Goal: Contribute content: Contribute content

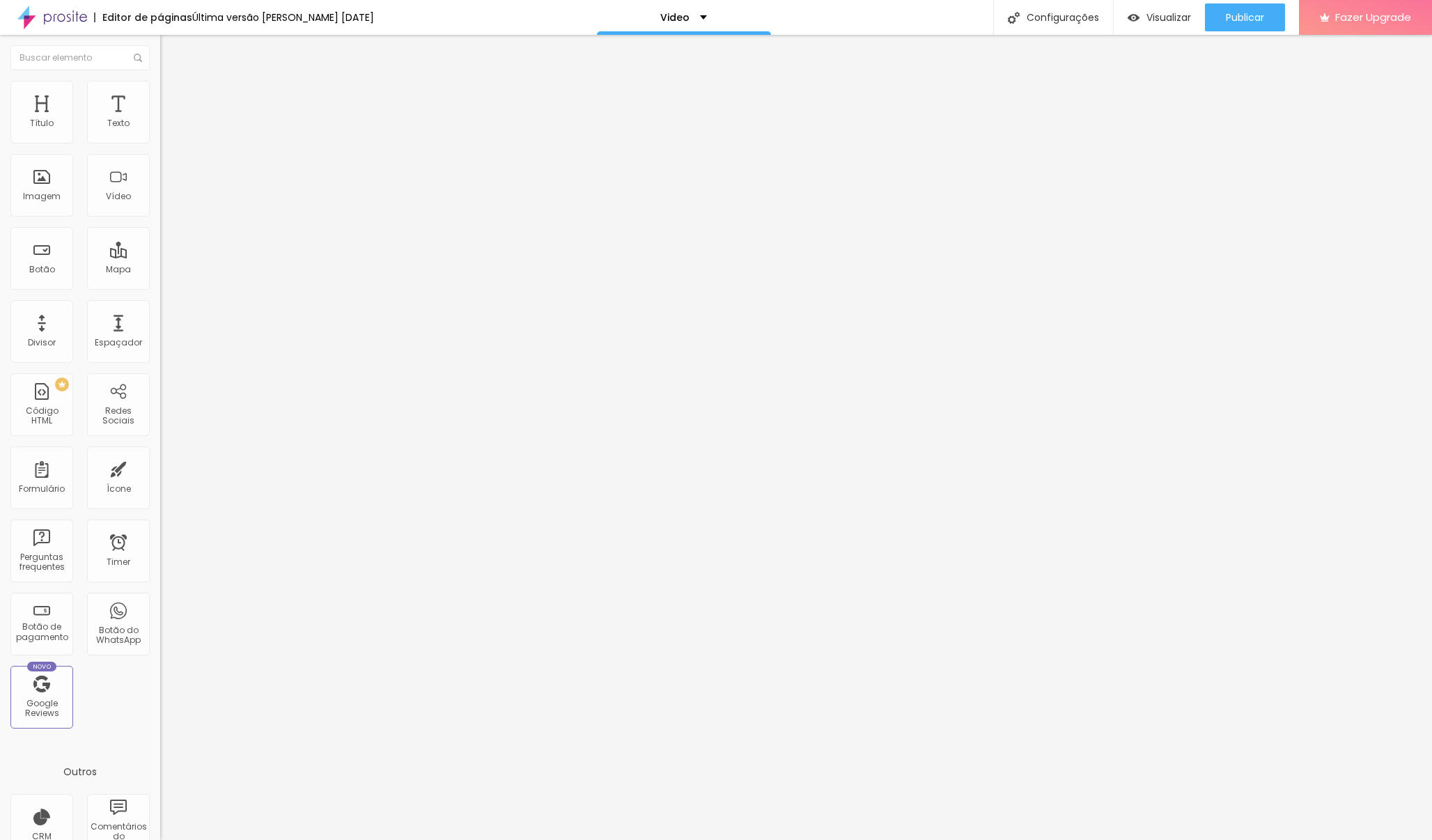
drag, startPoint x: 17, startPoint y: 156, endPoint x: 157, endPoint y: 161, distance: 140.1
click at [160, 161] on div "URL do vídeo [URL][DOMAIN_NAME] Alinhamento Proporção 21:9 Ultrawide Ultrawide …" at bounding box center [240, 189] width 160 height 161
paste input "<div style="position: relative; padding: 0 0 56.25% 0; height: 0;"> <iframe sty…"
type input "<div style="position: relative; padding: 0 0 56.25% 0; height: 0;"> <iframe sty…"
drag, startPoint x: 145, startPoint y: 154, endPoint x: 0, endPoint y: 163, distance: 145.3
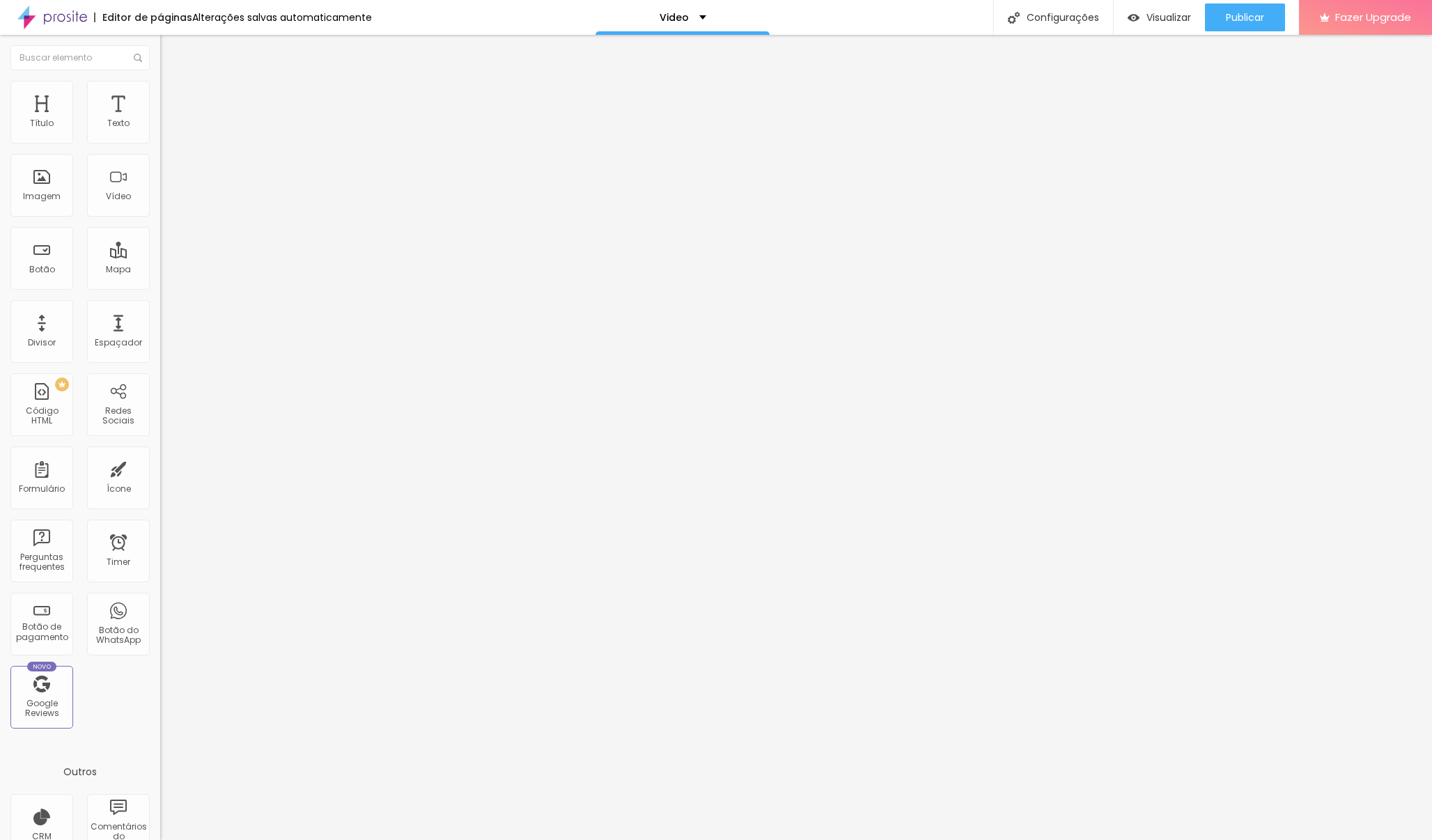
click at [160, 163] on div "URL do vídeo <div style="position: relative; padding: 0 0 56.25% 0; height: 0;"…" at bounding box center [240, 189] width 160 height 161
paste input "<div style="position: relative; padding: 0 0 56.25% 0; height: 0;"> <iframe sty…"
type input "<div style="position: relative; padding: 0 0 56.25% 0; height: 0;"> <iframe sty…"
click at [160, 131] on input "<div style="position: relative; padding: 0 0 56.25% 0; height: 0;"> <iframe sty…" at bounding box center [244, 124] width 167 height 14
drag, startPoint x: 107, startPoint y: 161, endPoint x: 0, endPoint y: 157, distance: 107.1
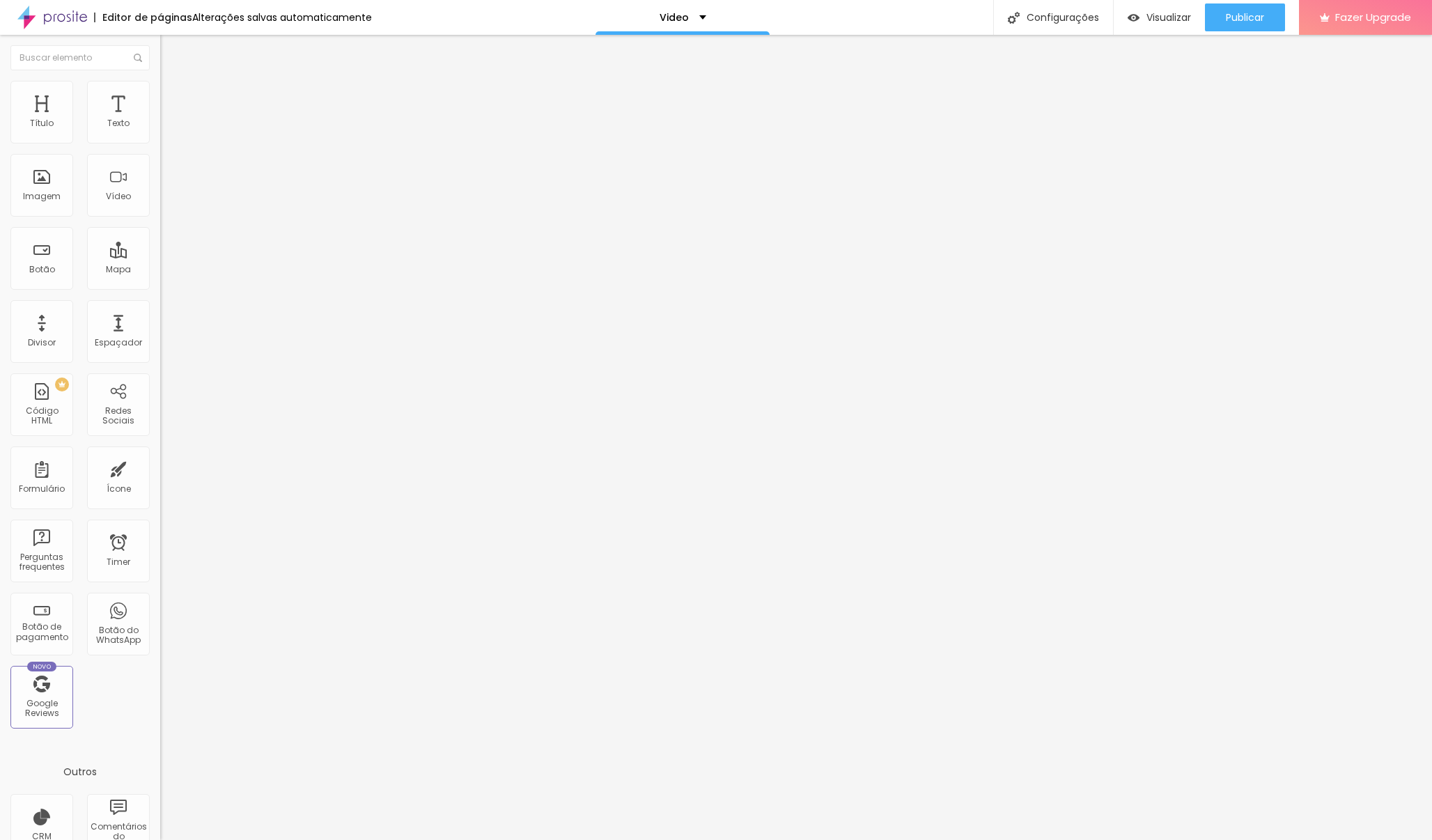
click at [160, 157] on div "URL do vídeo <div style="position: relative; padding: 0 0 56.25% 0; height: 0;"…" at bounding box center [240, 189] width 160 height 161
click at [160, 143] on div "URL do vídeo <div style="position: relative; padding: 0 0 56.25% 0; height: 0;"…" at bounding box center [240, 125] width 160 height 34
paste input "[URL][DOMAIN_NAME]"
type input "[URL][DOMAIN_NAME]"
click at [160, 178] on img at bounding box center [165, 173] width 10 height 10
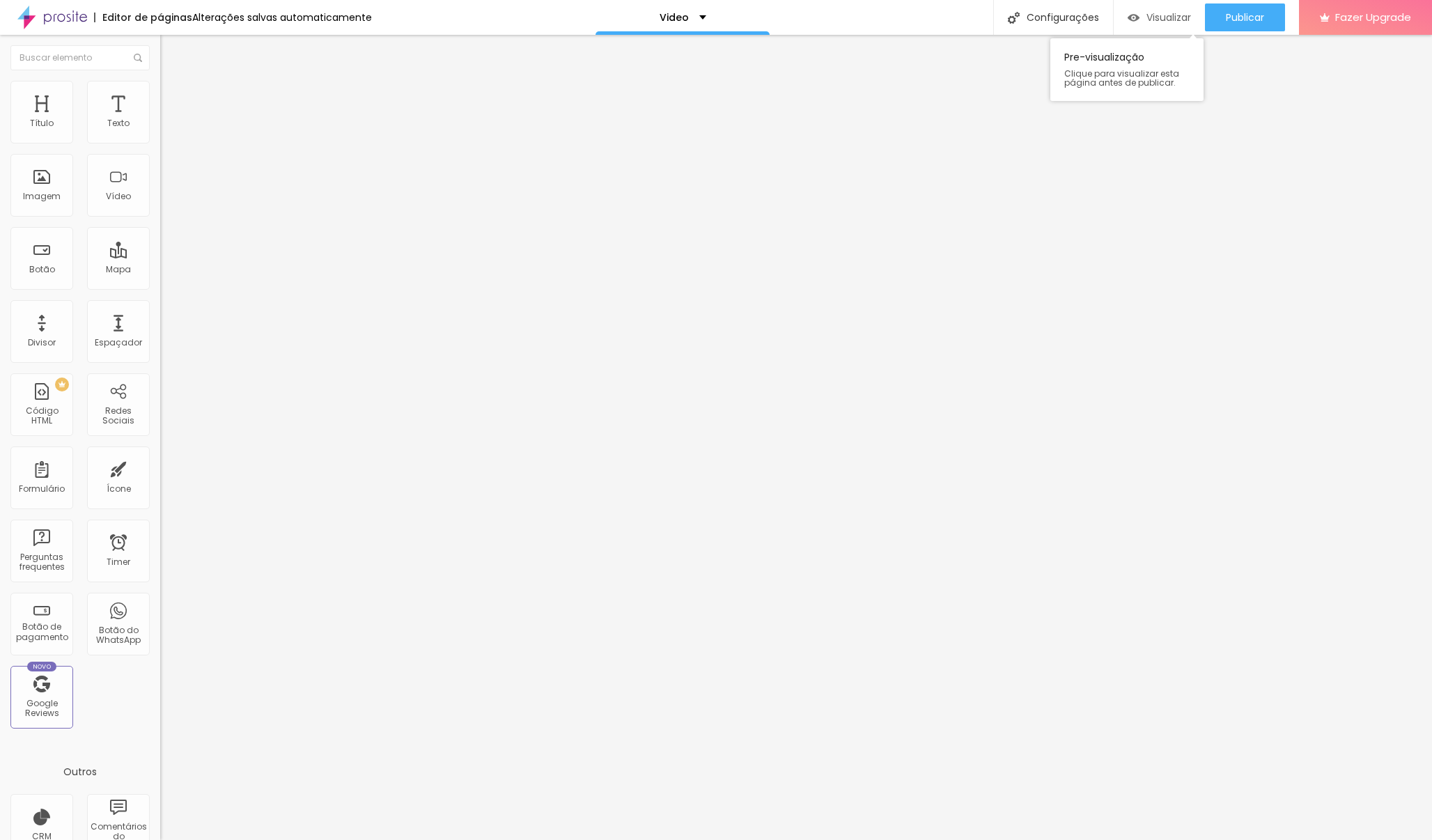
click at [1111, 21] on span "Visualizar" at bounding box center [1169, 17] width 45 height 11
click at [160, 131] on input "[URL][DOMAIN_NAME]" at bounding box center [244, 124] width 167 height 14
drag, startPoint x: 17, startPoint y: 157, endPoint x: 159, endPoint y: 172, distance: 142.8
paste input "<div style="position: relative; padding: 0 0 56.25% 0; height: 0;"> <iframe sty…"
type input "<div style="position: relative; padding: 0 0 56.25% 0; height: 0;"> <iframe sty…"
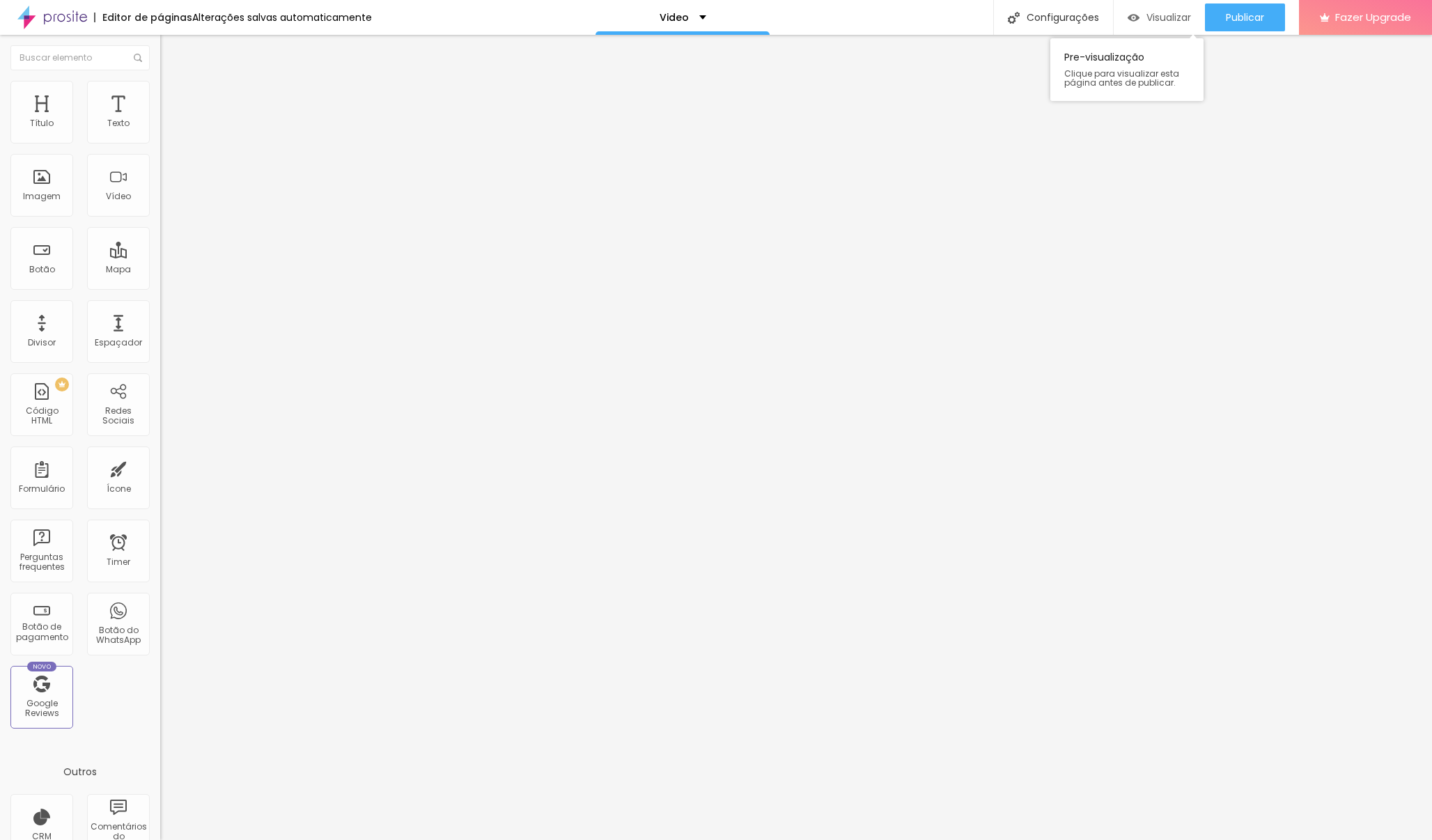
click at [1111, 10] on div "Visualizar" at bounding box center [1159, 17] width 63 height 28
click at [160, 348] on div "Editar Vídeo Conteúdo Estilo Avançado URL do vídeo <div style="position: relati…" at bounding box center [240, 437] width 160 height 805
click at [160, 95] on img at bounding box center [167, 101] width 12 height 12
click at [173, 95] on span "Estilo" at bounding box center [183, 90] width 21 height 12
click at [160, 79] on img at bounding box center [167, 73] width 12 height 12
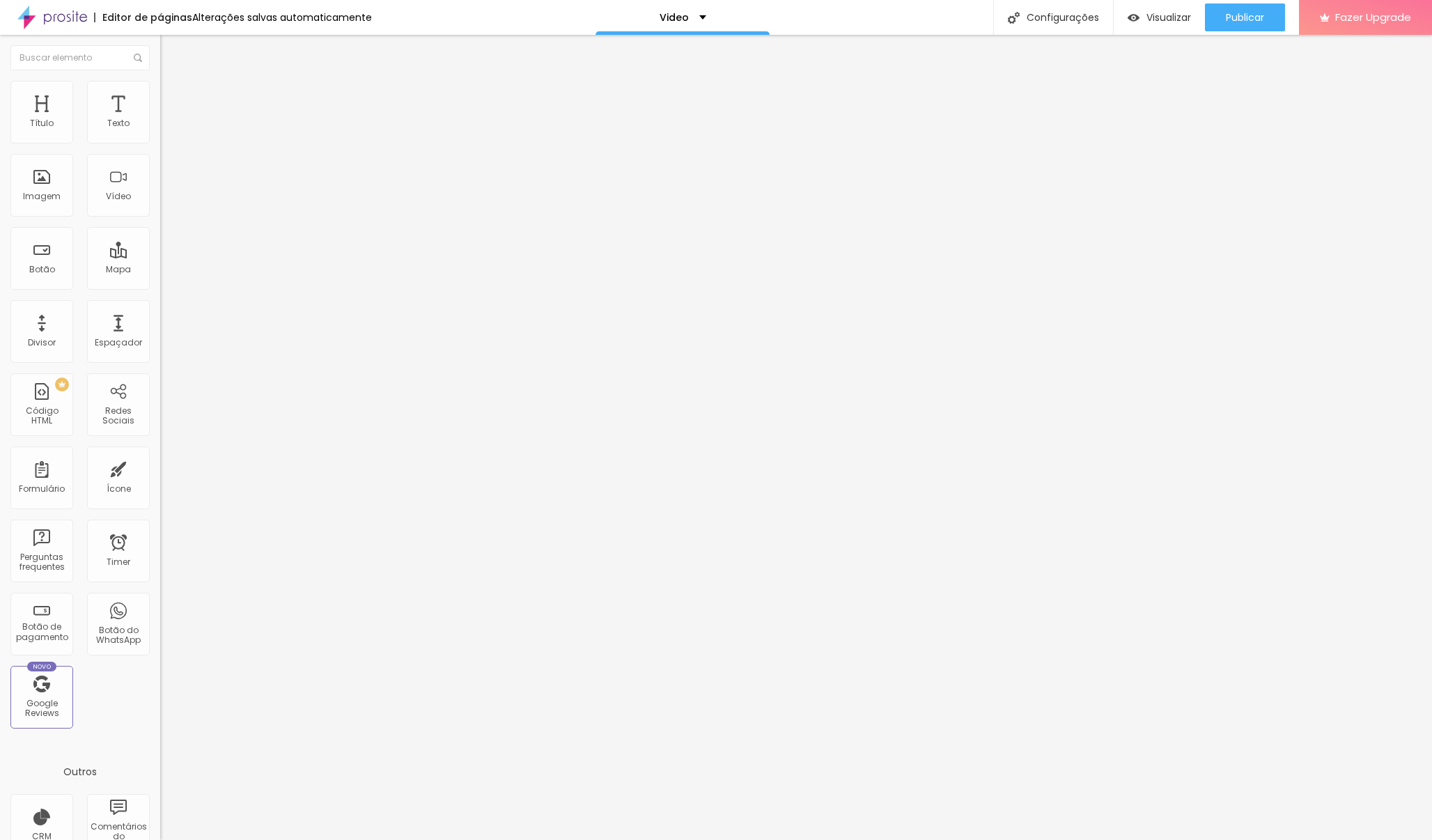
drag, startPoint x: 65, startPoint y: 158, endPoint x: 1, endPoint y: 154, distance: 64.1
click at [160, 154] on div "URL do vídeo <div style="position: relative; padding: 0 0 56.25% 0; height: 0;"…" at bounding box center [240, 189] width 160 height 161
click at [160, 131] on input "<div style="position: relative; padding: 0 0 56.25% 0; height: 0;"> <iframe sty…" at bounding box center [244, 124] width 167 height 14
drag, startPoint x: 141, startPoint y: 161, endPoint x: 4, endPoint y: 147, distance: 137.7
click at [160, 148] on div "URL do vídeo <div style="position: relative; padding: 0 0 56.25% 0; height: 0;"…" at bounding box center [240, 189] width 160 height 161
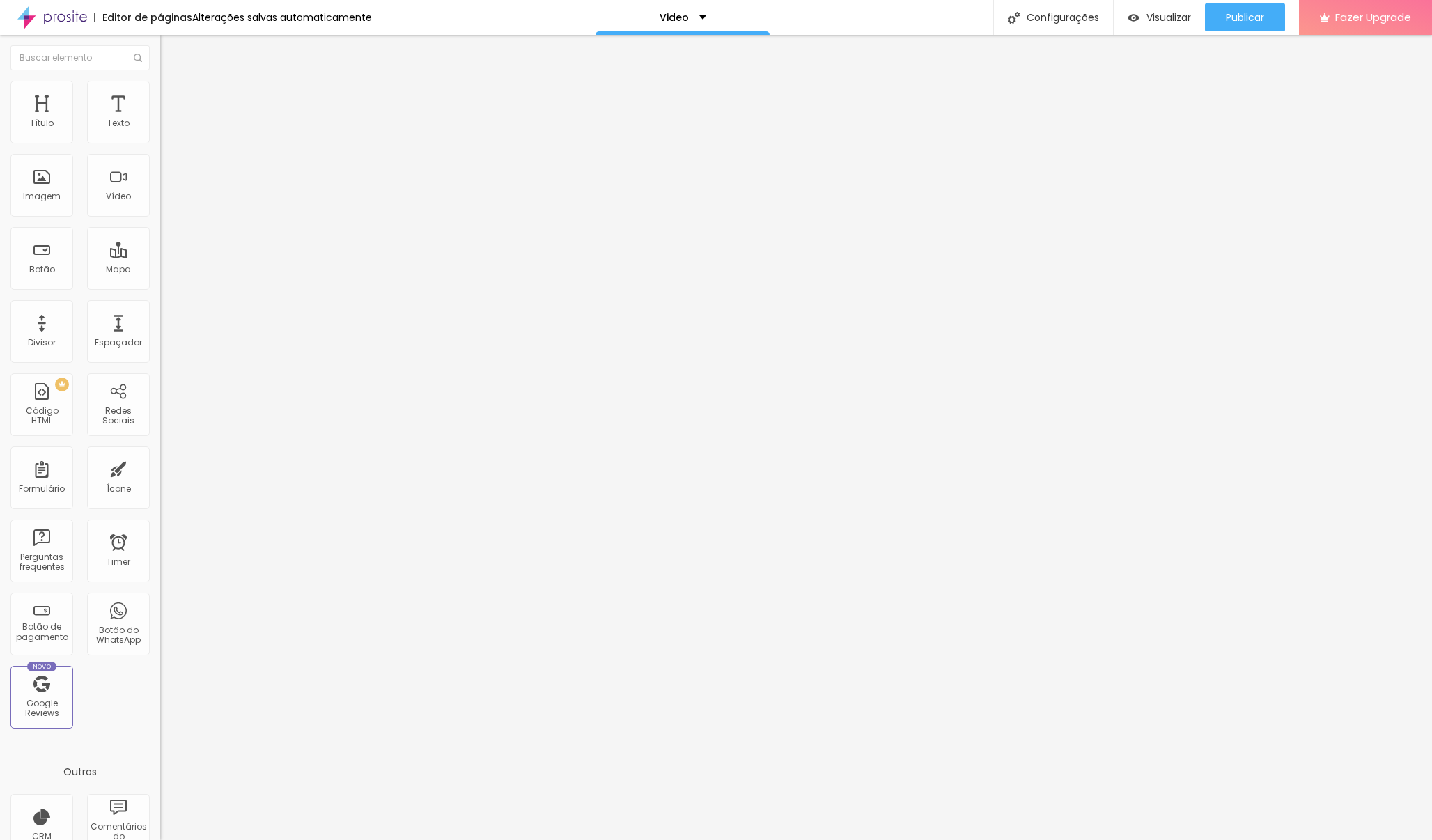
type input "adding: 0 0 56.25% 0; height: 0;"> <iframe style="position: absolute; top: 0; l…"
paste input "<div style="position: relative; padding: 0 0 56.25% 0; height: 0;"> <iframe sty…"
drag, startPoint x: 64, startPoint y: 161, endPoint x: 0, endPoint y: 164, distance: 64.1
click at [160, 164] on div "URL do vídeo <div style="position: relative; padding: 0 0 56.25% 0; height: 0;"…" at bounding box center [240, 189] width 160 height 161
drag, startPoint x: 142, startPoint y: 161, endPoint x: 0, endPoint y: 145, distance: 142.9
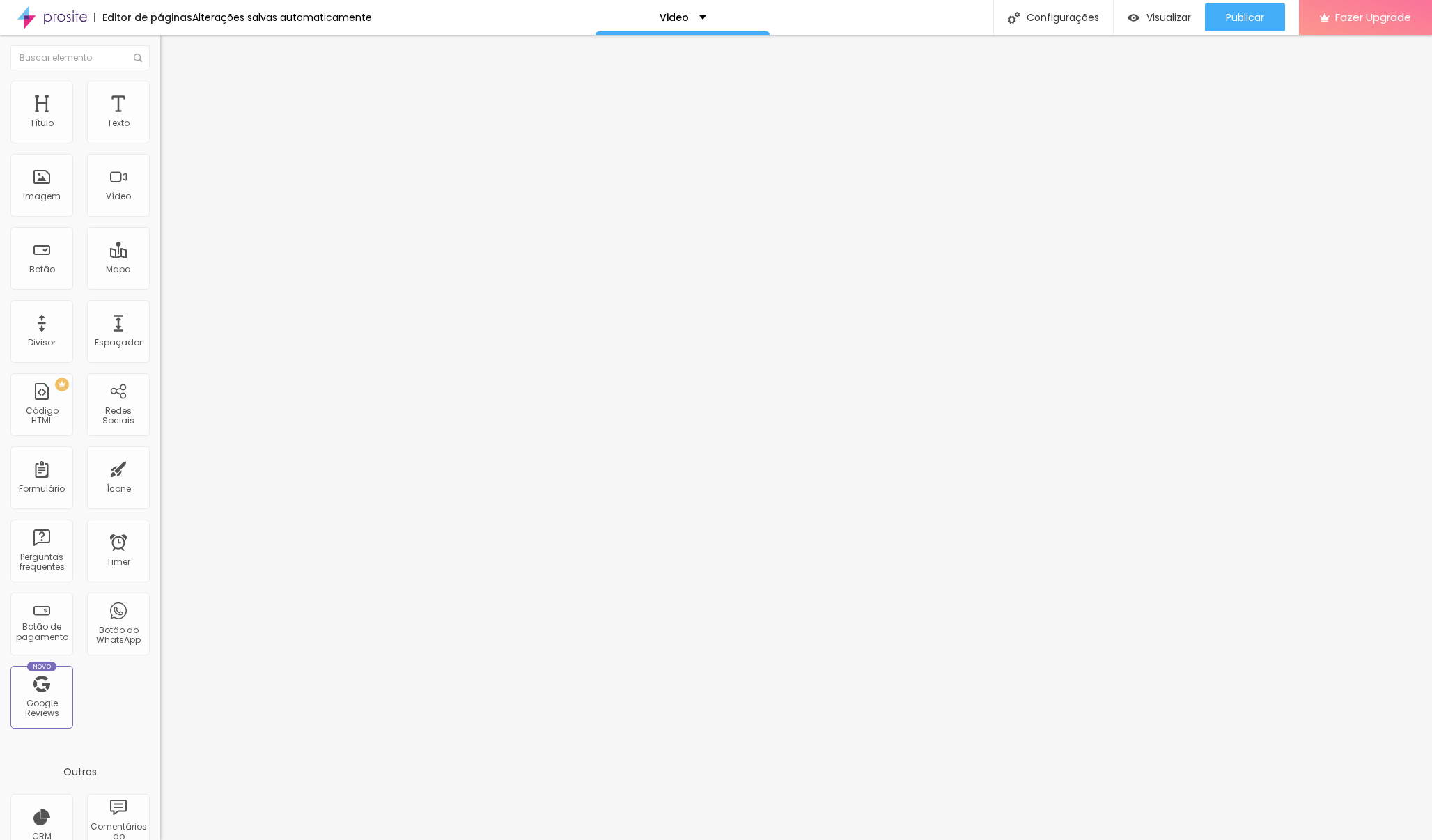
click at [160, 145] on div "URL do vídeo <div style="position: relative; padding: 0 0 56.25% 0; height: 0;"…" at bounding box center [240, 189] width 160 height 161
type input "adding: 0 0 56.25% 0; height: 0;"> <iframe style="position: absolute; top: 0; l…"
paste input "[URL][DOMAIN_NAME]"
type input "[URL][DOMAIN_NAME]"
click at [160, 179] on div at bounding box center [240, 173] width 160 height 11
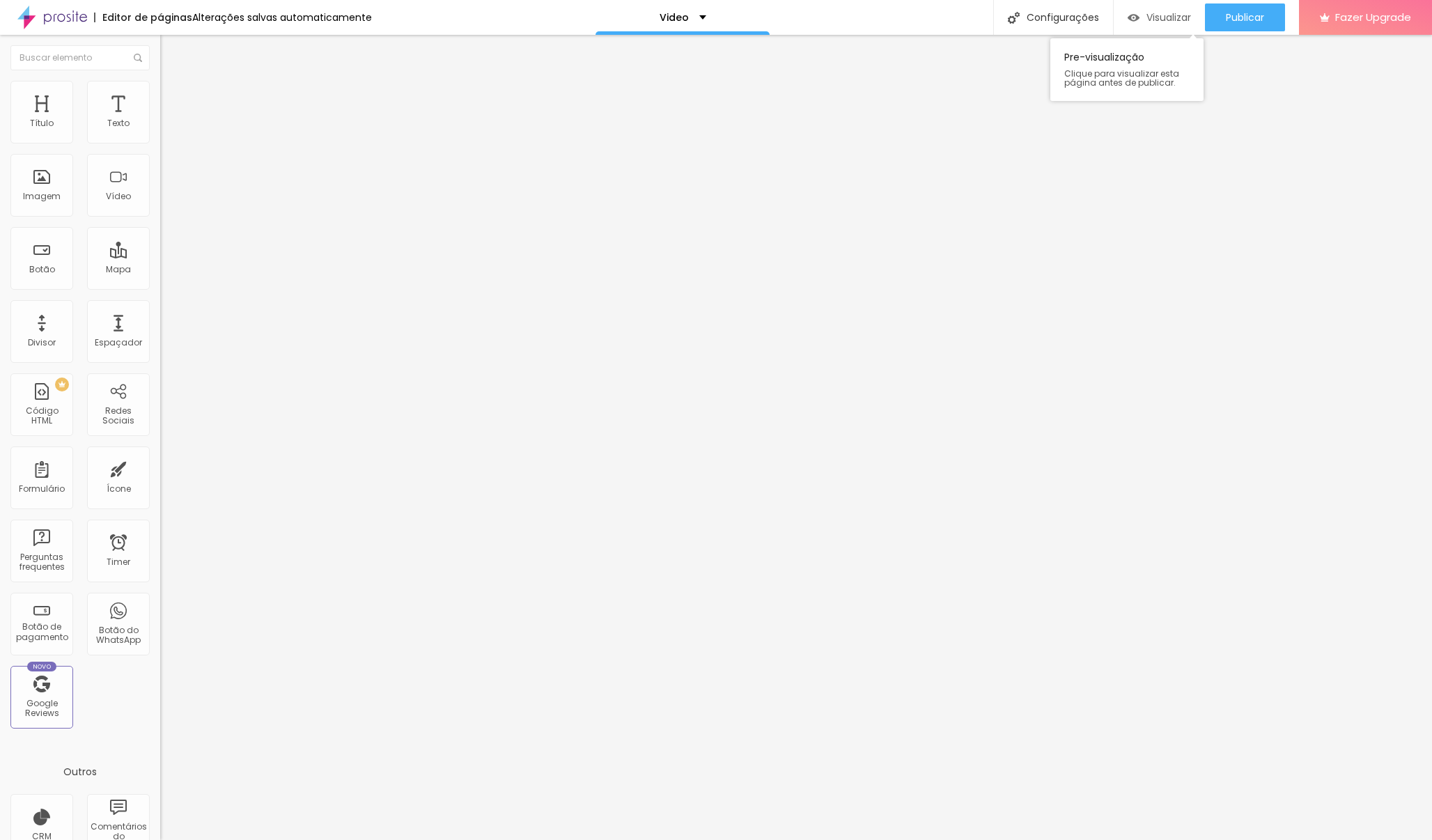
click at [1111, 19] on span "Visualizar" at bounding box center [1169, 17] width 45 height 11
click at [160, 131] on input "[URL][DOMAIN_NAME]" at bounding box center [244, 124] width 167 height 14
drag, startPoint x: 17, startPoint y: 160, endPoint x: 157, endPoint y: 157, distance: 140.0
paste input "" frameborder="0" allowfullscreen="" webkitallowfullscreen="" mozallowfullscree…"
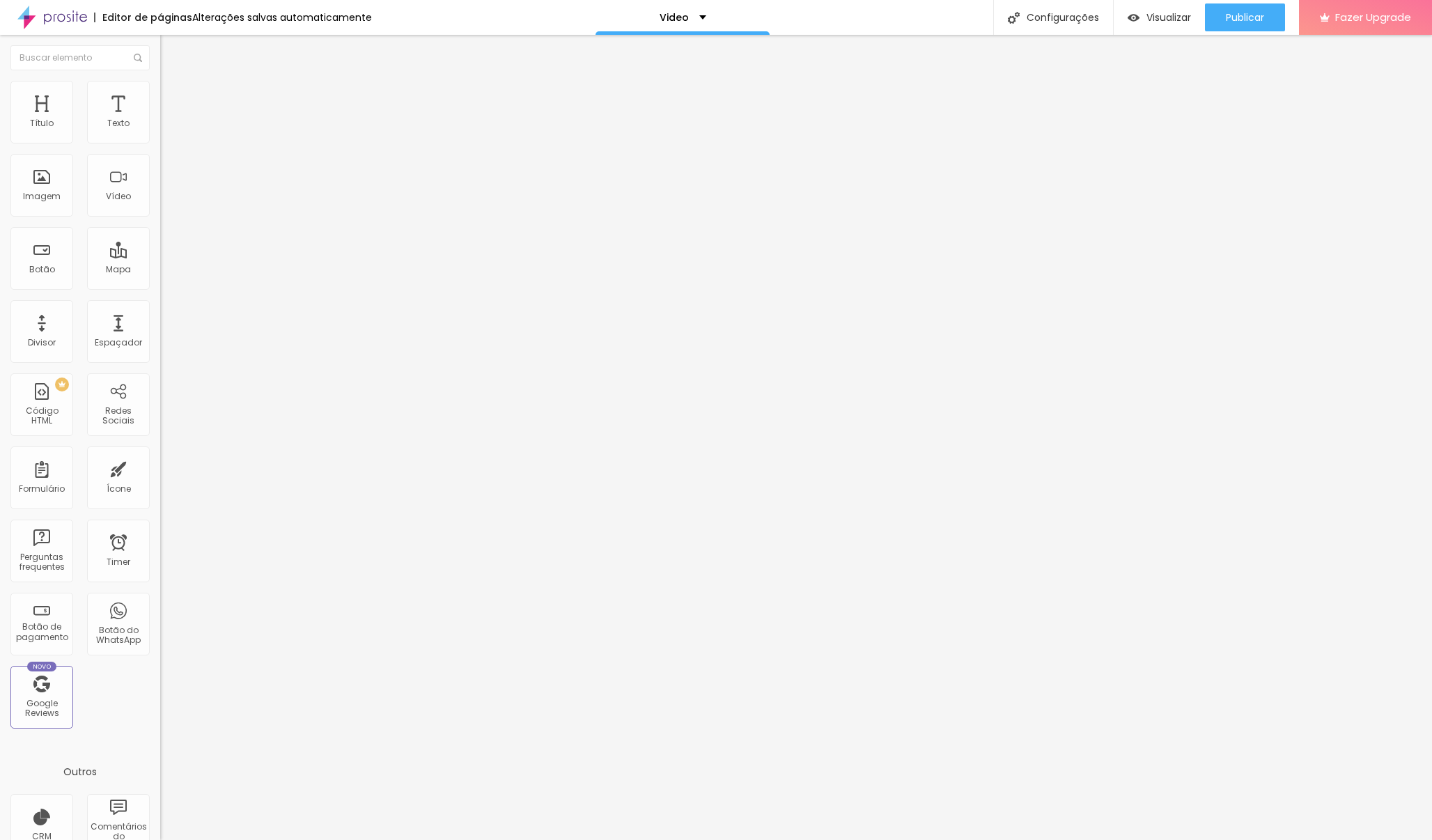
drag, startPoint x: 142, startPoint y: 160, endPoint x: 2, endPoint y: 161, distance: 140.0
click at [160, 161] on div "URL do vídeo [URL][DOMAIN_NAME]" frameborder="0" allowfullscreen="" webkitallow…" at bounding box center [240, 189] width 160 height 161
type input "[URL][DOMAIN_NAME]" frameborder="0" allowfullscreen="" webkitallowfullscreen=""…"
click at [1111, 21] on span "Visualizar" at bounding box center [1169, 17] width 45 height 11
click at [173, 95] on span "Estilo" at bounding box center [183, 90] width 21 height 12
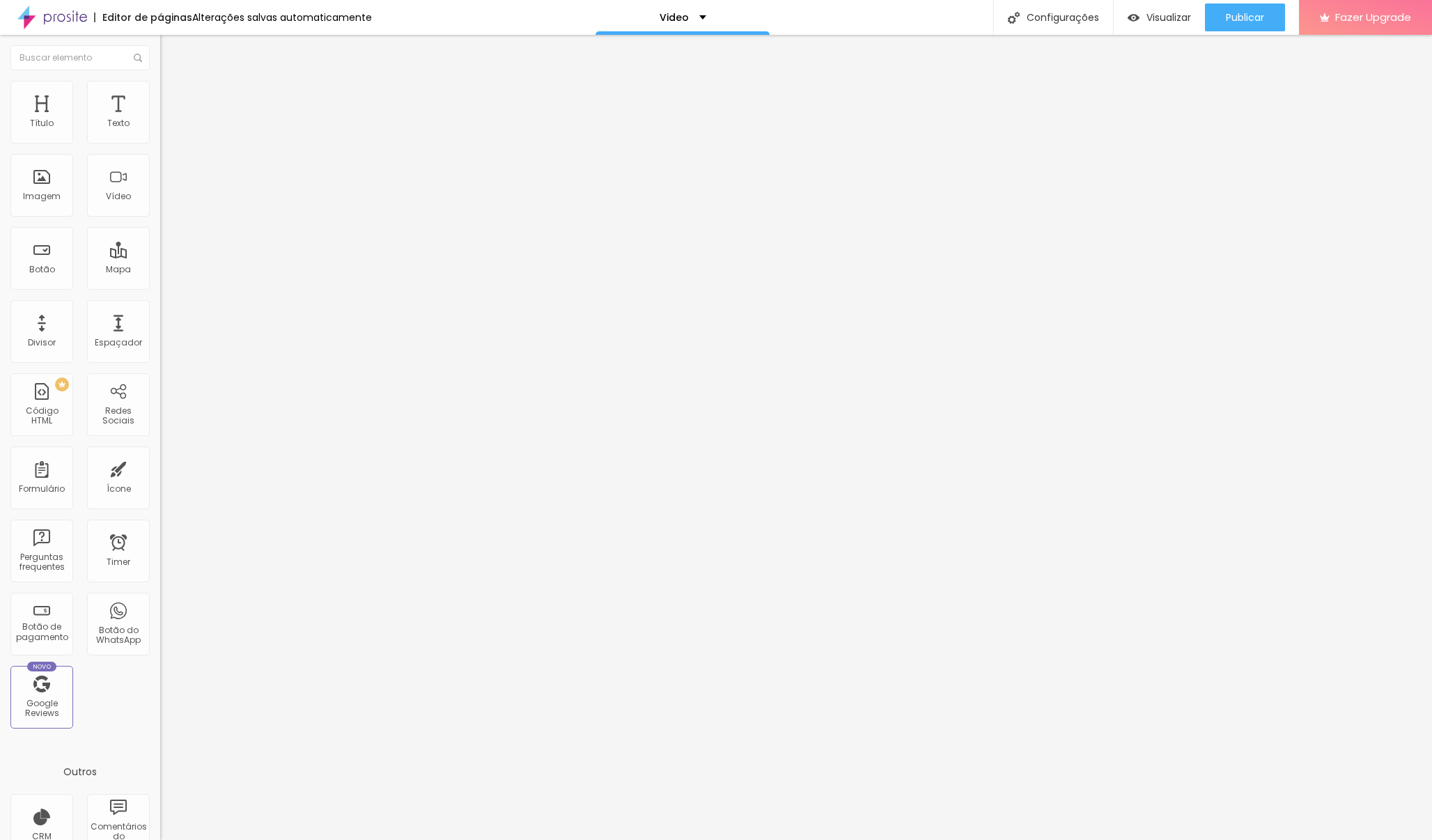
click at [160, 95] on li "Avançado" at bounding box center [240, 102] width 160 height 14
click at [160, 79] on img at bounding box center [167, 73] width 12 height 12
click at [173, 98] on span "Avançado" at bounding box center [195, 104] width 46 height 12
click at [160, 511] on input "text" at bounding box center [244, 518] width 167 height 14
paste input "<div style="position: relative; padding: 0 0 56.25% 0; height: 0;"> <iframe sty…"
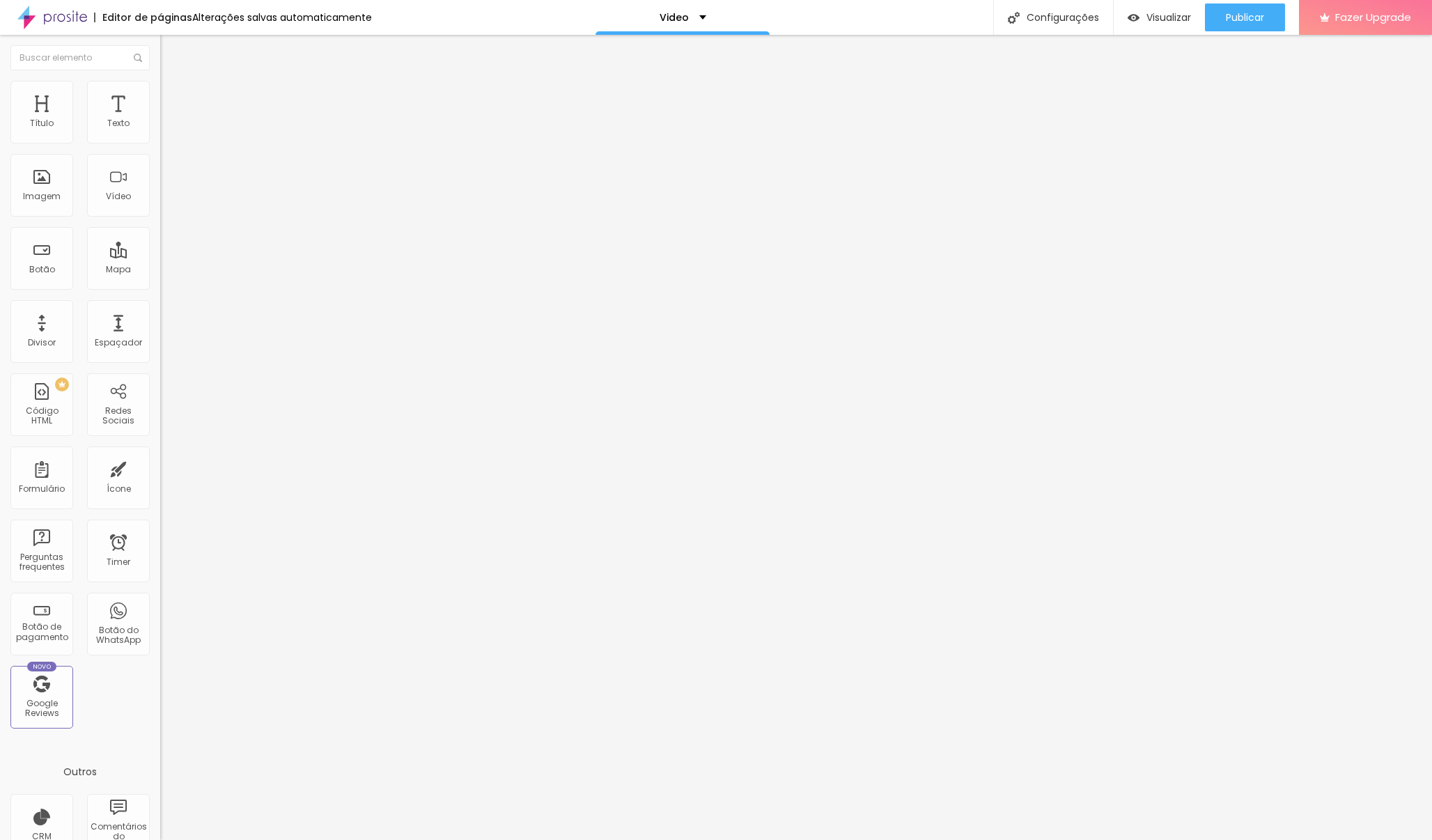
type input "<"
click at [160, 648] on div at bounding box center [240, 748] width 160 height 107
click at [160, 648] on img at bounding box center [164, 689] width 8 height 8
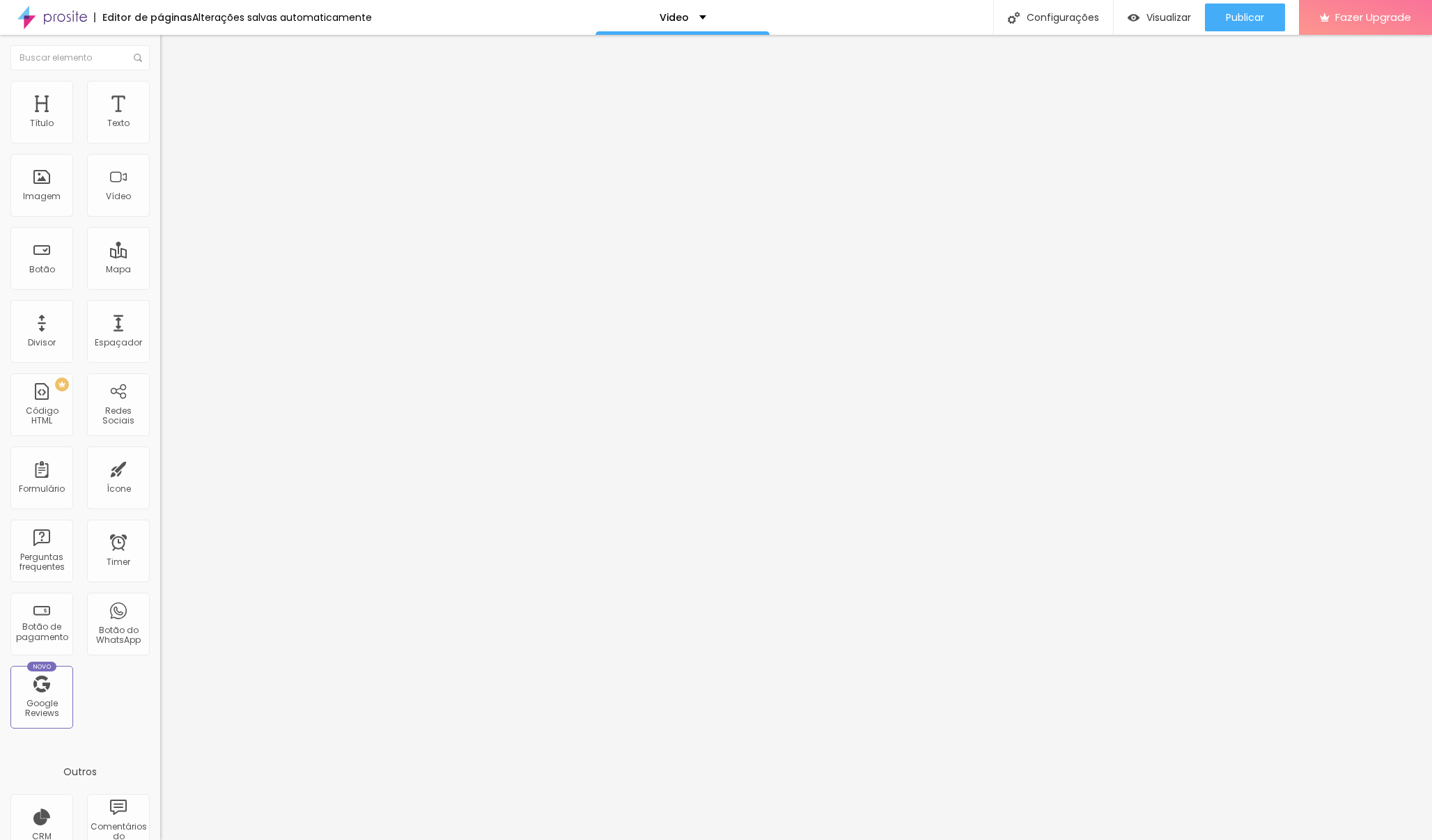
click at [160, 81] on li "Conteúdo" at bounding box center [240, 74] width 160 height 14
click at [160, 338] on div "Editar Vídeo Conteúdo Estilo Avançado URL do vídeo Alinhamento Proporção 21:9 U…" at bounding box center [240, 437] width 160 height 805
click at [1111, 8] on div "Visualizar" at bounding box center [1159, 17] width 63 height 28
click at [160, 131] on input "text" at bounding box center [244, 124] width 167 height 14
paste input "<div style="position: relative; padding: 20px; height: 650px;"> <iframe style="…"
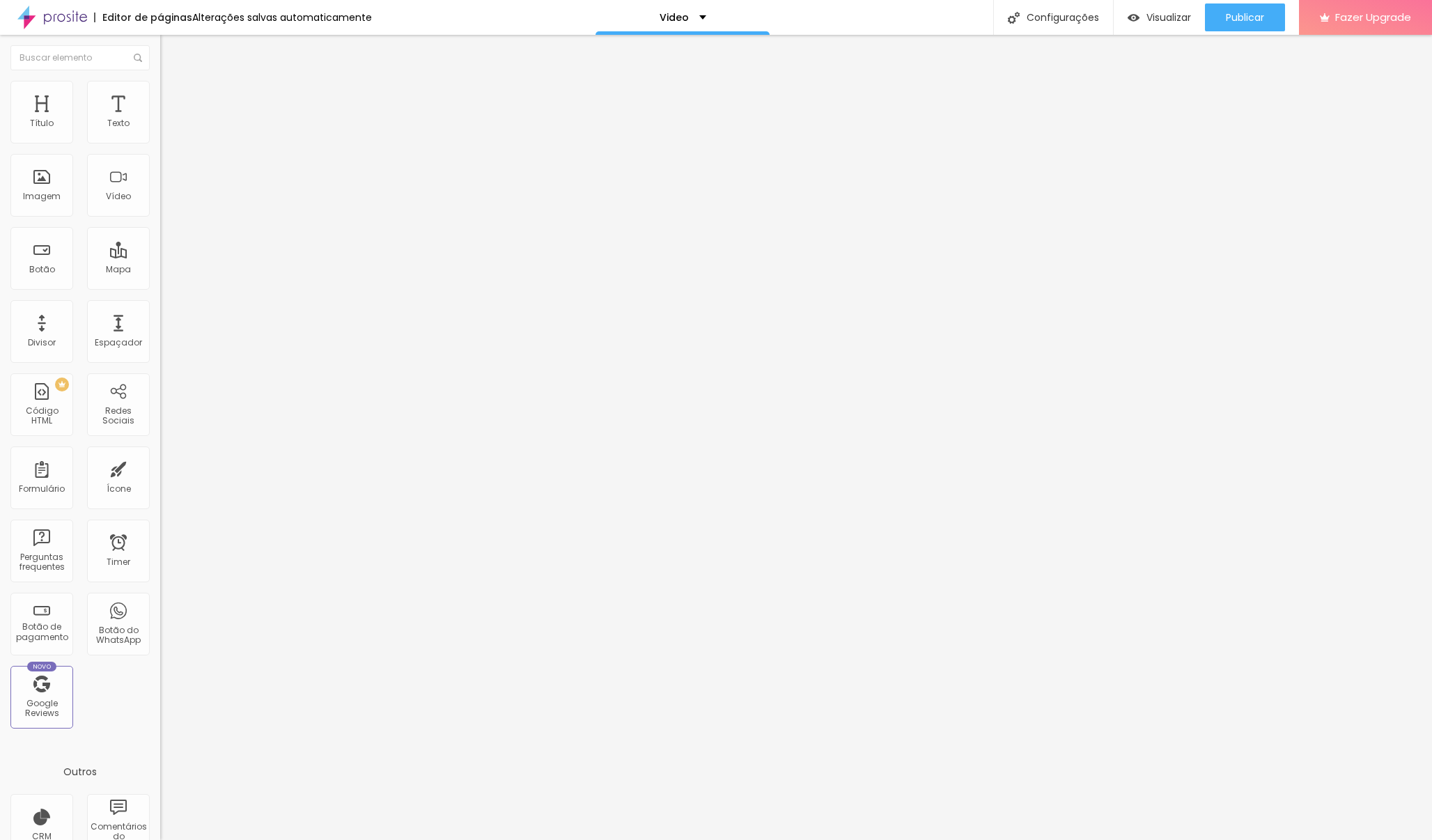
drag, startPoint x: 111, startPoint y: 154, endPoint x: 16, endPoint y: 153, distance: 95.0
click at [160, 131] on input "<div style="position: relative; padding: 20px; height: 650px;"> <iframe style="…" at bounding box center [244, 124] width 167 height 14
type input "</div>"
drag, startPoint x: 75, startPoint y: 160, endPoint x: 0, endPoint y: 163, distance: 75.1
click at [160, 163] on div "URL do vídeo </div> Alinhamento Proporção 21:9 Ultrawide Ultrawide 21:9 Wide 16…" at bounding box center [240, 189] width 160 height 161
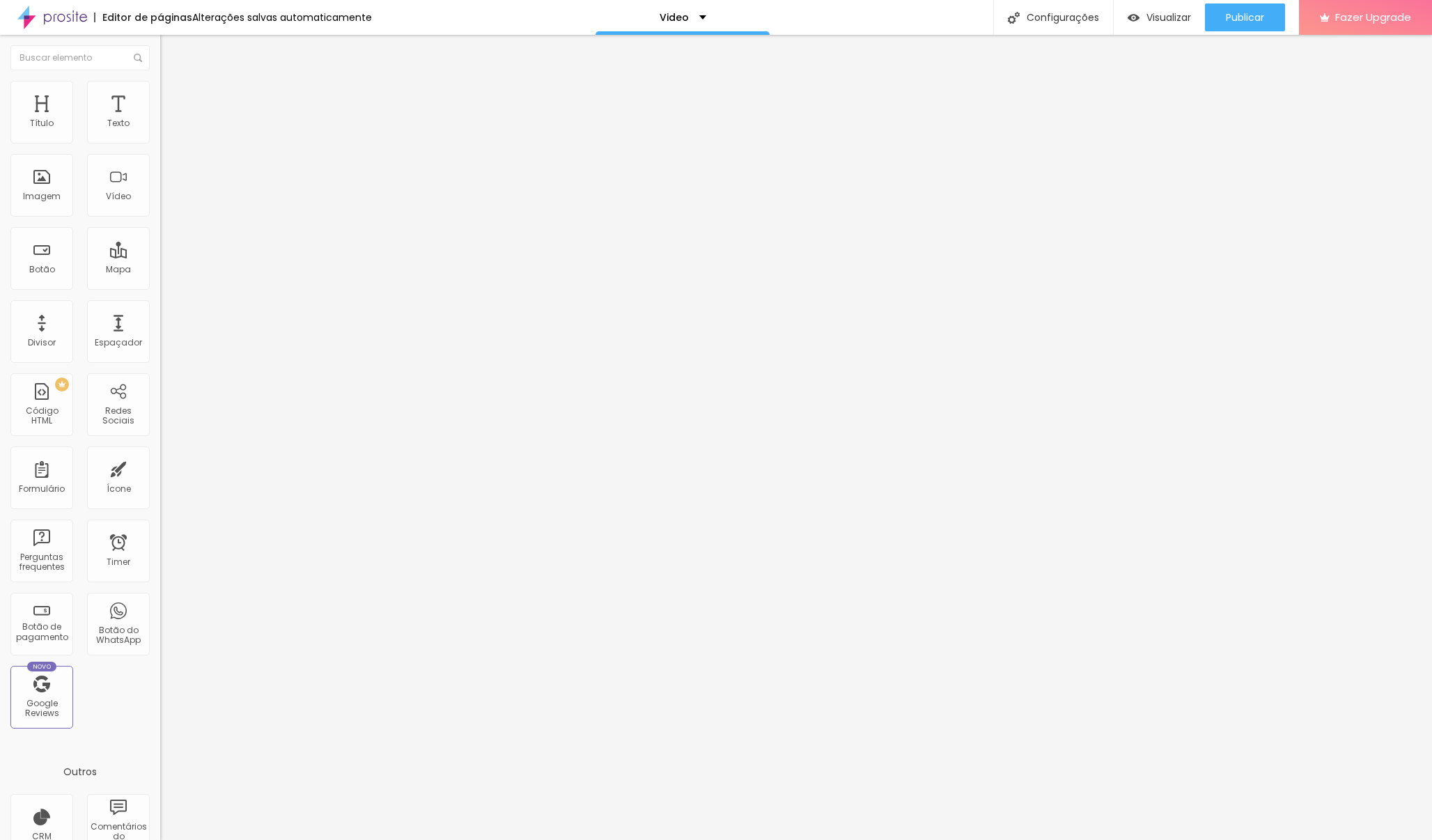
click at [170, 49] on div "Editar Vídeo" at bounding box center [210, 51] width 79 height 11
click at [160, 131] on input "text" at bounding box center [244, 124] width 167 height 14
click at [160, 87] on li "Estilo" at bounding box center [240, 87] width 160 height 14
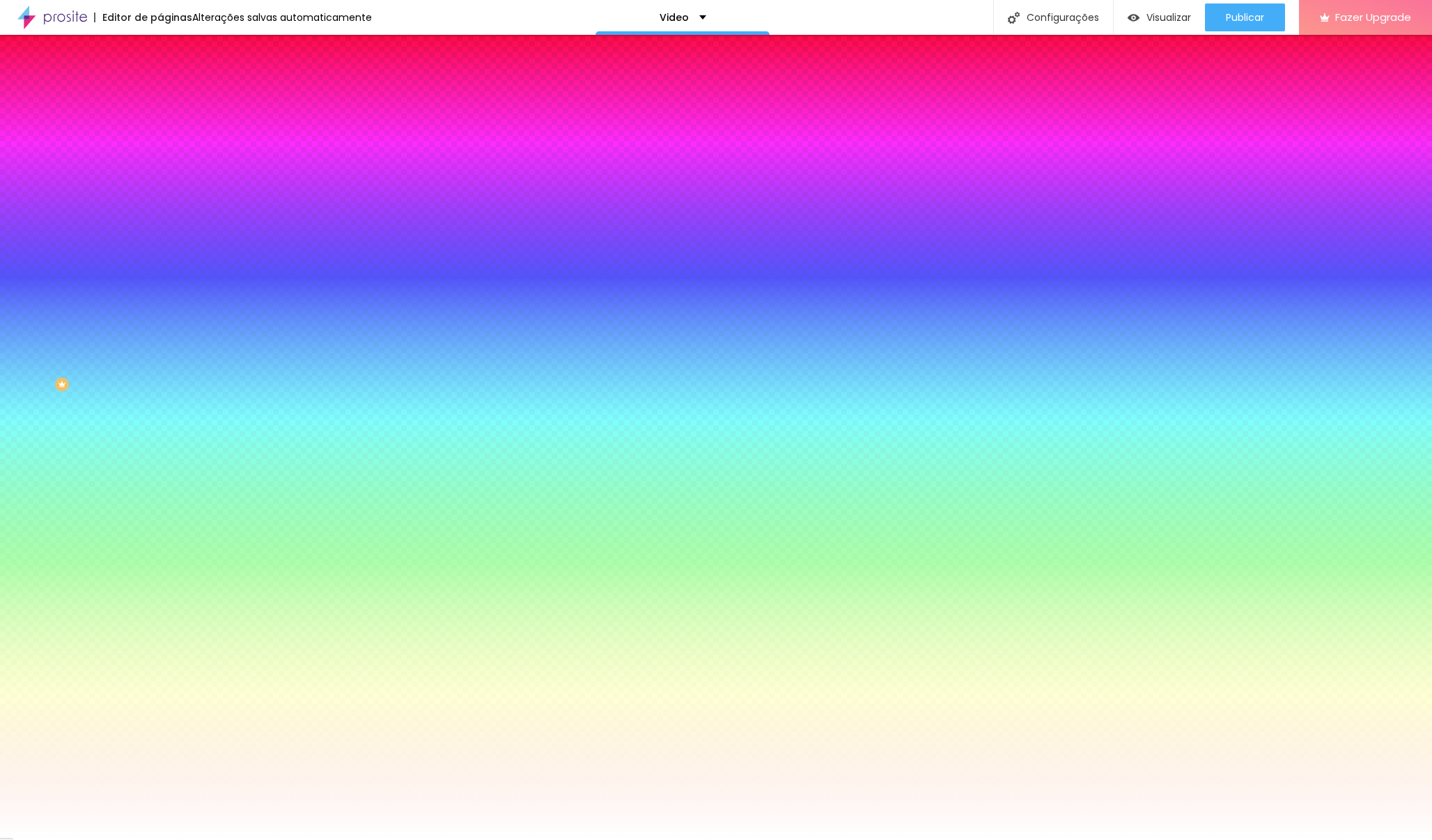
click at [160, 95] on img at bounding box center [167, 101] width 12 height 12
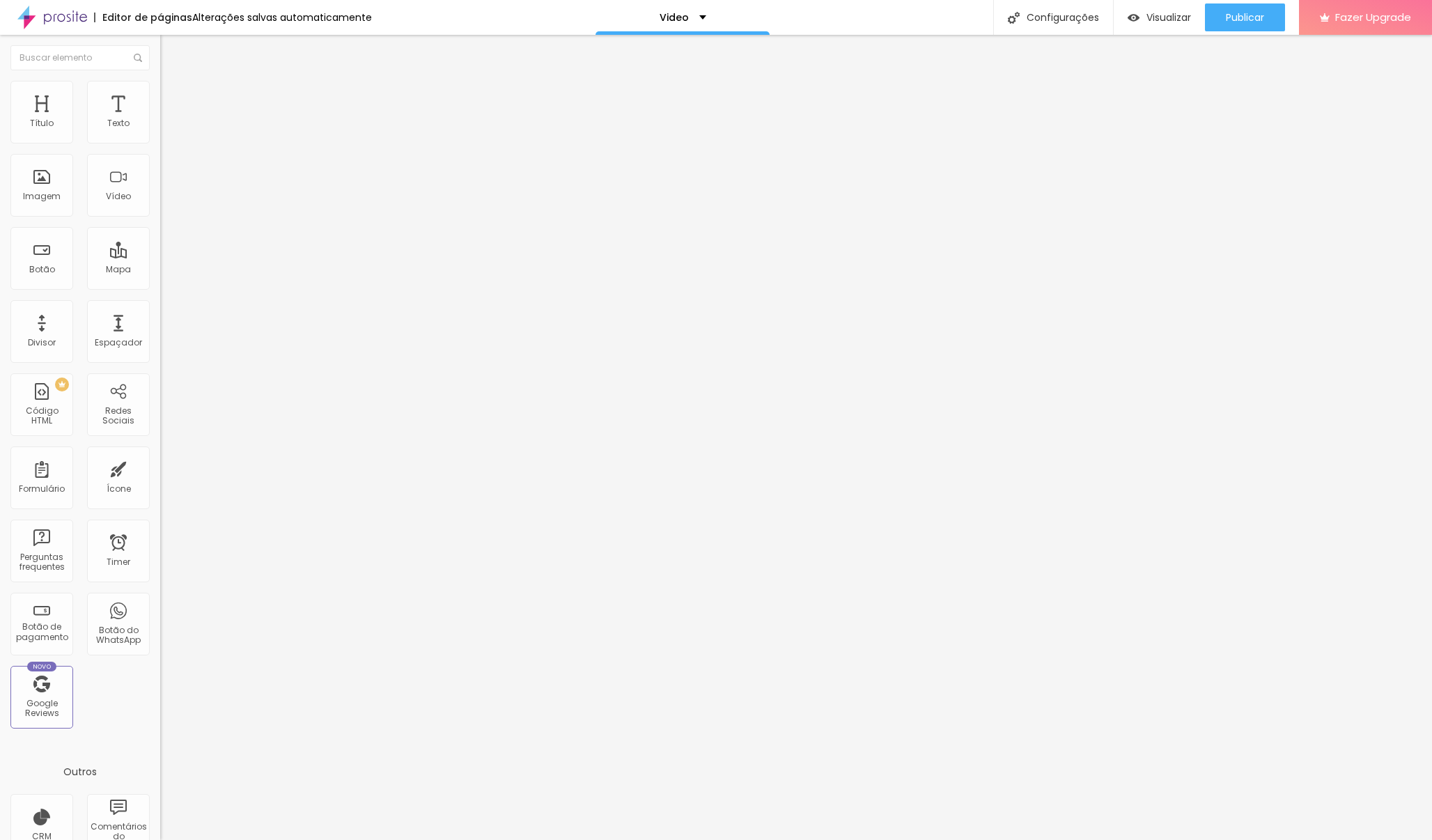
click at [160, 87] on img at bounding box center [167, 87] width 12 height 12
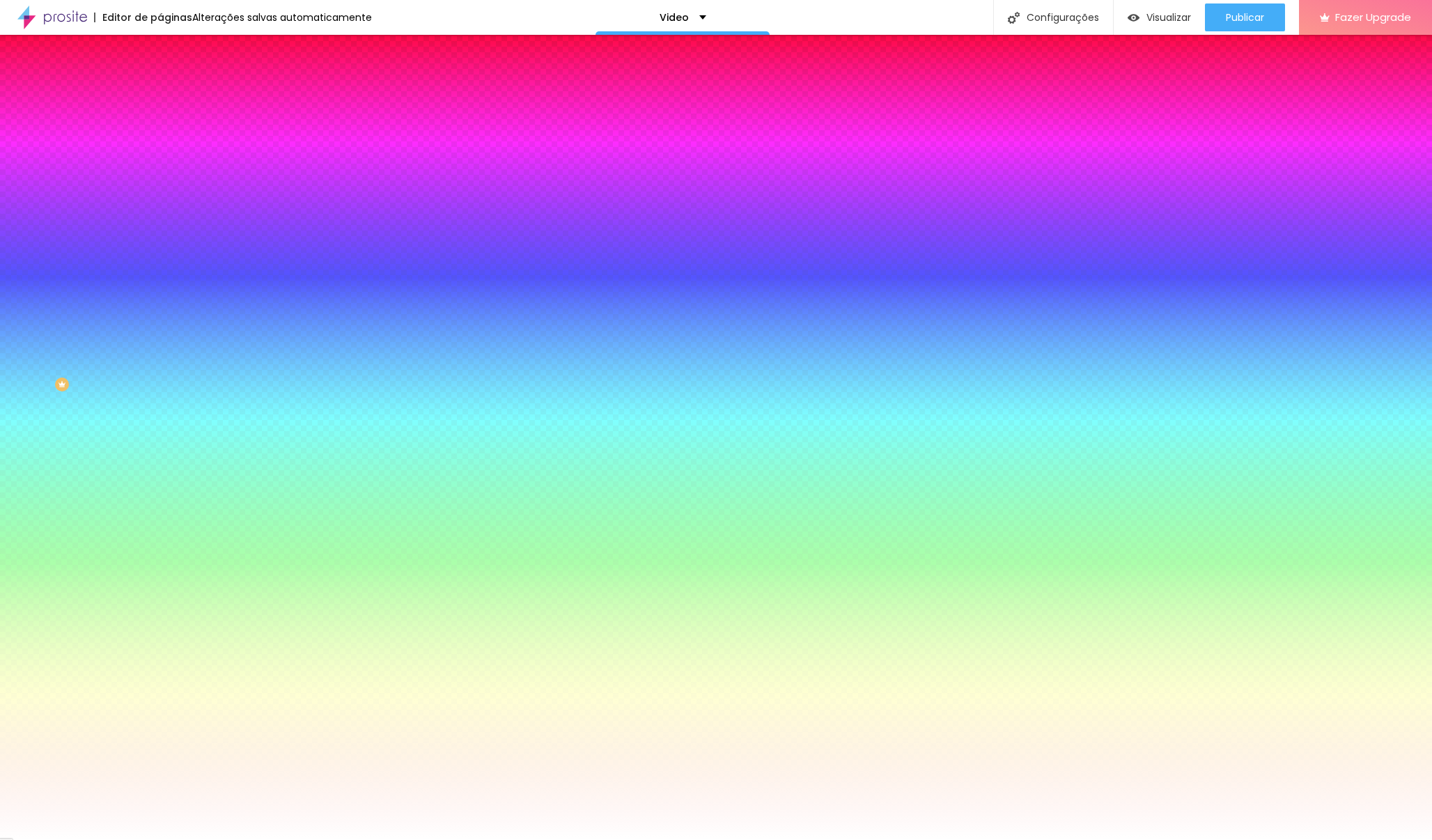
click at [160, 79] on img at bounding box center [167, 73] width 12 height 12
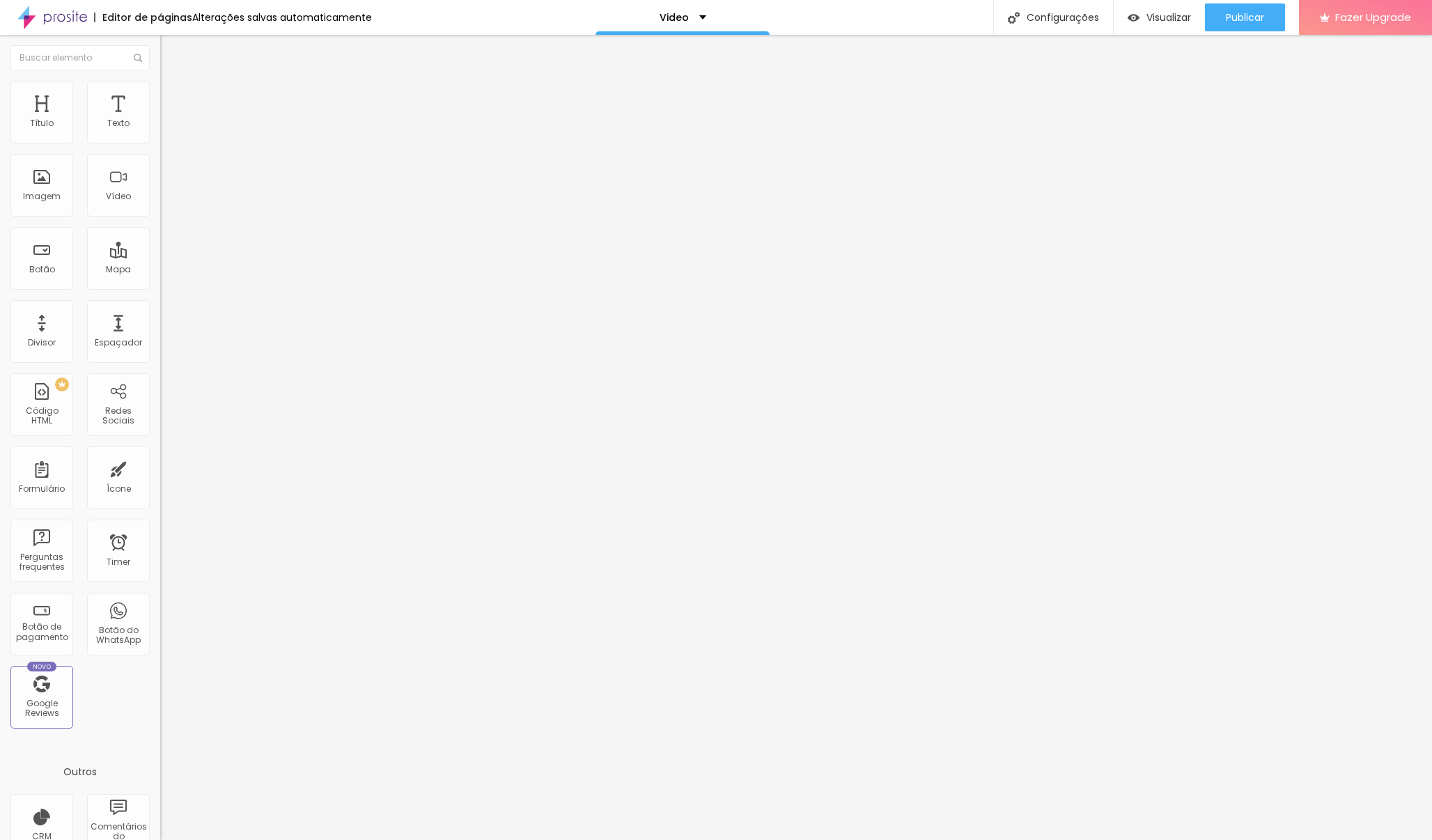
click at [170, 52] on img "button" at bounding box center [176, 51] width 11 height 11
click at [160, 170] on div at bounding box center [240, 174] width 160 height 107
click at [1111, 20] on span "Visualizar" at bounding box center [1169, 17] width 45 height 11
click at [160, 81] on img at bounding box center [167, 87] width 12 height 12
type input "1"
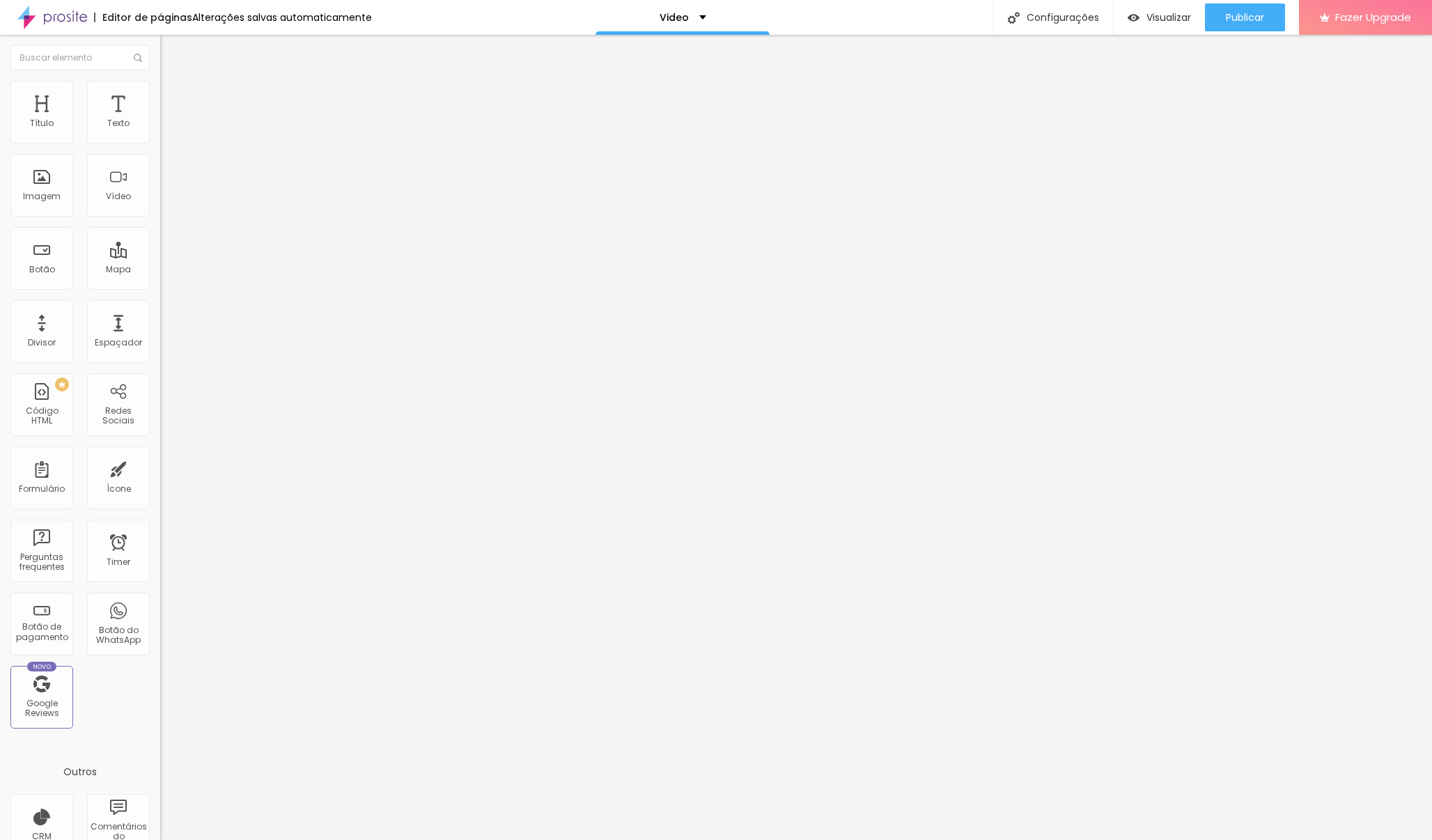
type input "1"
type input "6"
type input "13"
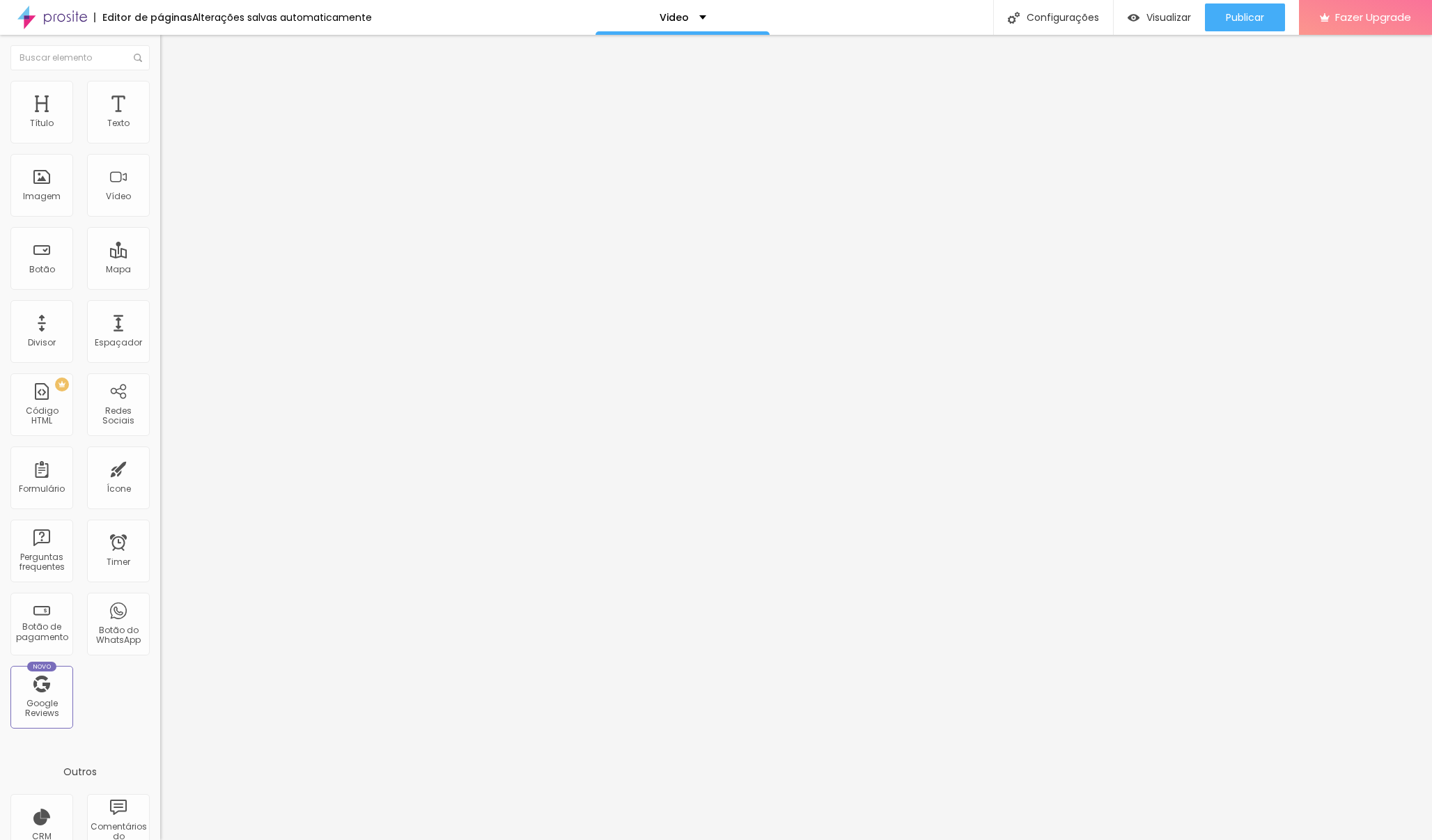
type input "16"
type input "22"
type input "25"
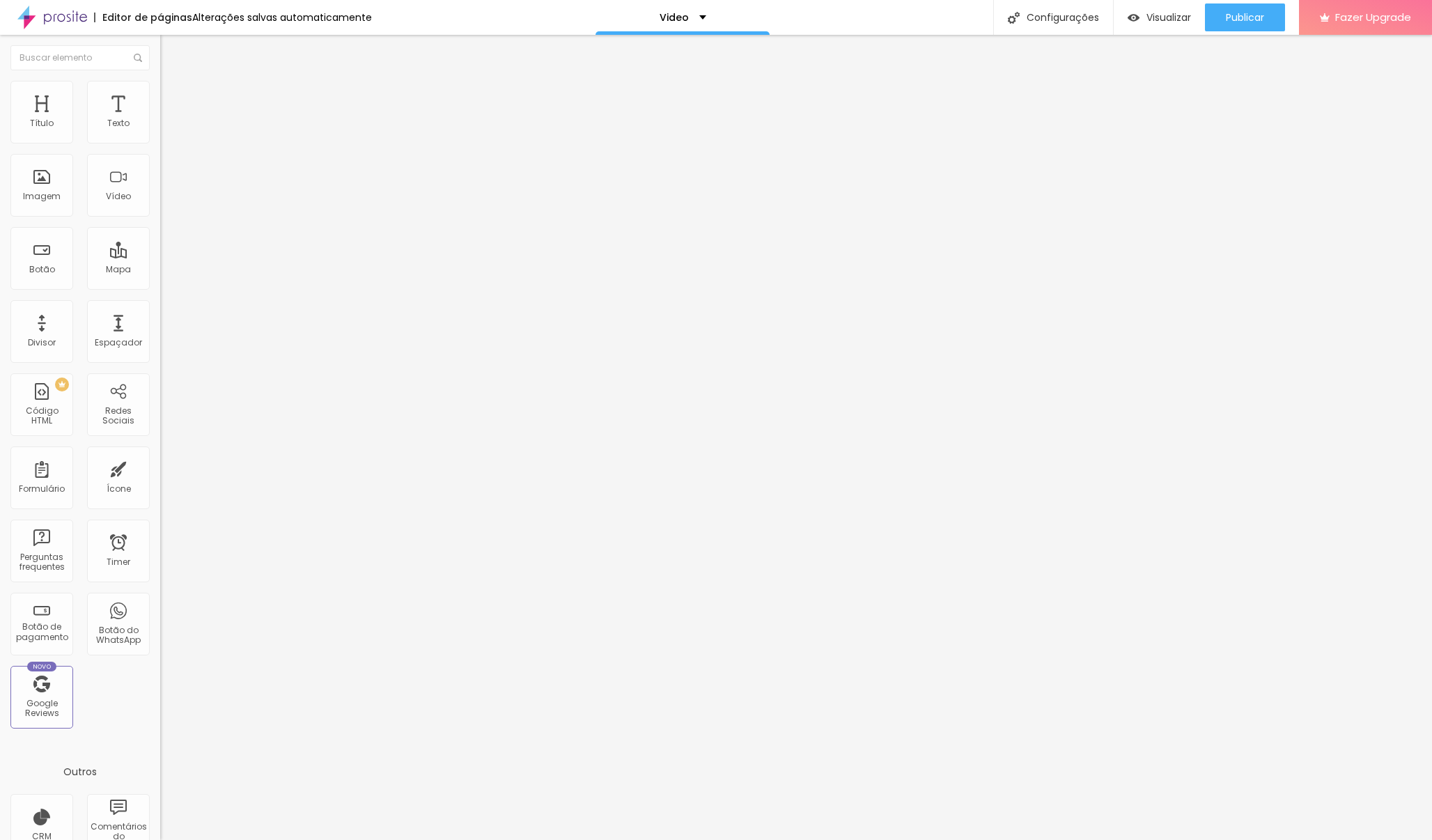
type input "25"
type input "29"
type input "30"
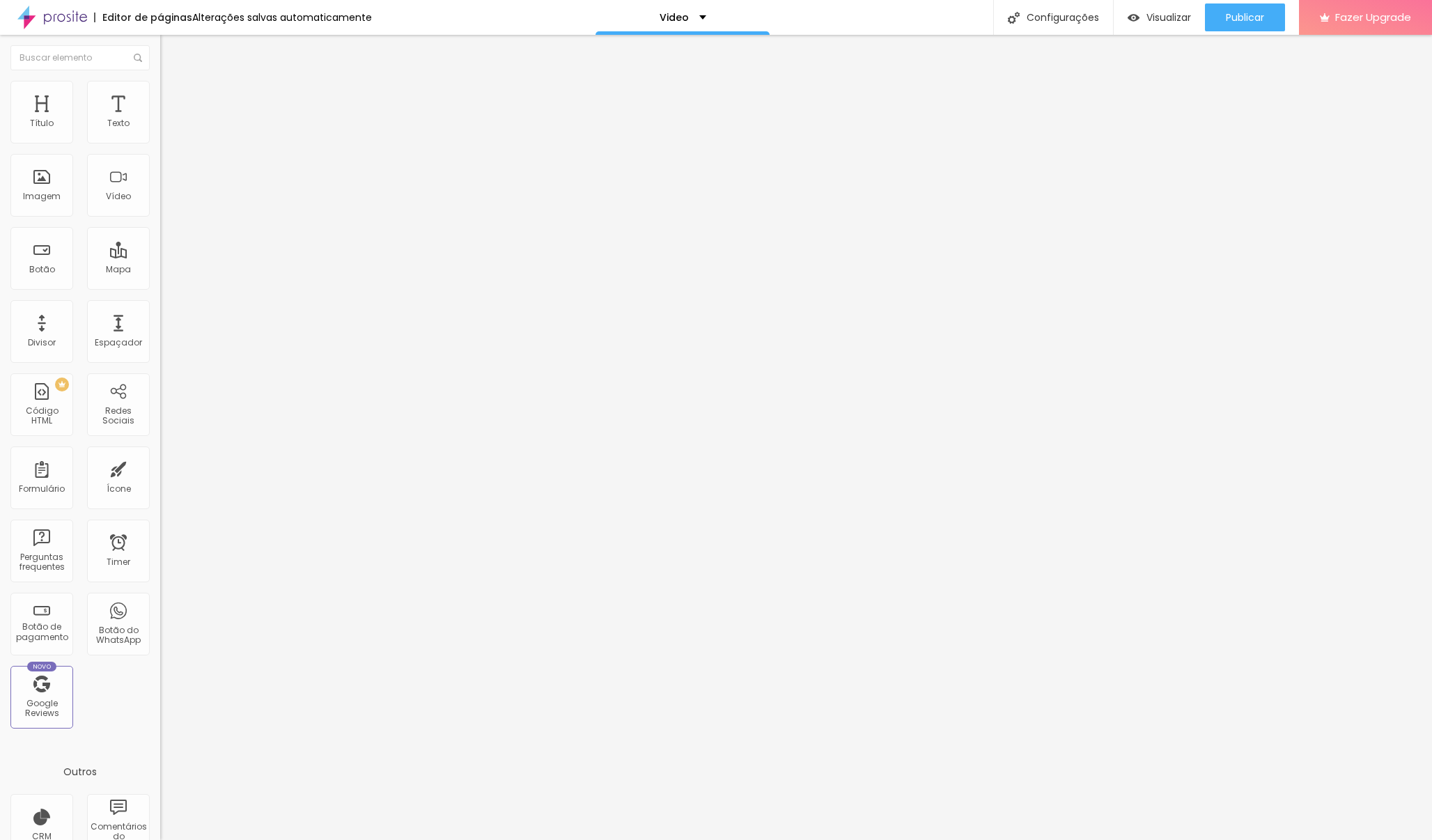
type input "32"
type input "33"
type input "34"
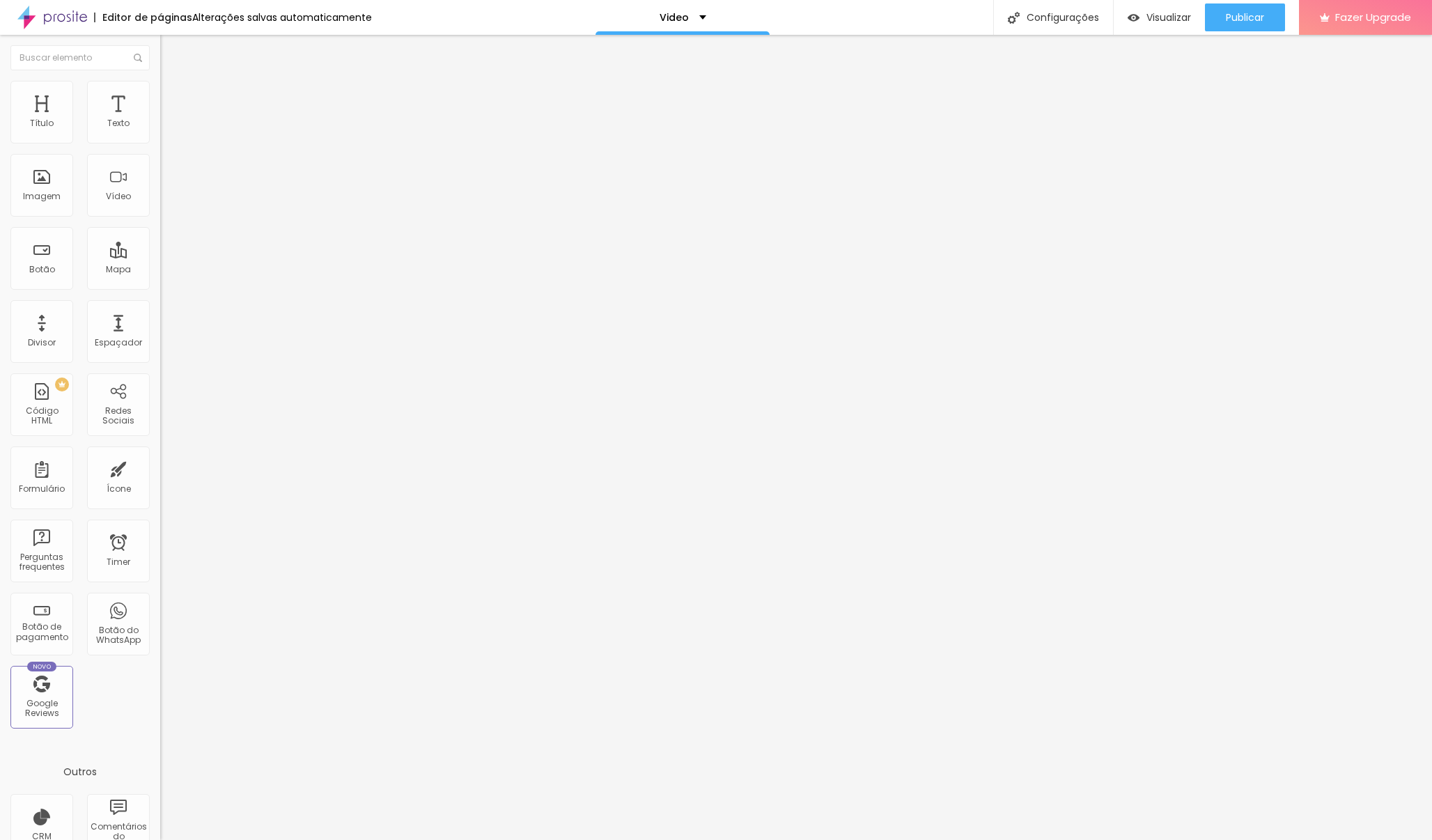
type input "34"
type input "35"
type input "36"
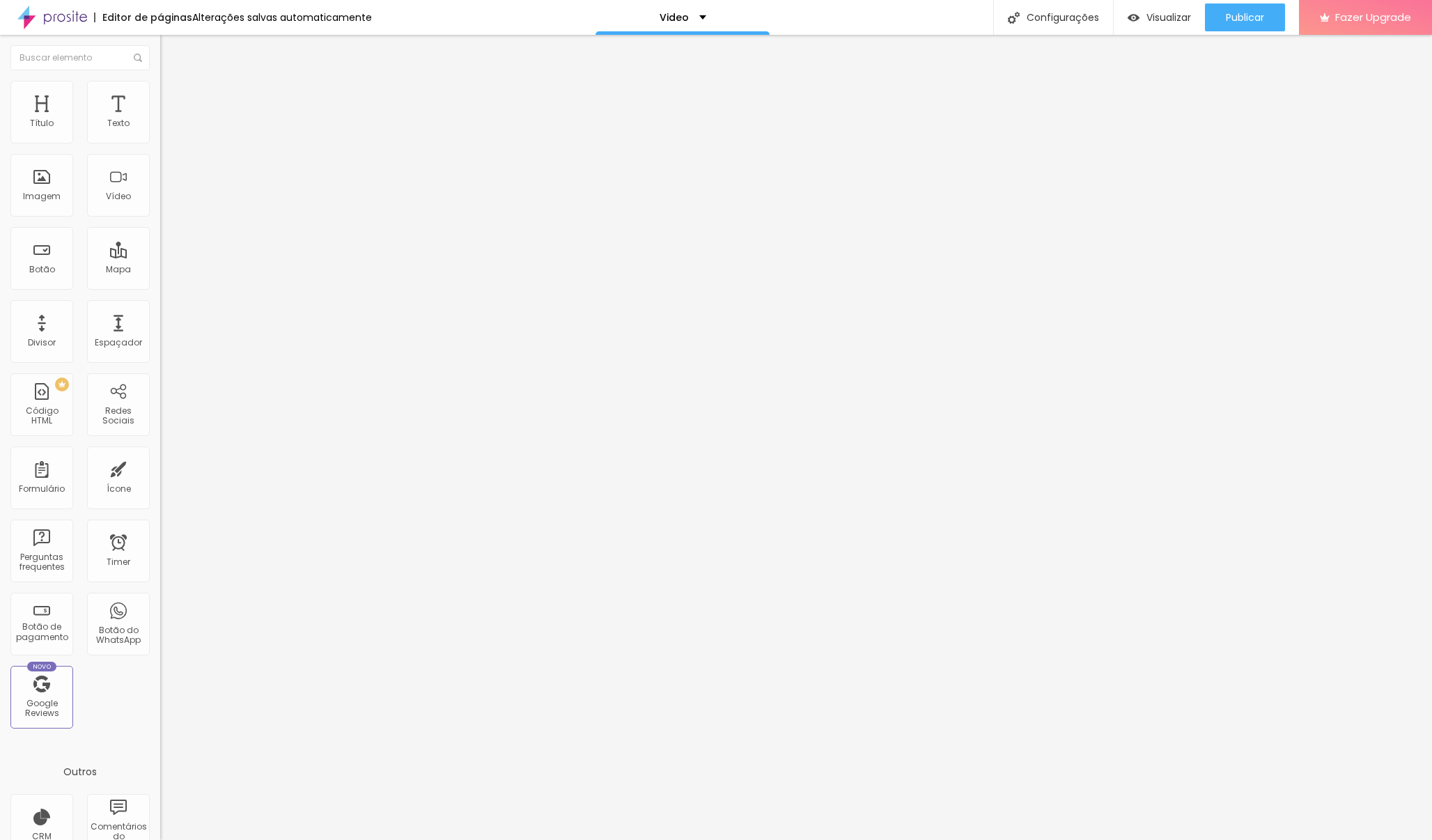
type input "38"
type input "42"
type input "43"
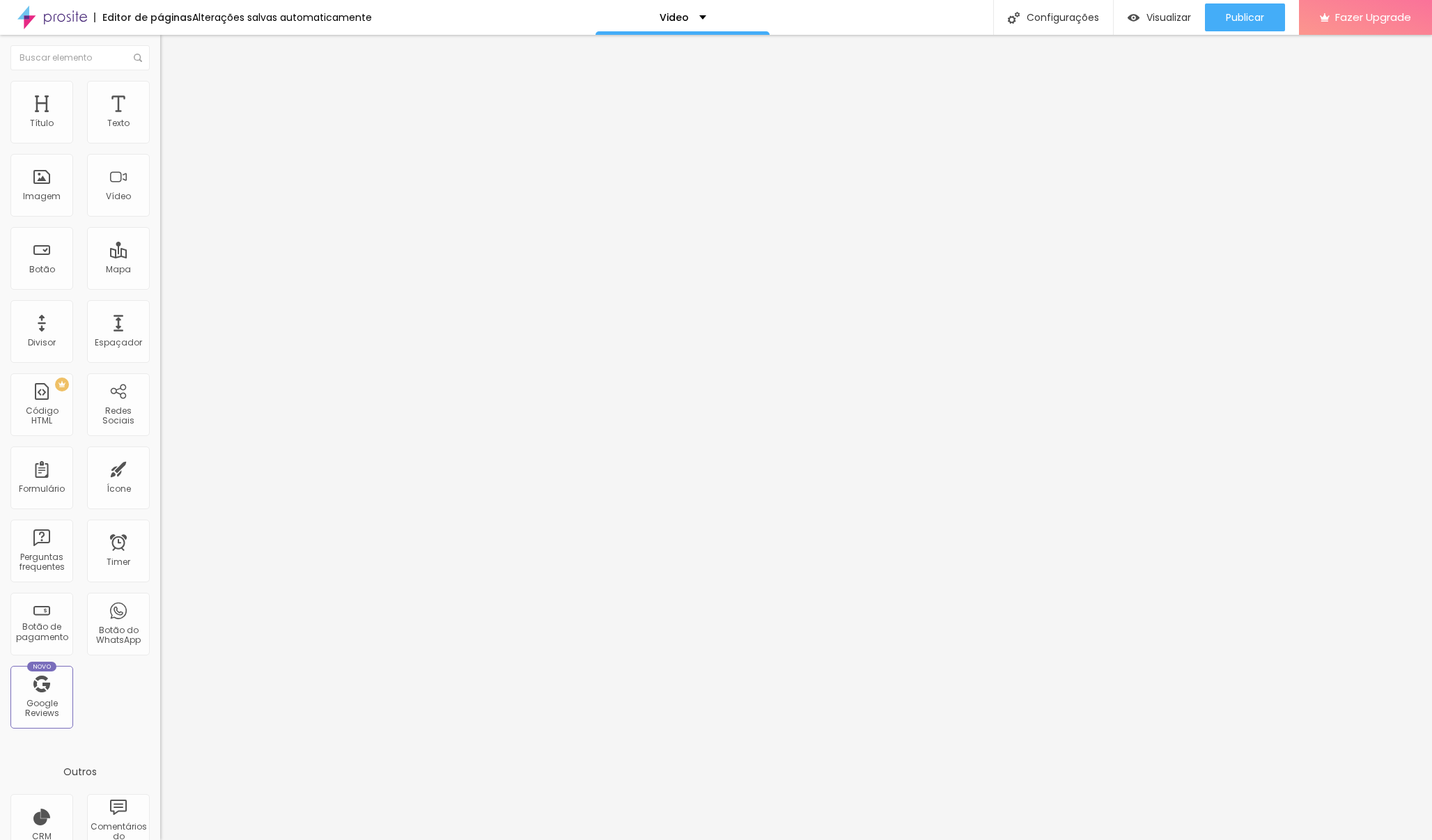
type input "43"
type input "45"
type input "50"
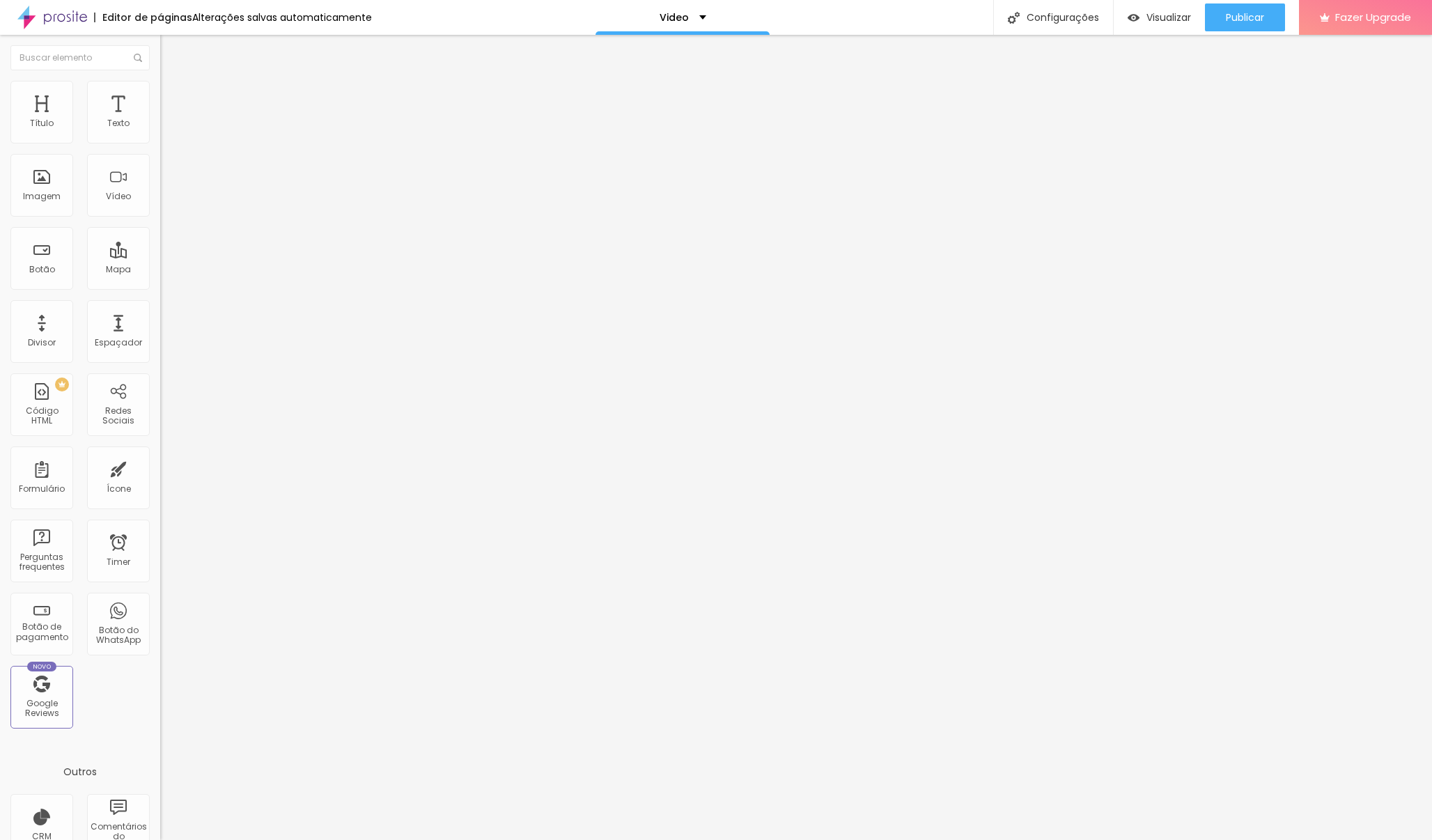
type input "52"
type input "54"
type input "57"
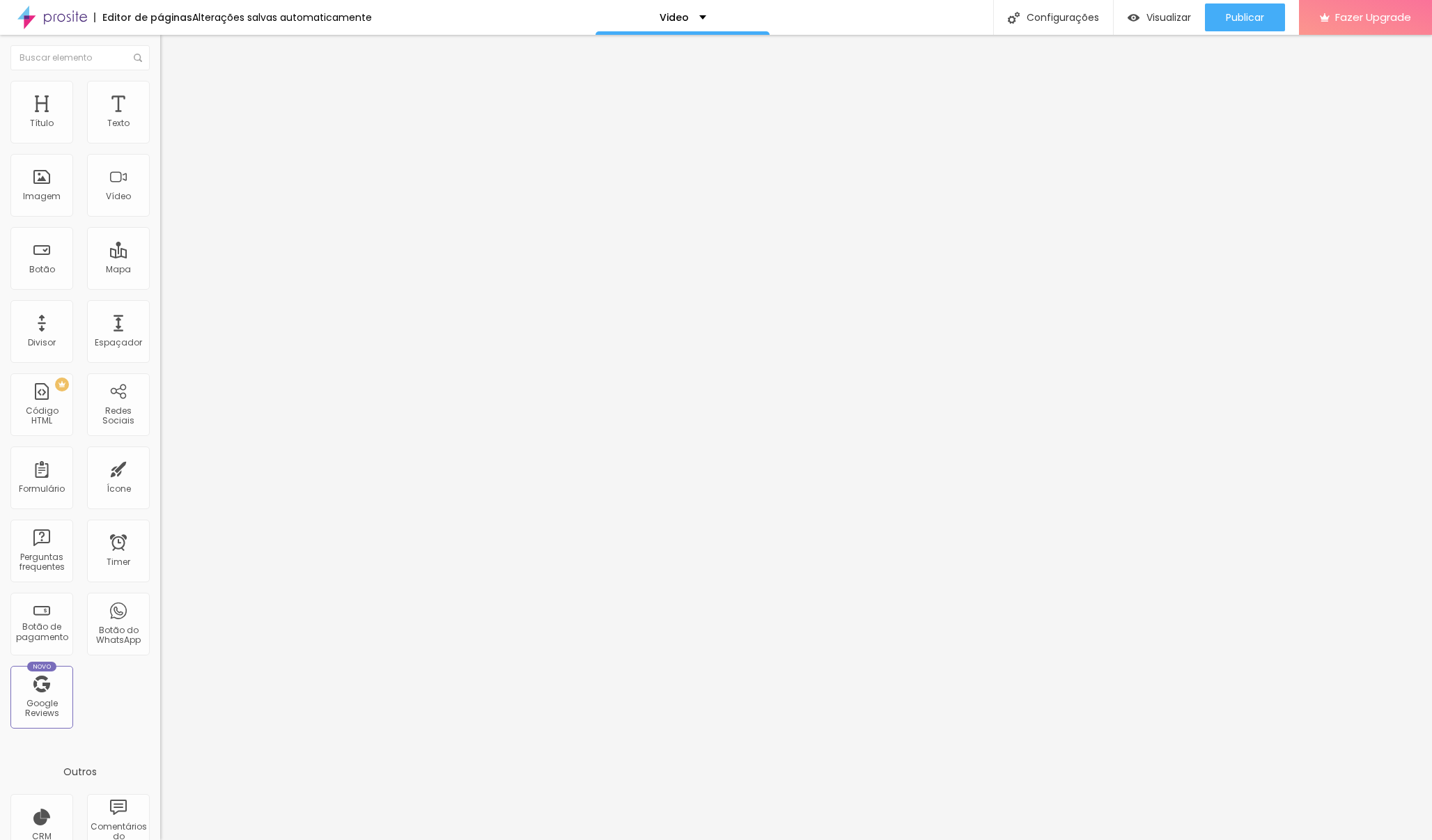
type input "57"
type input "60"
type input "62"
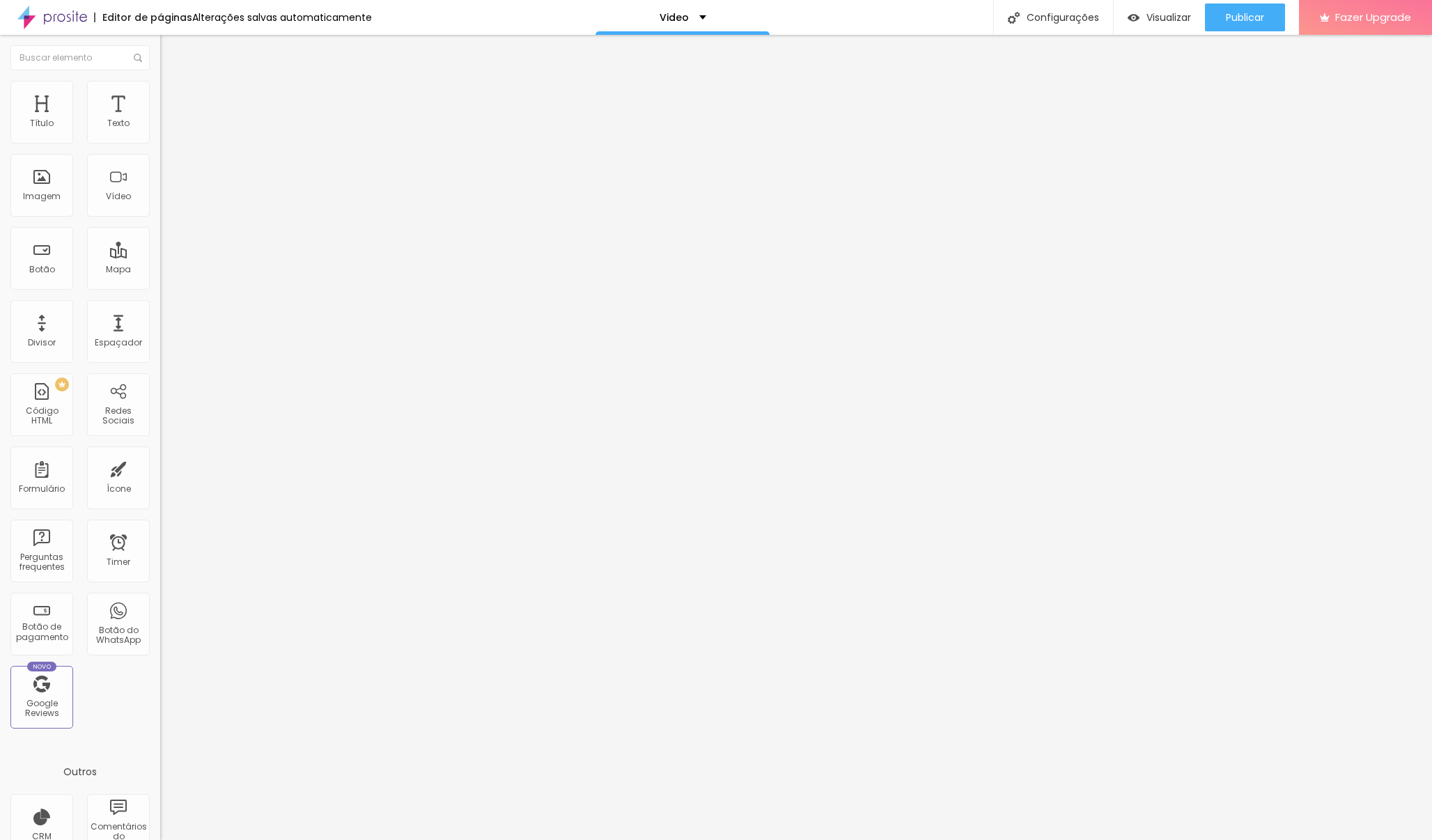
type input "64"
type input "65"
type input "69"
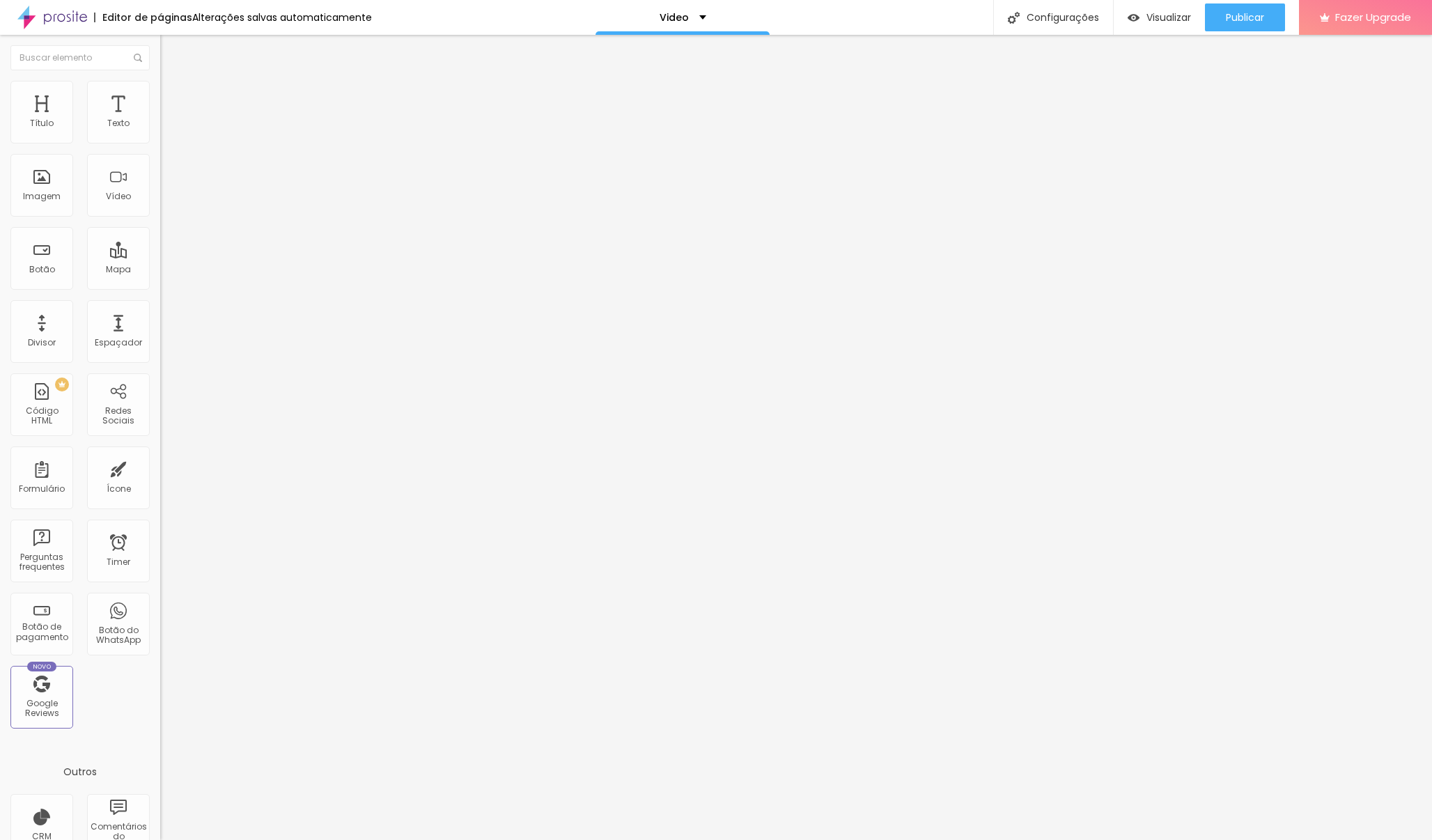
type input "69"
type input "70"
type input "71"
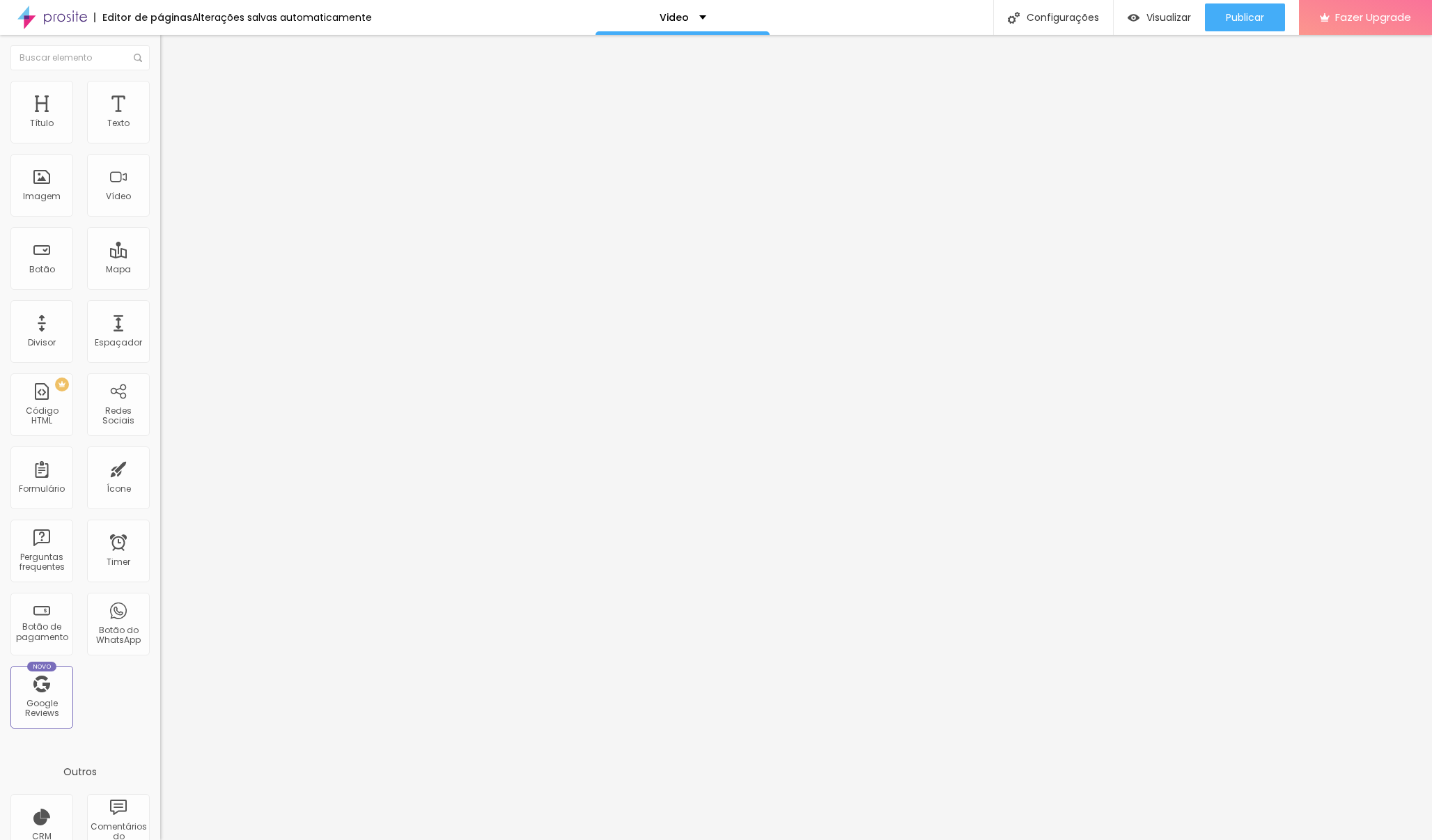
type input "72"
type input "73"
type input "74"
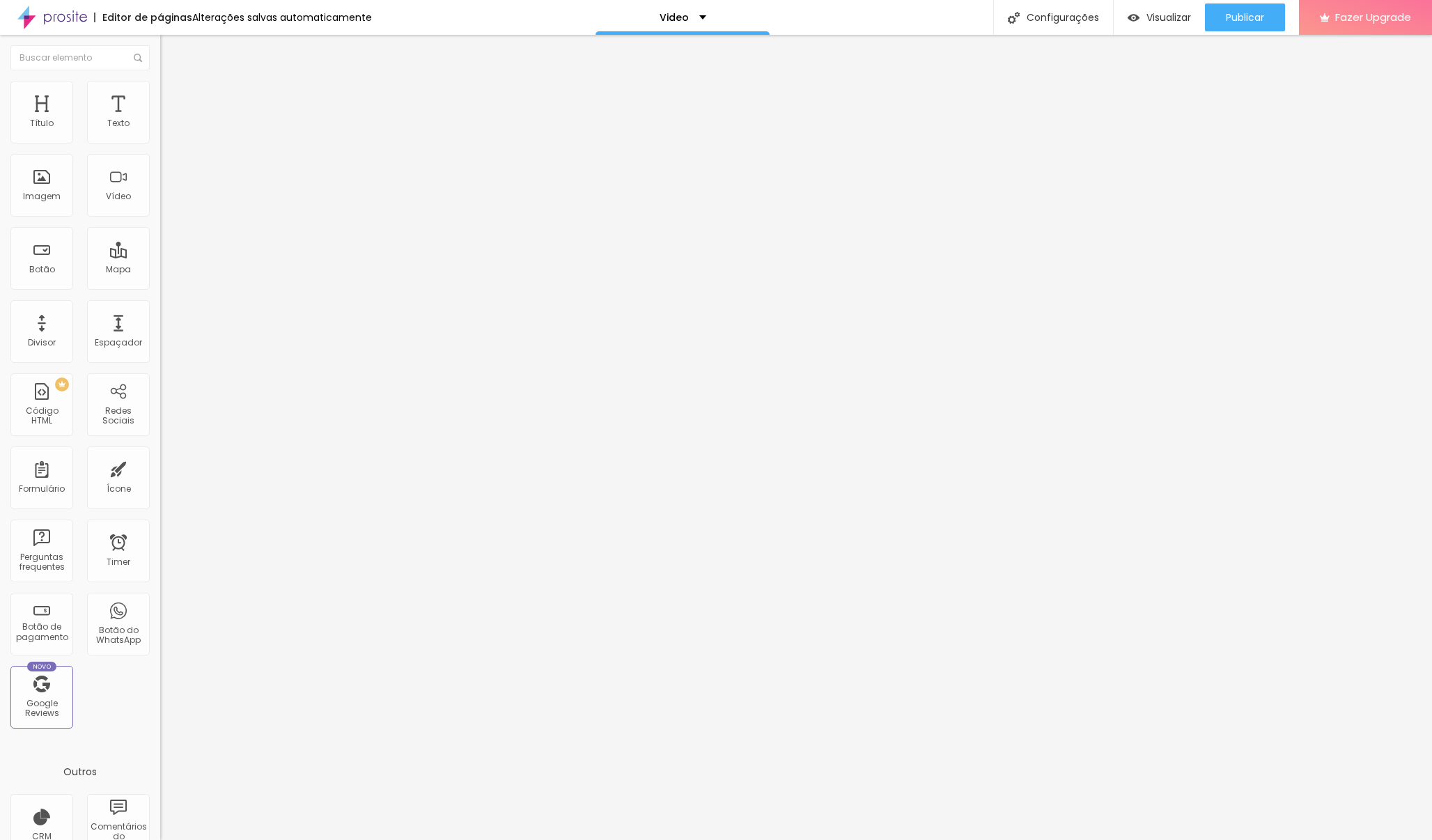
type input "74"
type input "75"
type input "74"
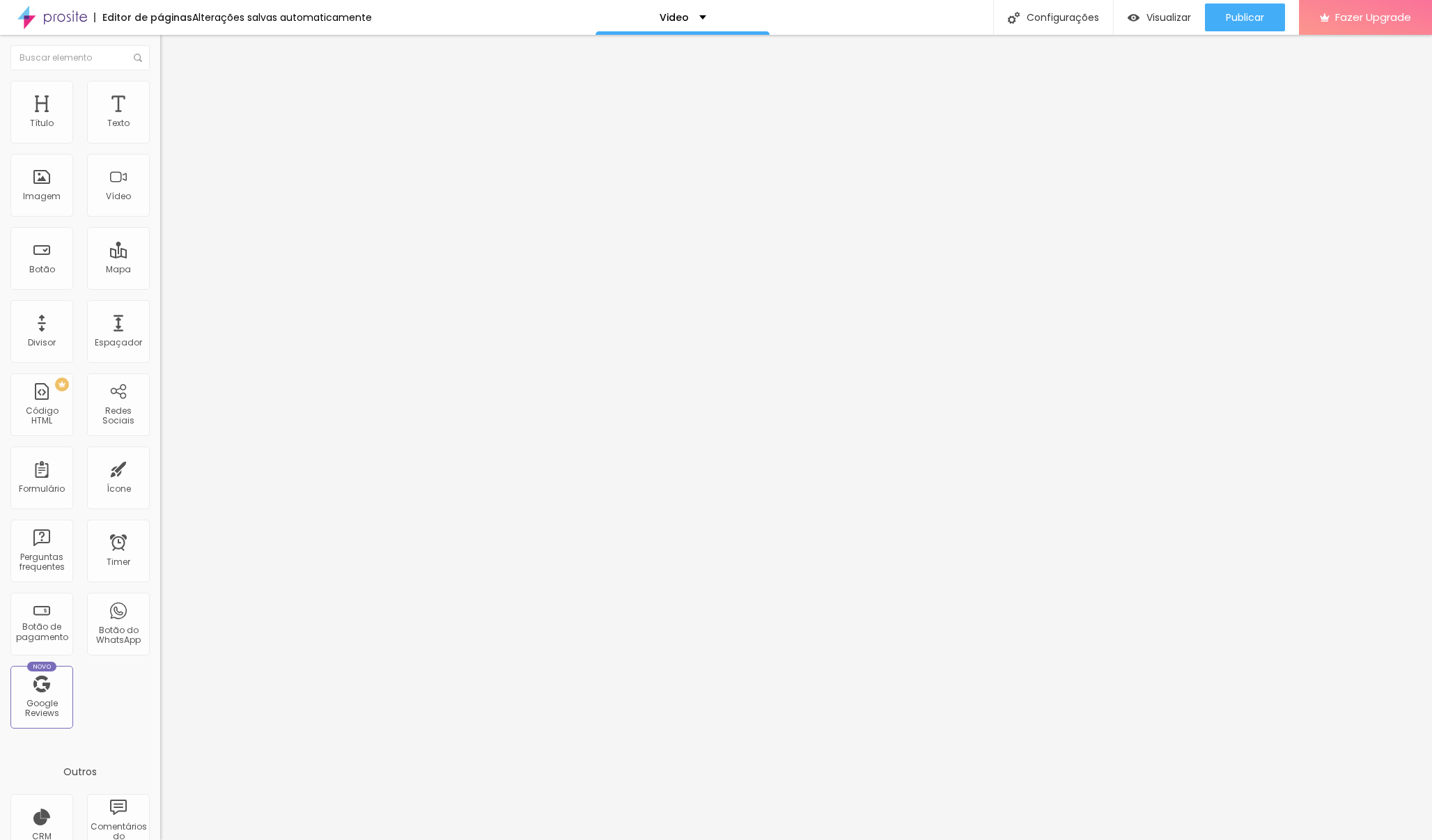
type input "73"
type input "71"
type input "69"
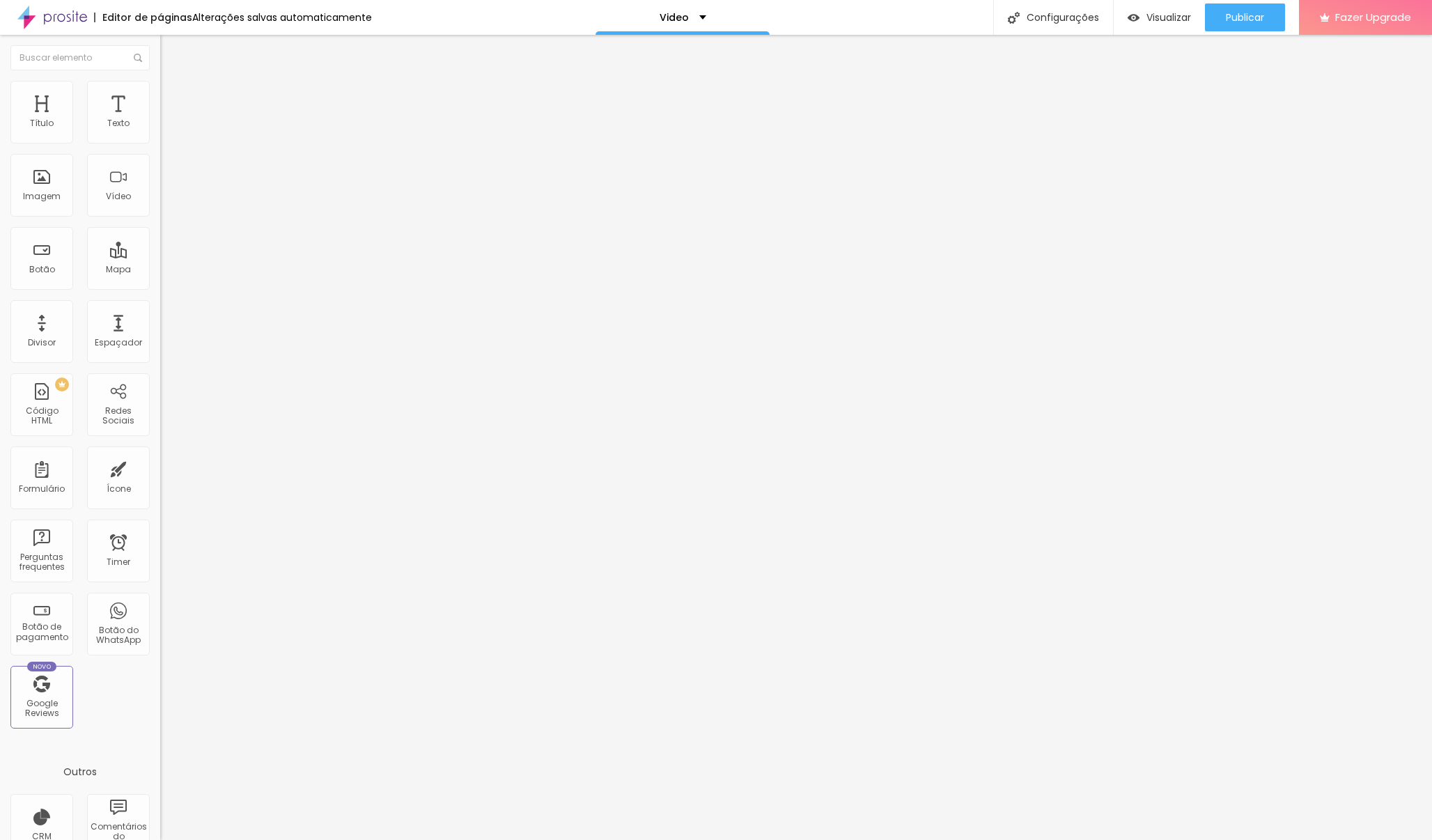
type input "69"
type input "65"
type input "63"
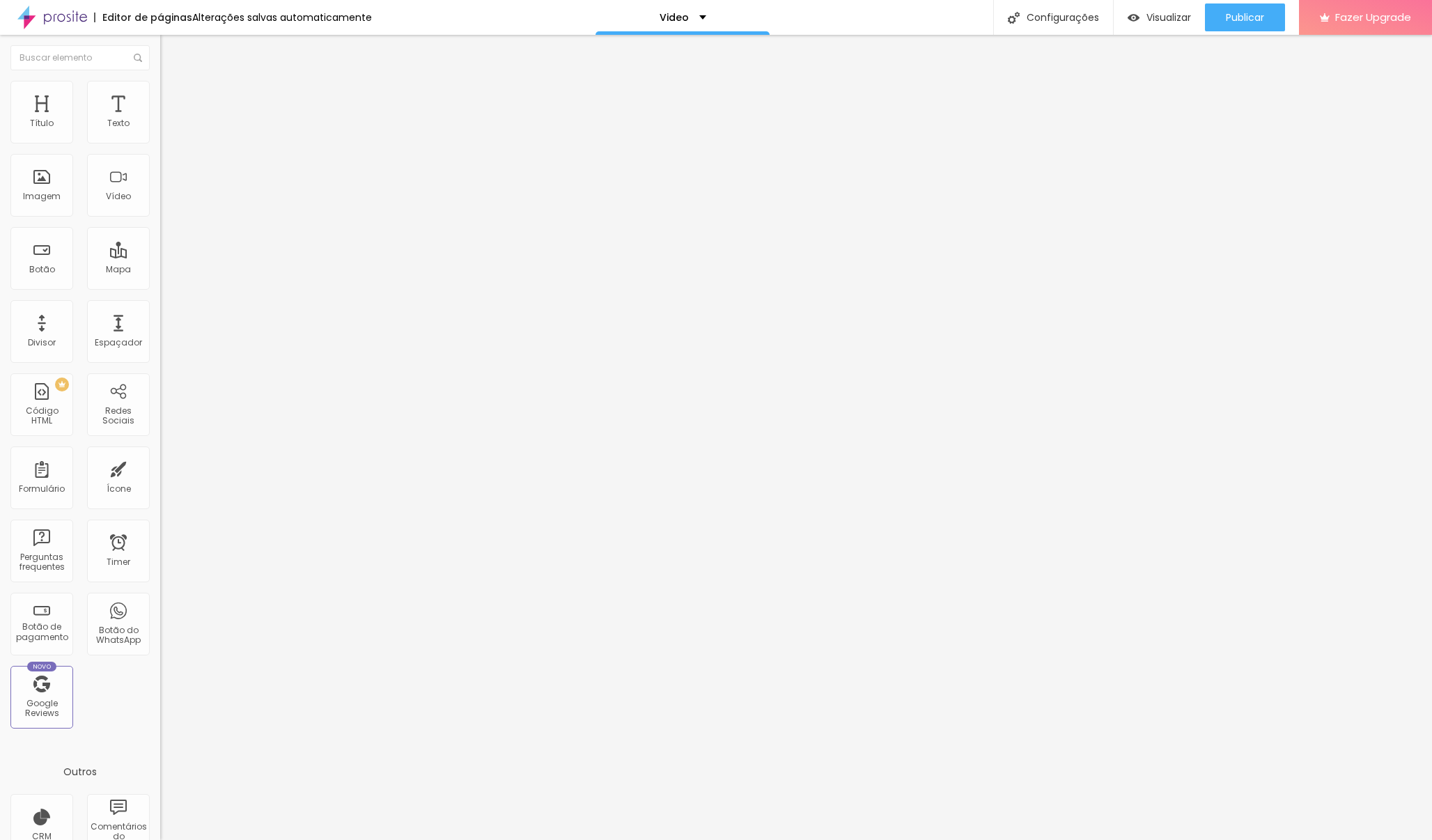
type input "58"
type input "53"
type input "44"
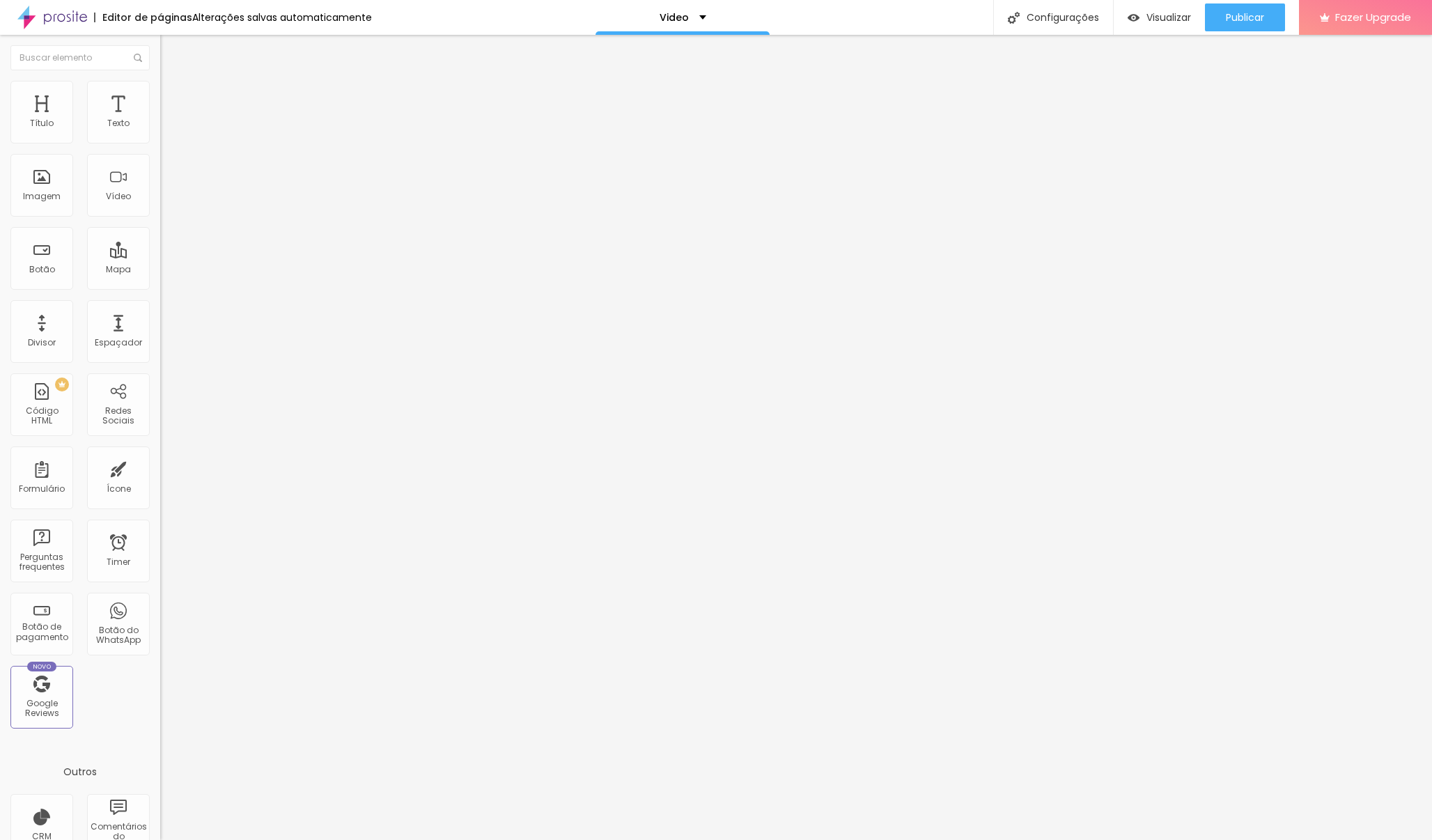
type input "44"
type input "41"
type input "37"
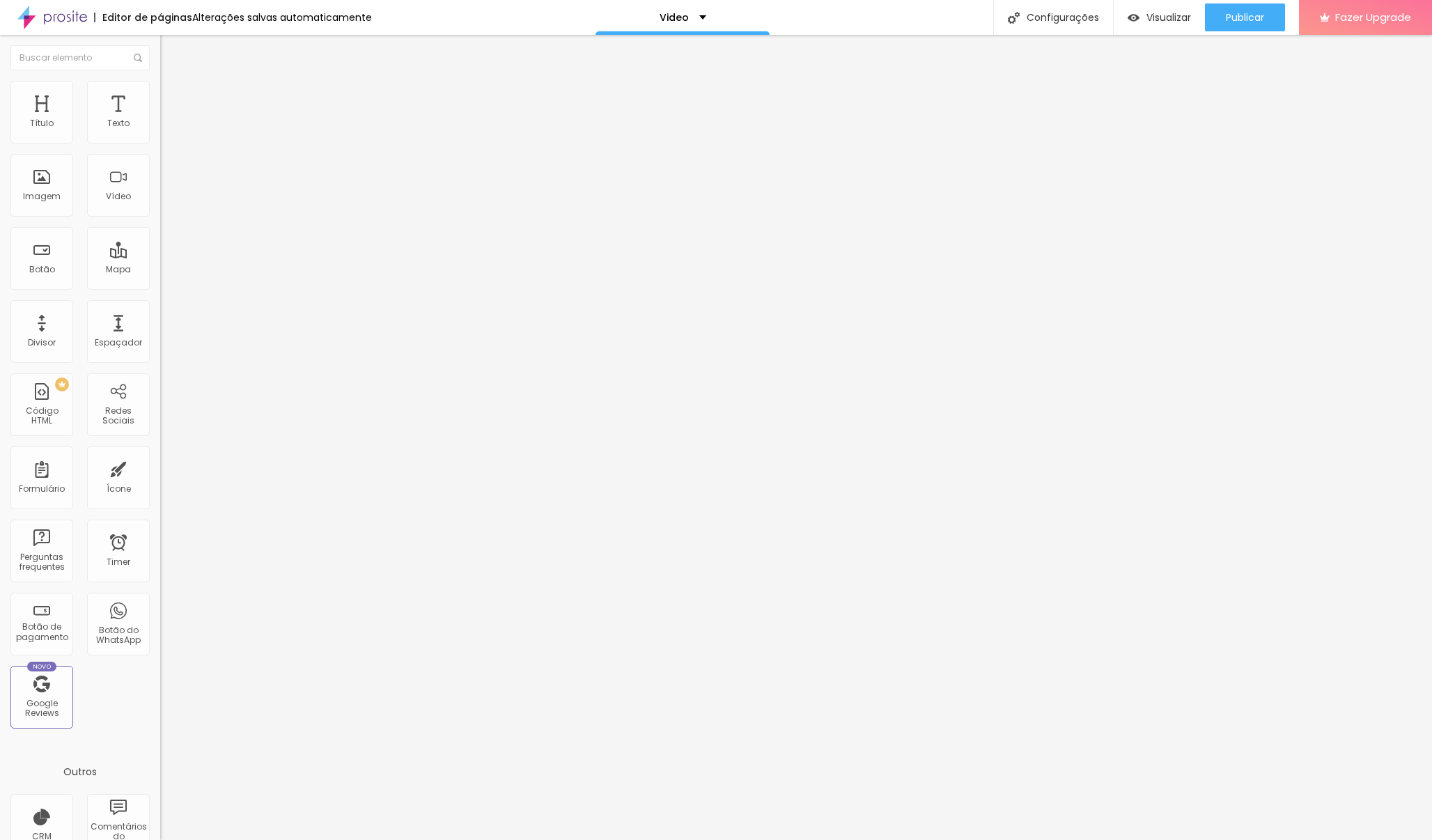
type input "35"
type input "33"
type input "32"
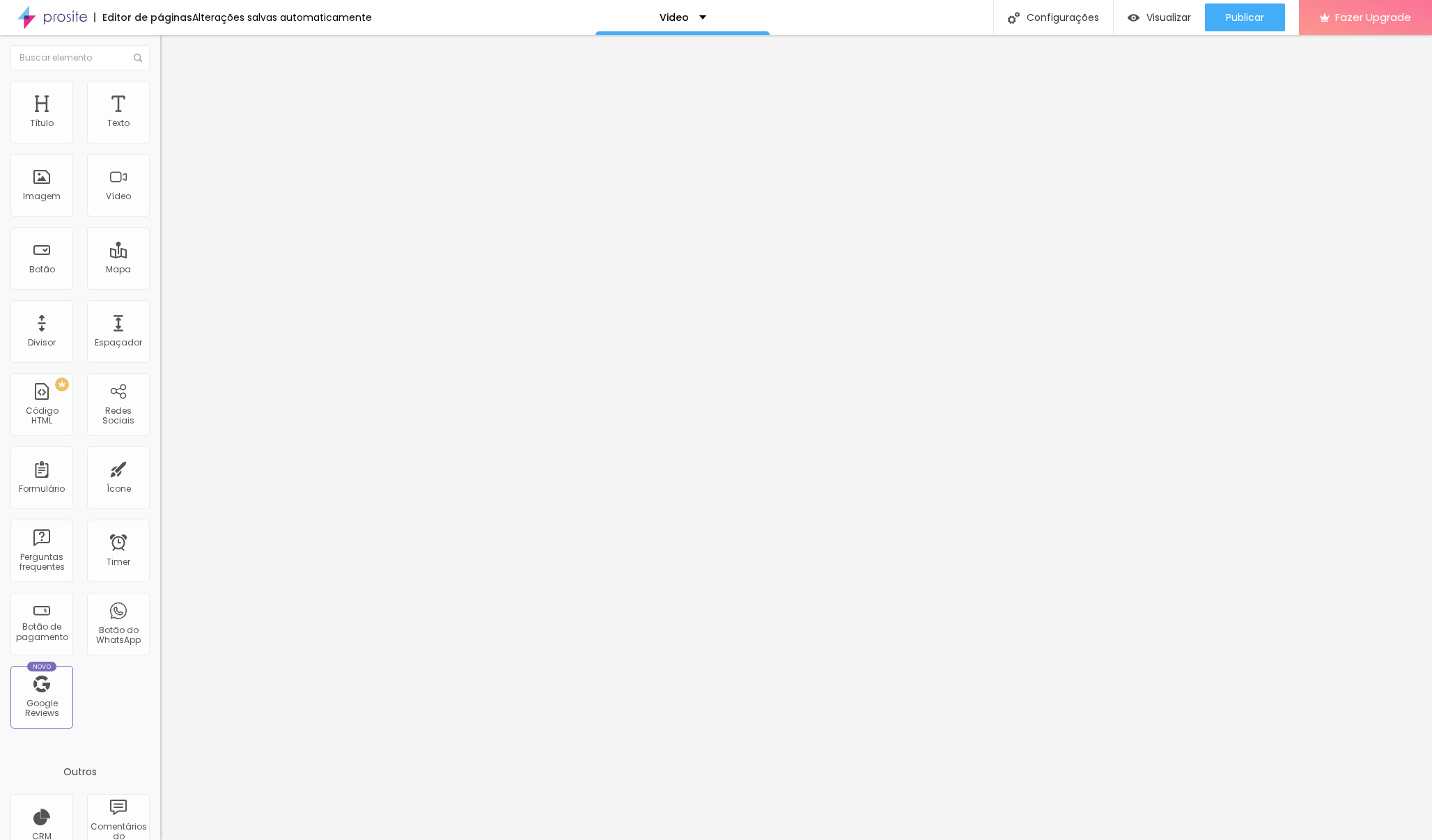
type input "32"
type input "31"
type input "29"
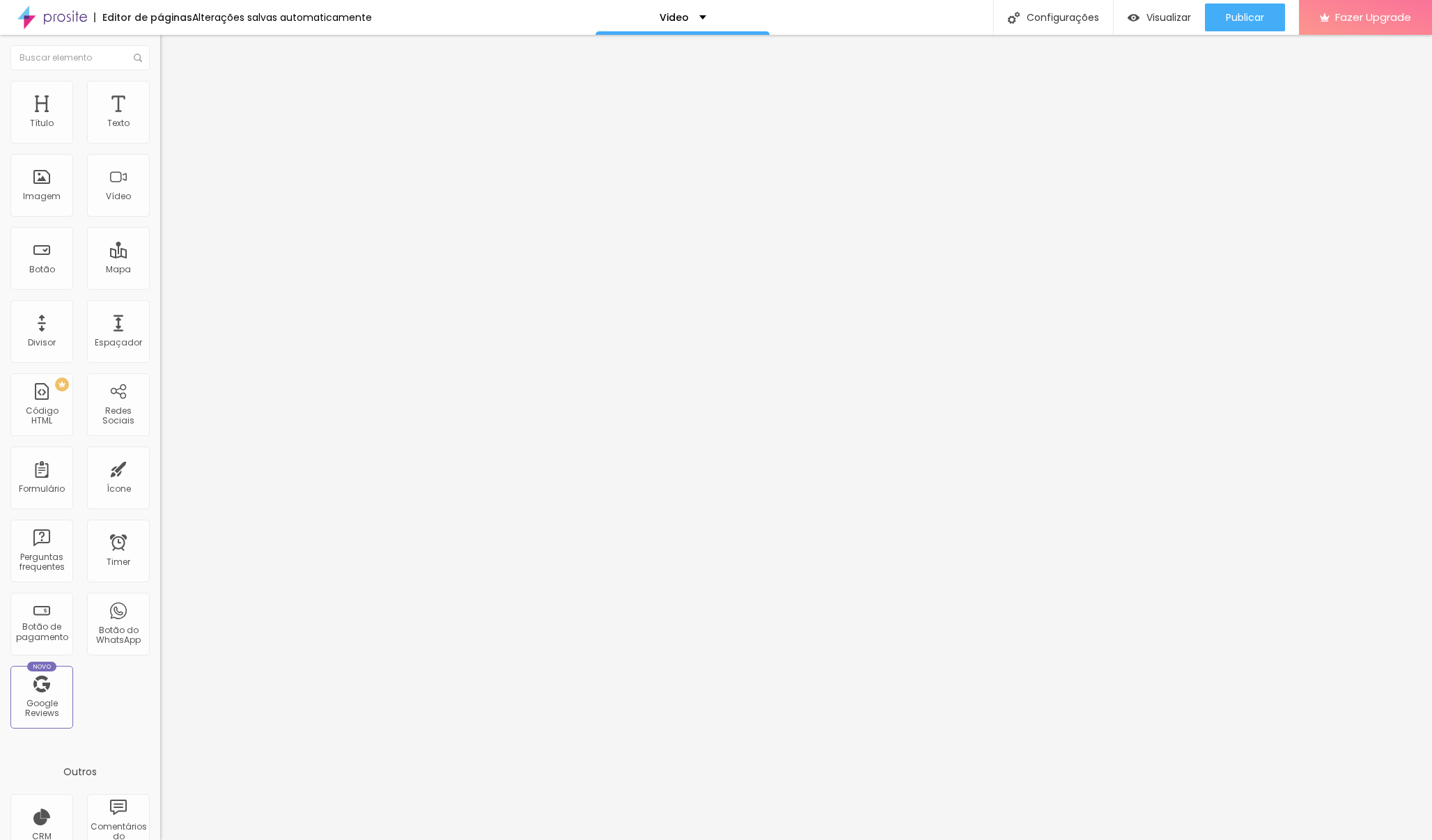
type input "28"
type input "27"
type input "24"
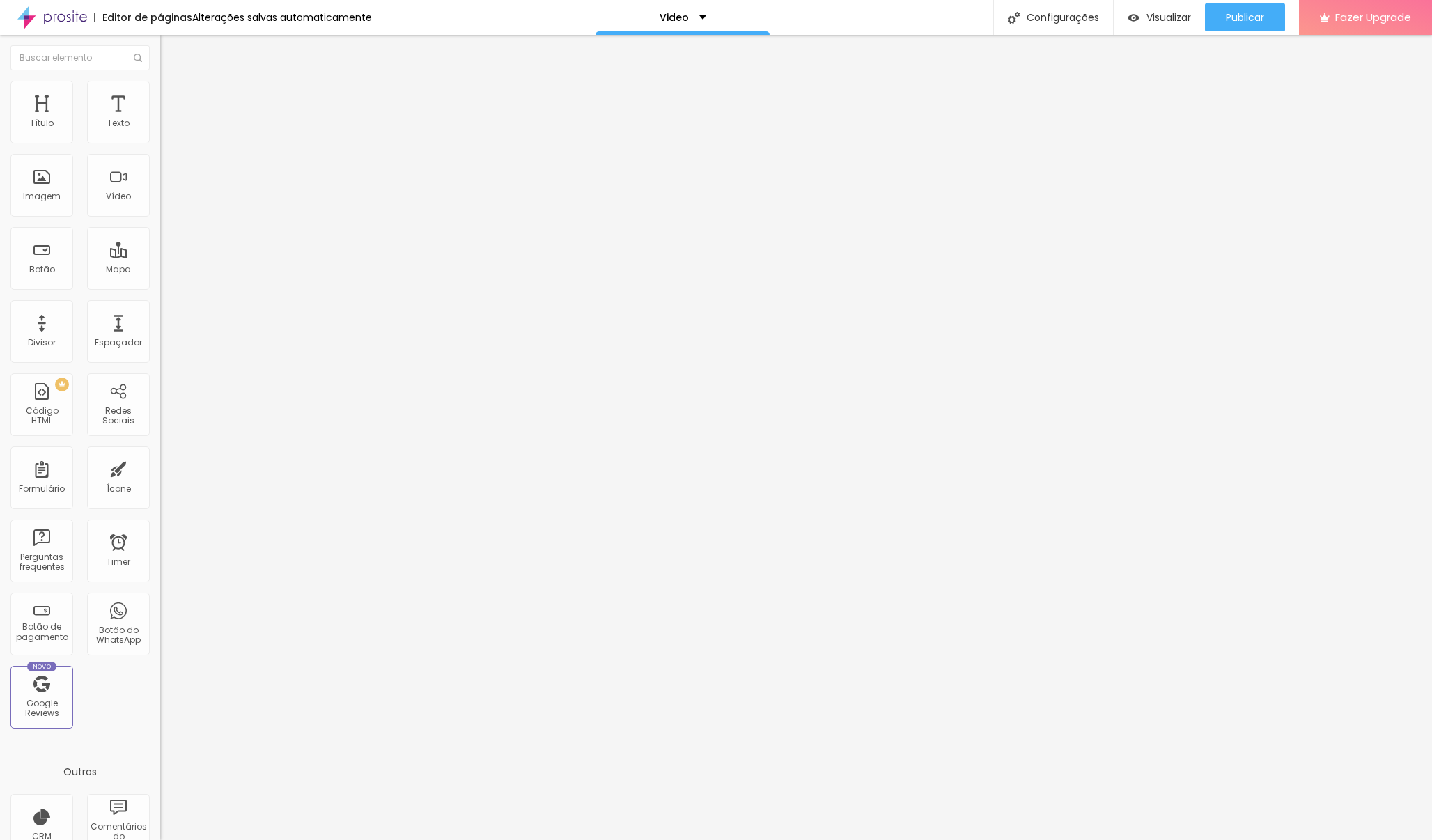
type input "24"
type input "23"
type input "22"
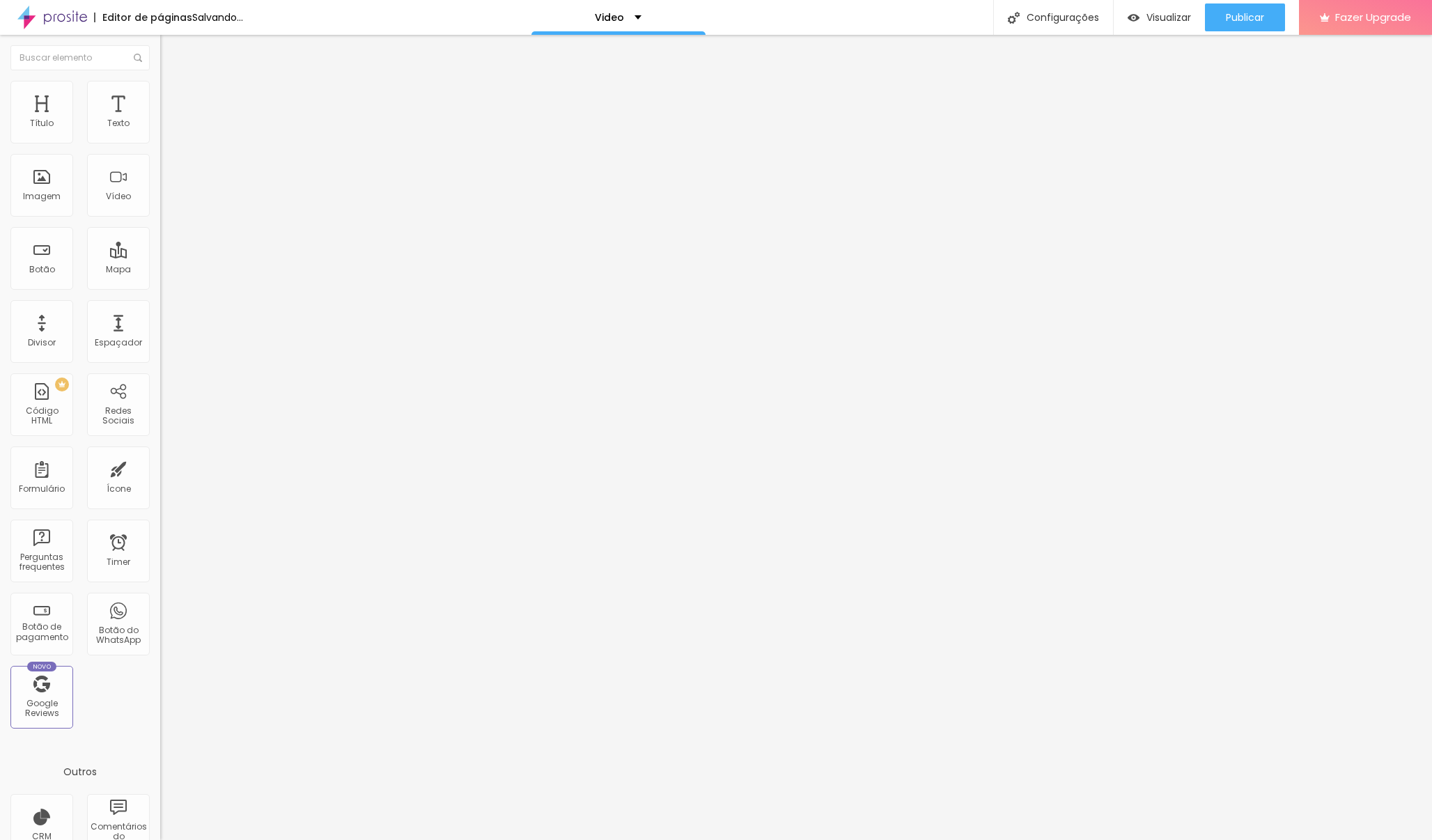
type input "20"
type input "19"
type input "16"
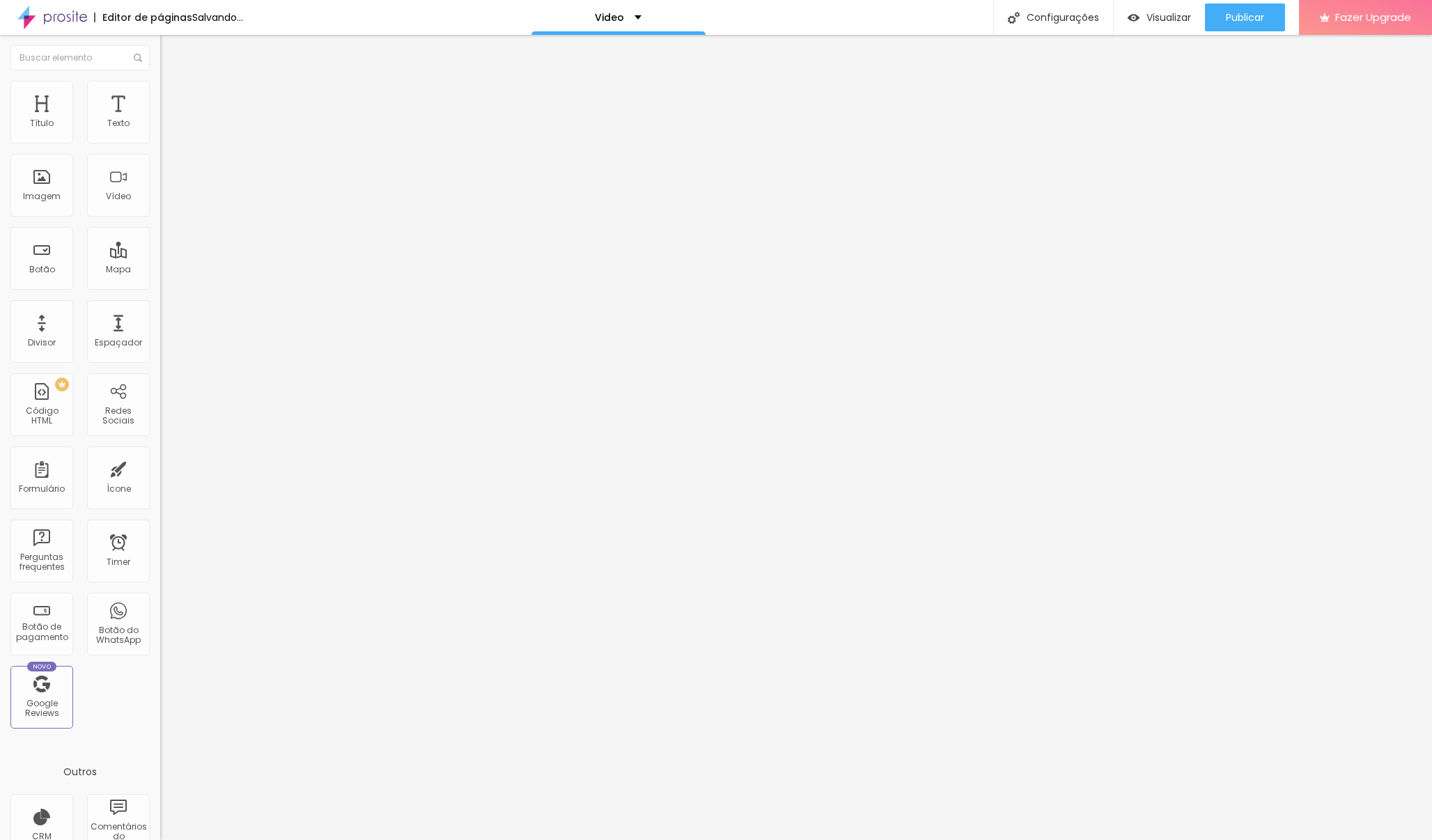
type input "16"
type input "15"
type input "12"
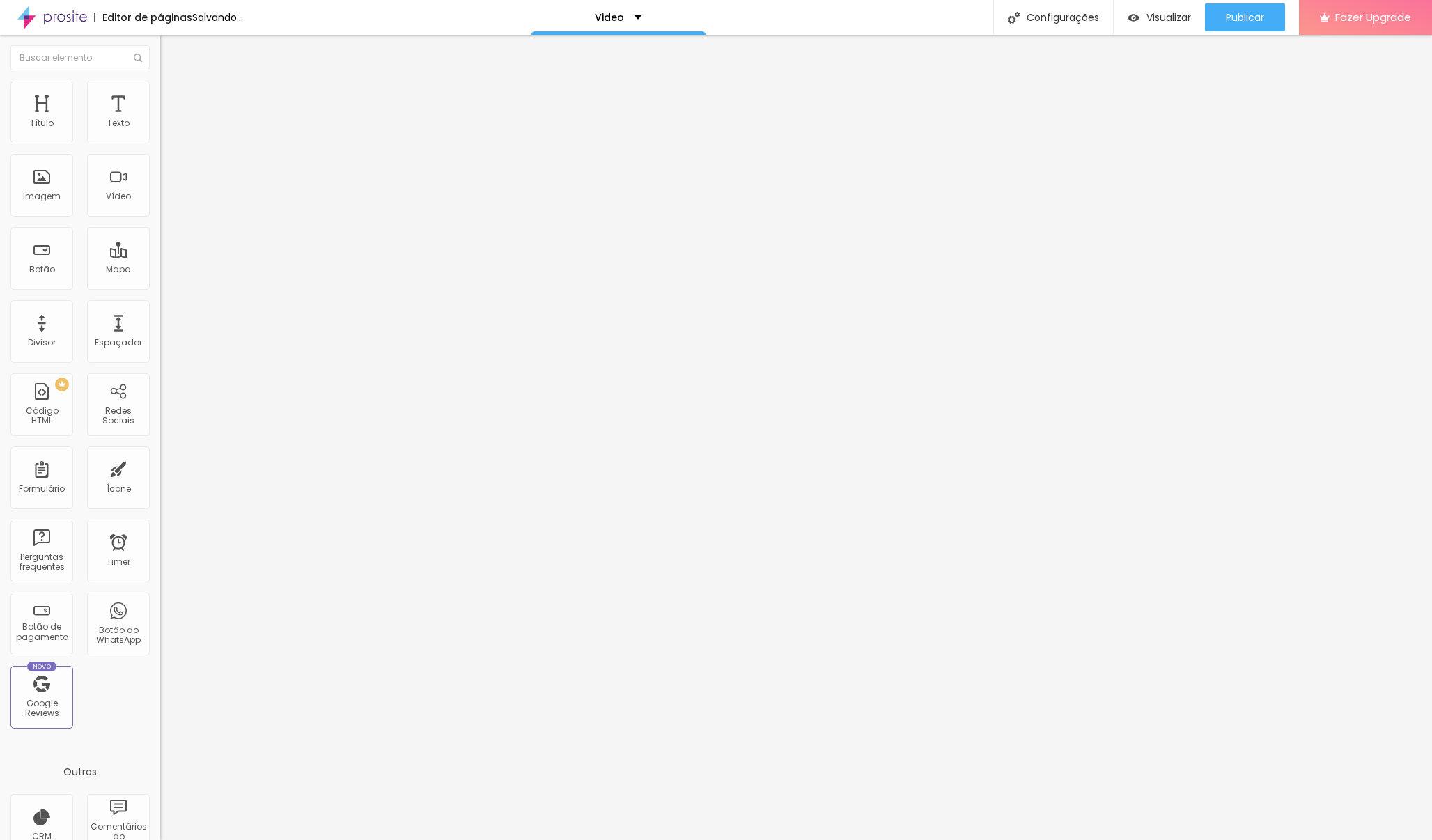
type input "11"
type input "8"
type input "4"
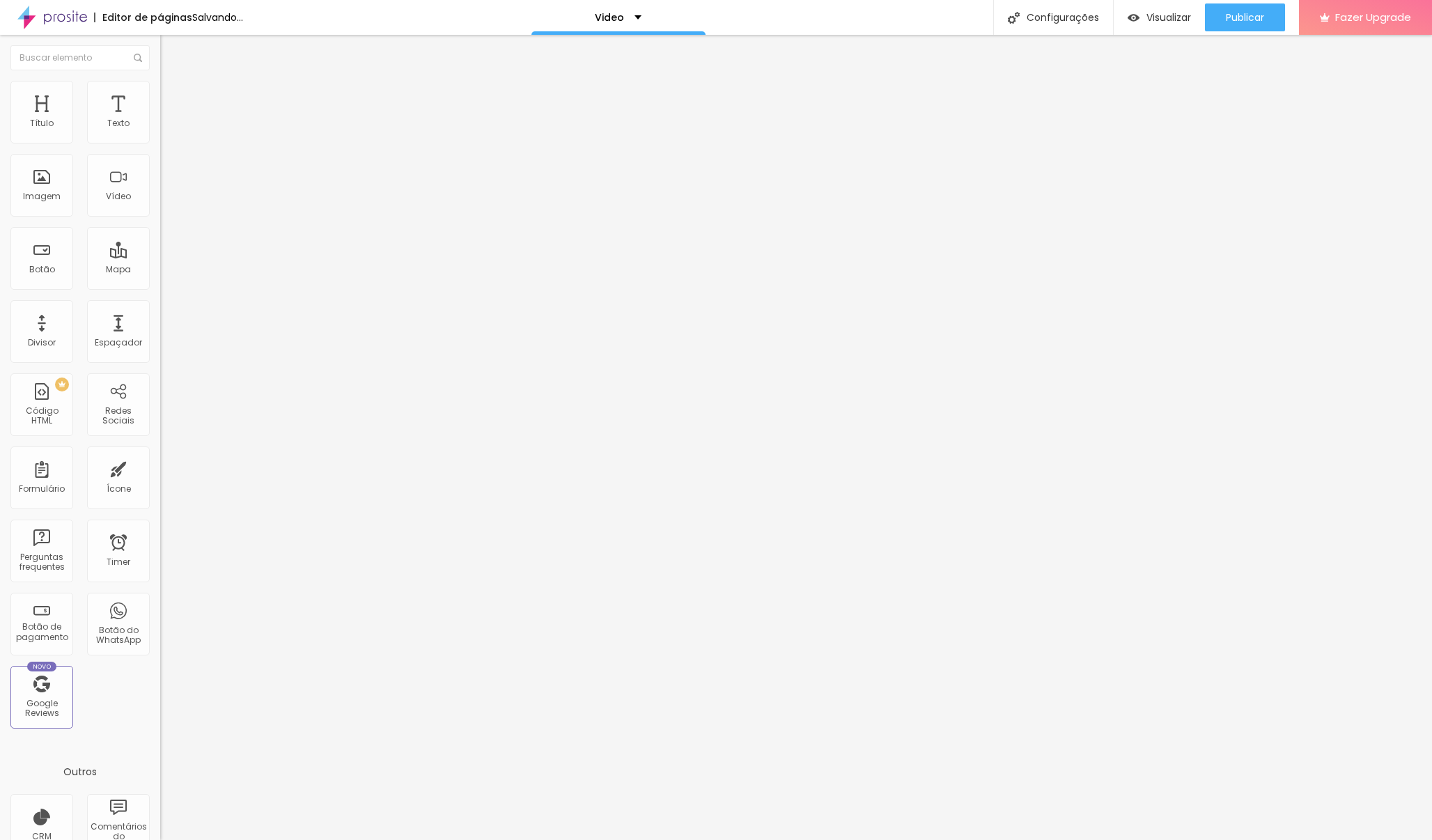
type input "4"
type input "1"
type input "0"
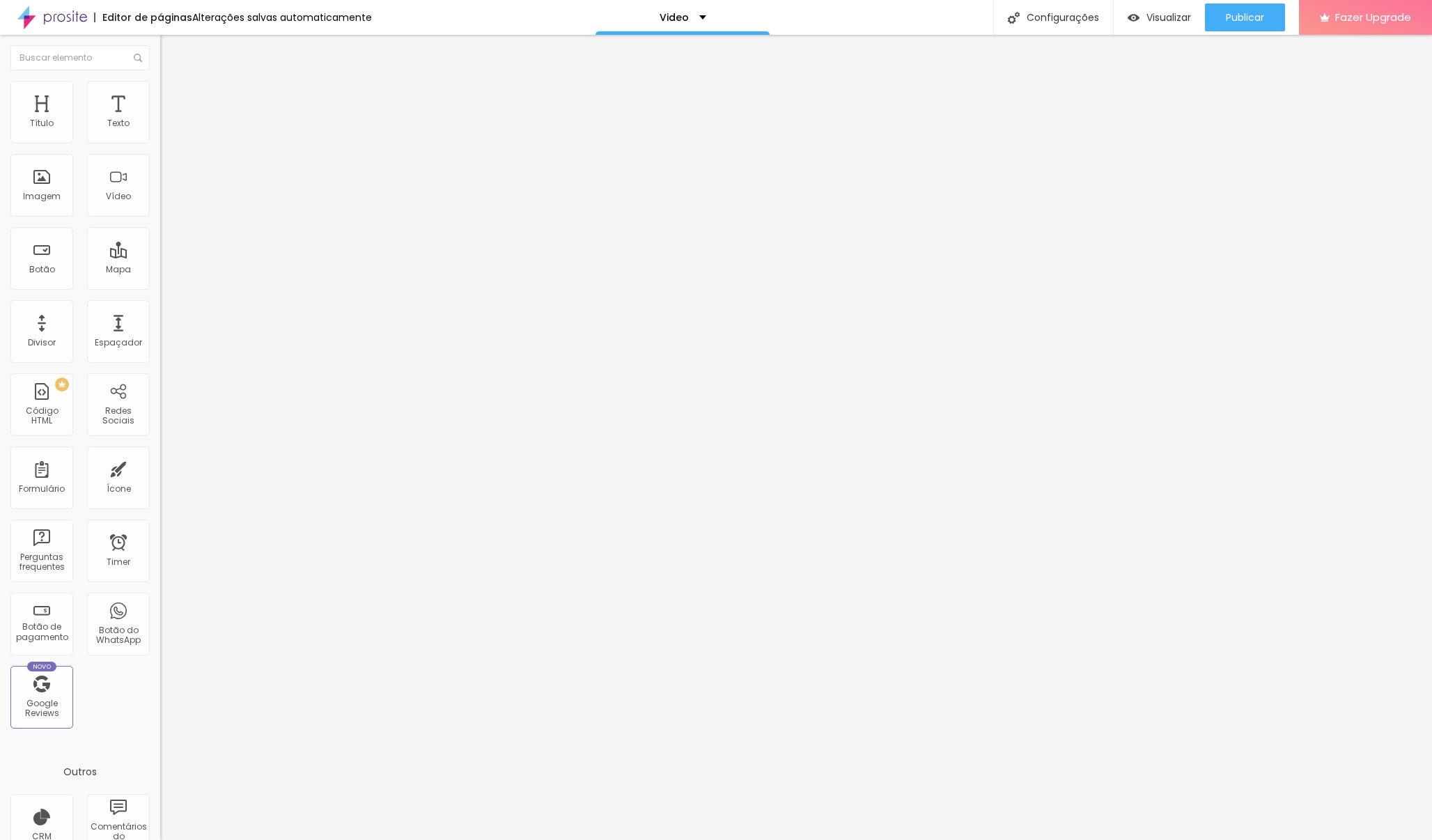
drag, startPoint x: 32, startPoint y: 169, endPoint x: 13, endPoint y: 171, distance: 19.1
click at [160, 292] on div "0 Espaço de baixo" at bounding box center [240, 390] width 160 height 197
type input "1"
type input "2"
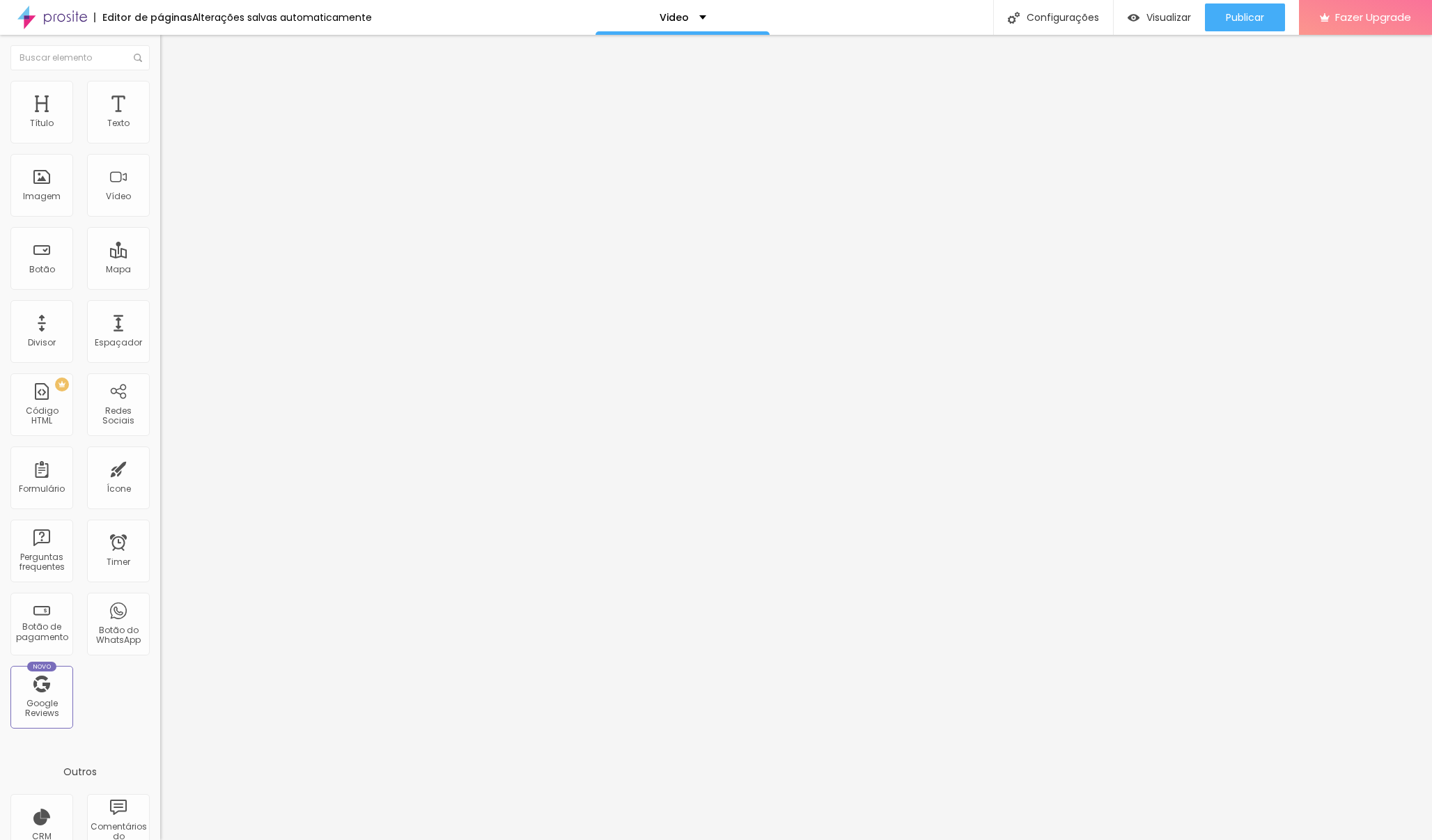
type input "2"
type input "11"
type input "16"
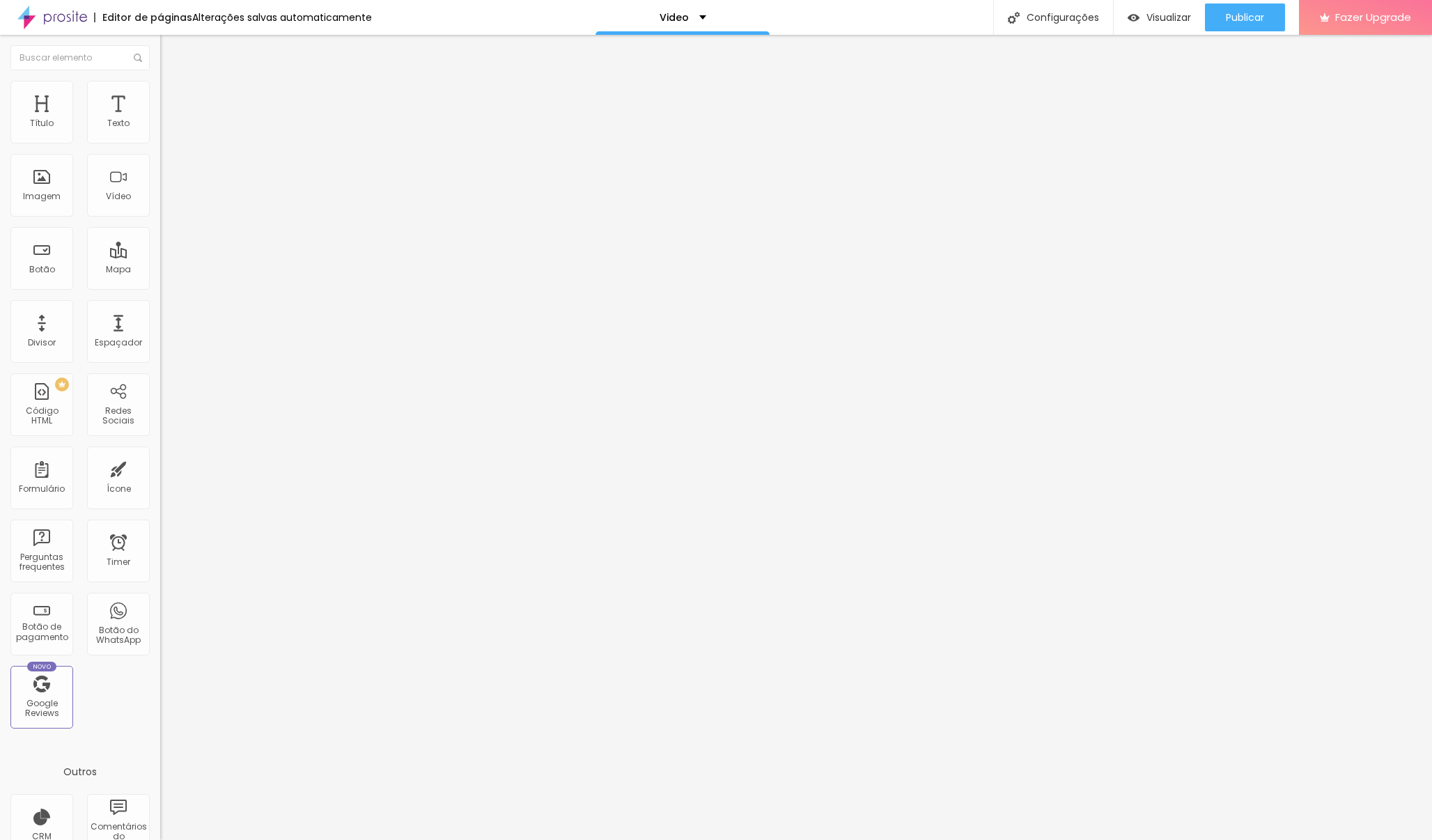
type input "21"
type input "27"
type input "30"
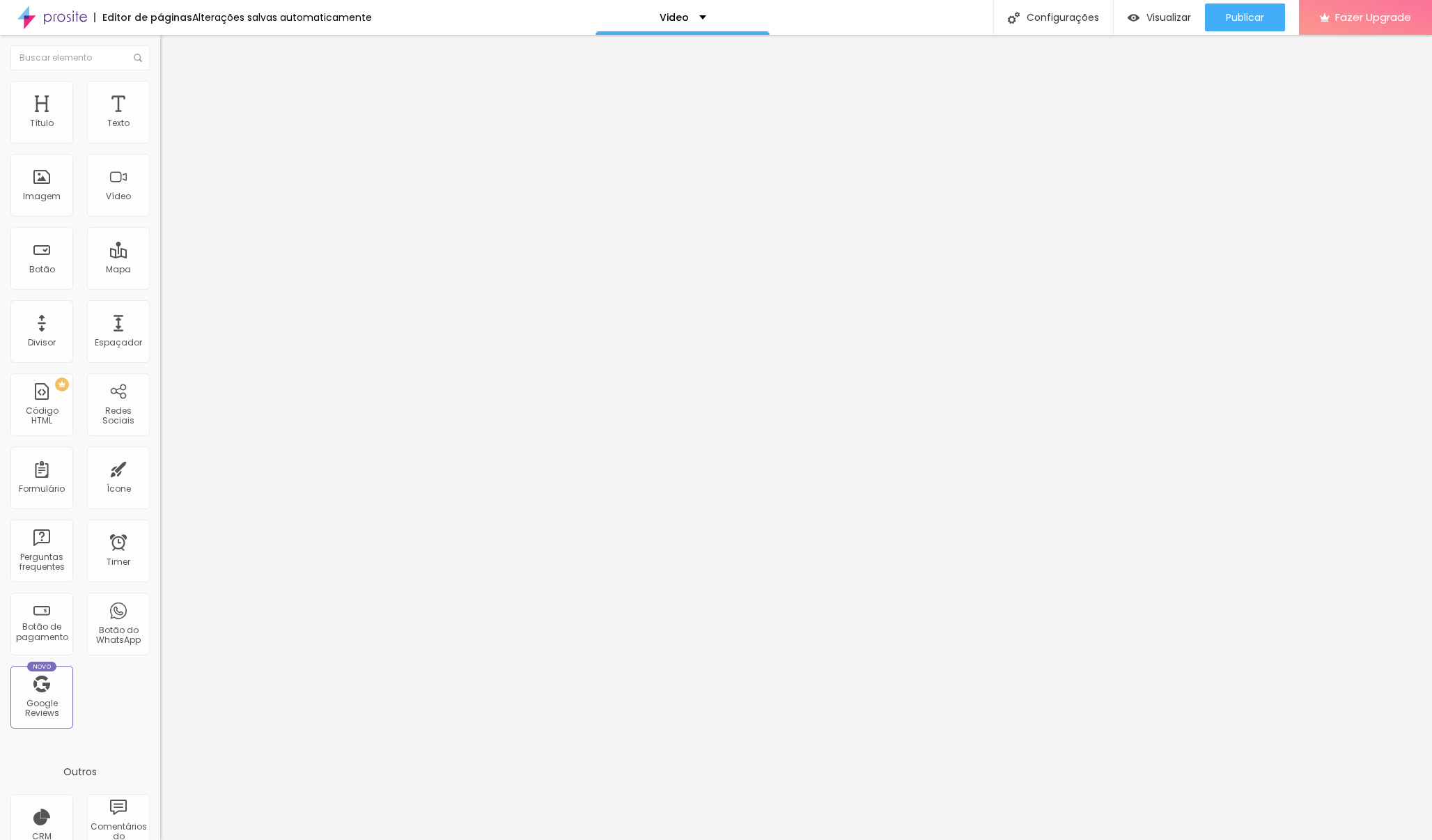
type input "30"
type input "36"
type input "39"
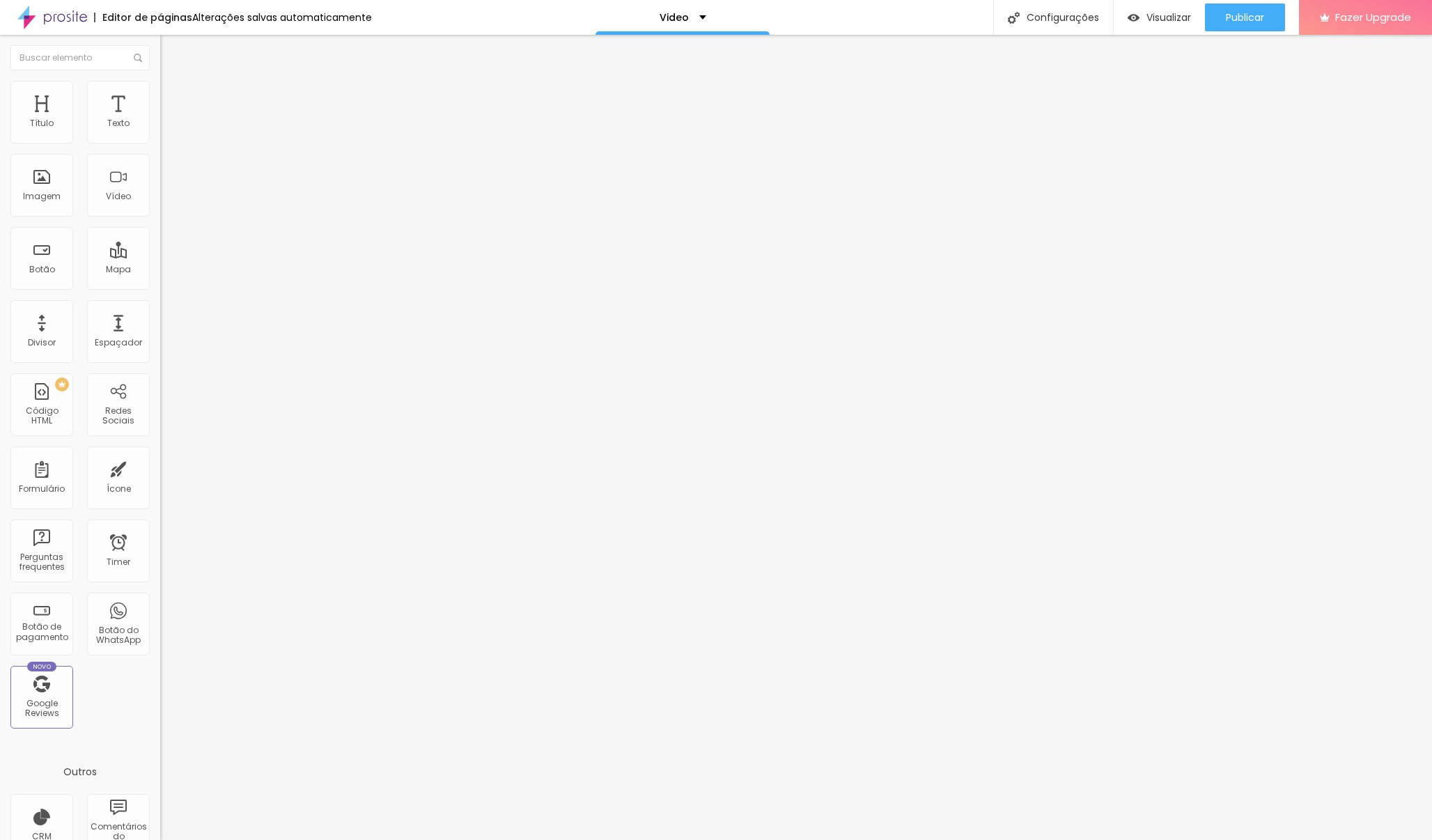
type input "43"
type input "44"
type input "46"
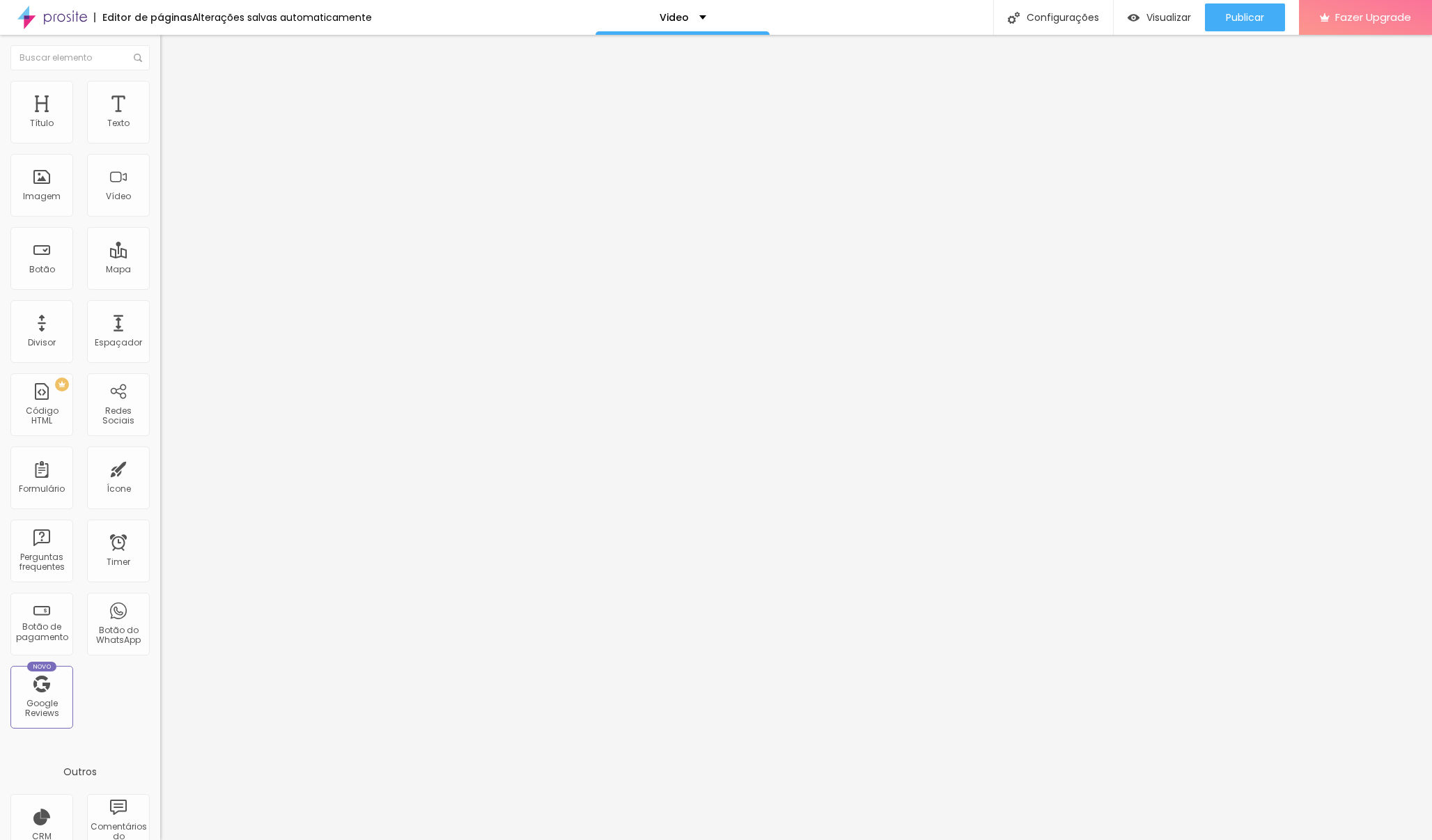
type input "46"
type input "49"
type input "50"
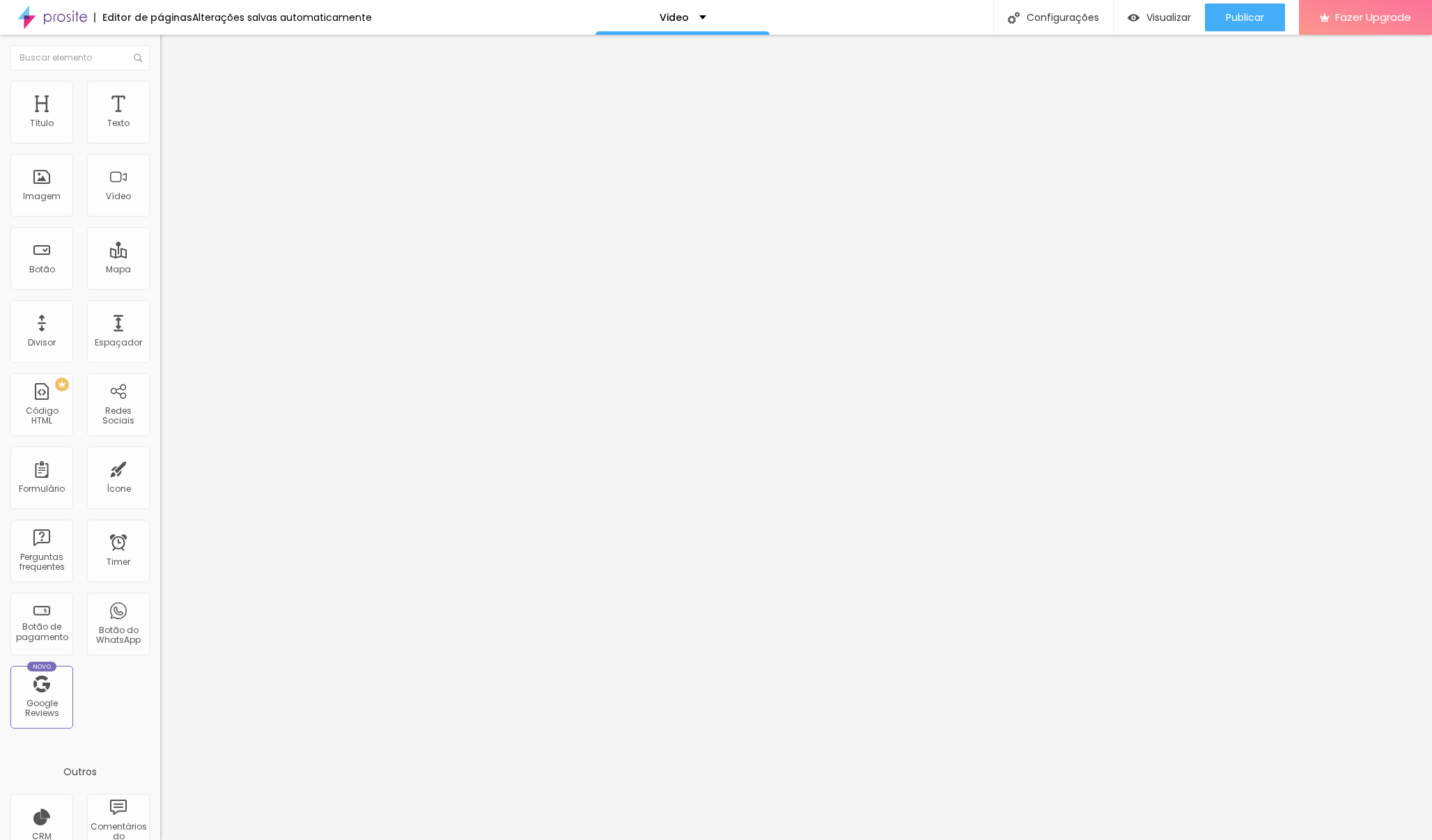
type input "52"
type input "53"
type input "54"
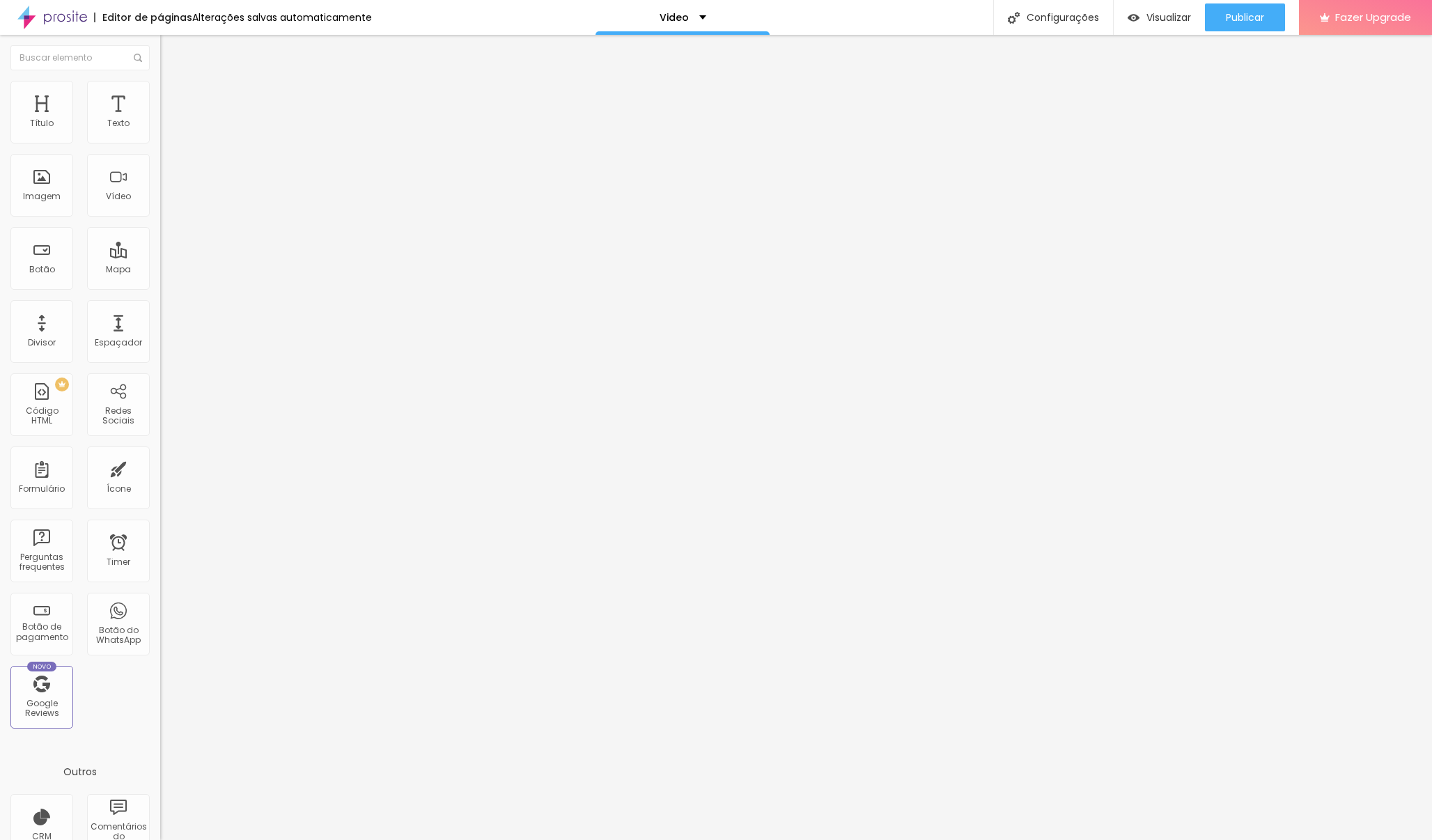
type input "54"
type input "55"
type input "56"
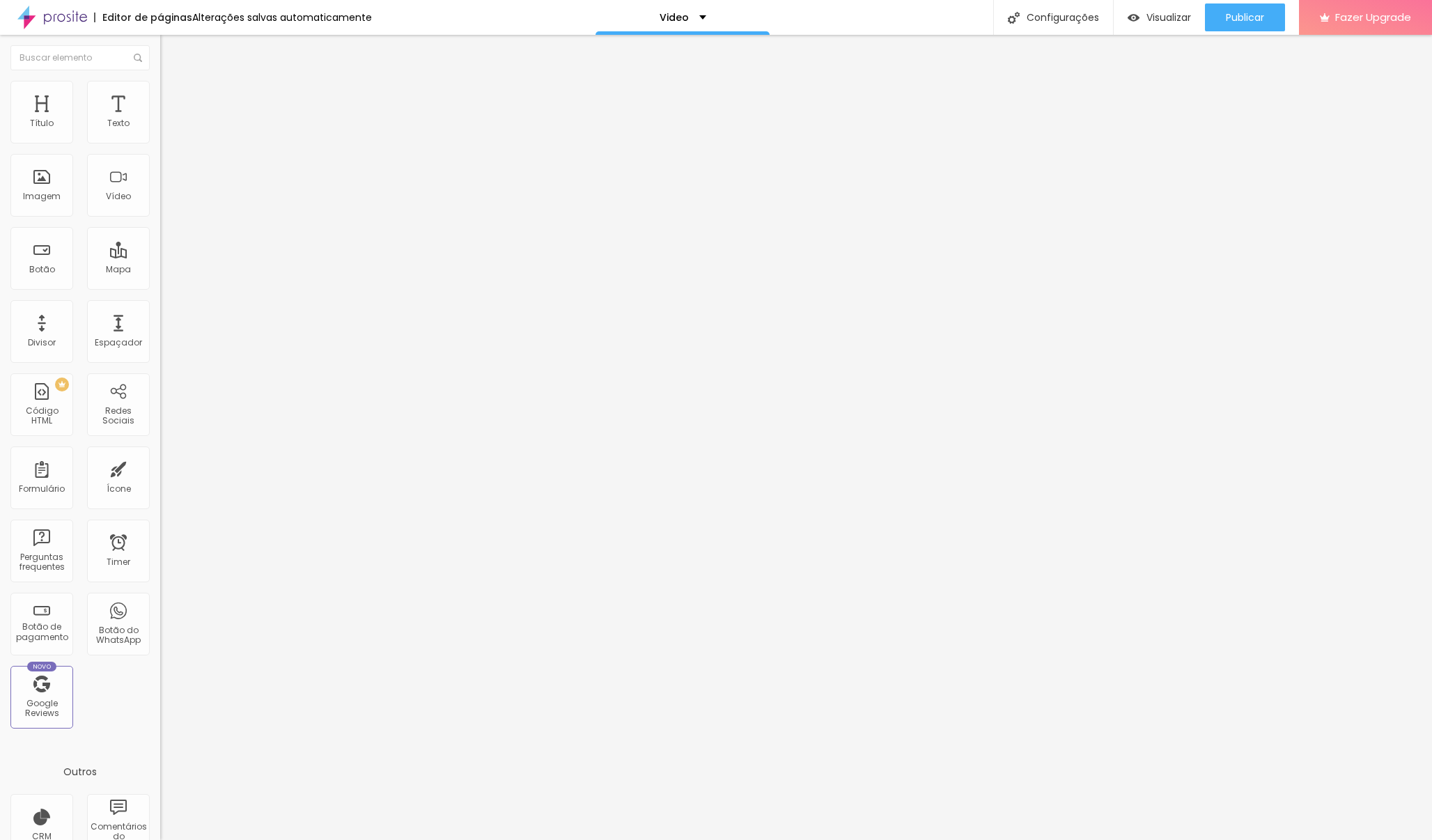
type input "57"
type input "58"
type input "59"
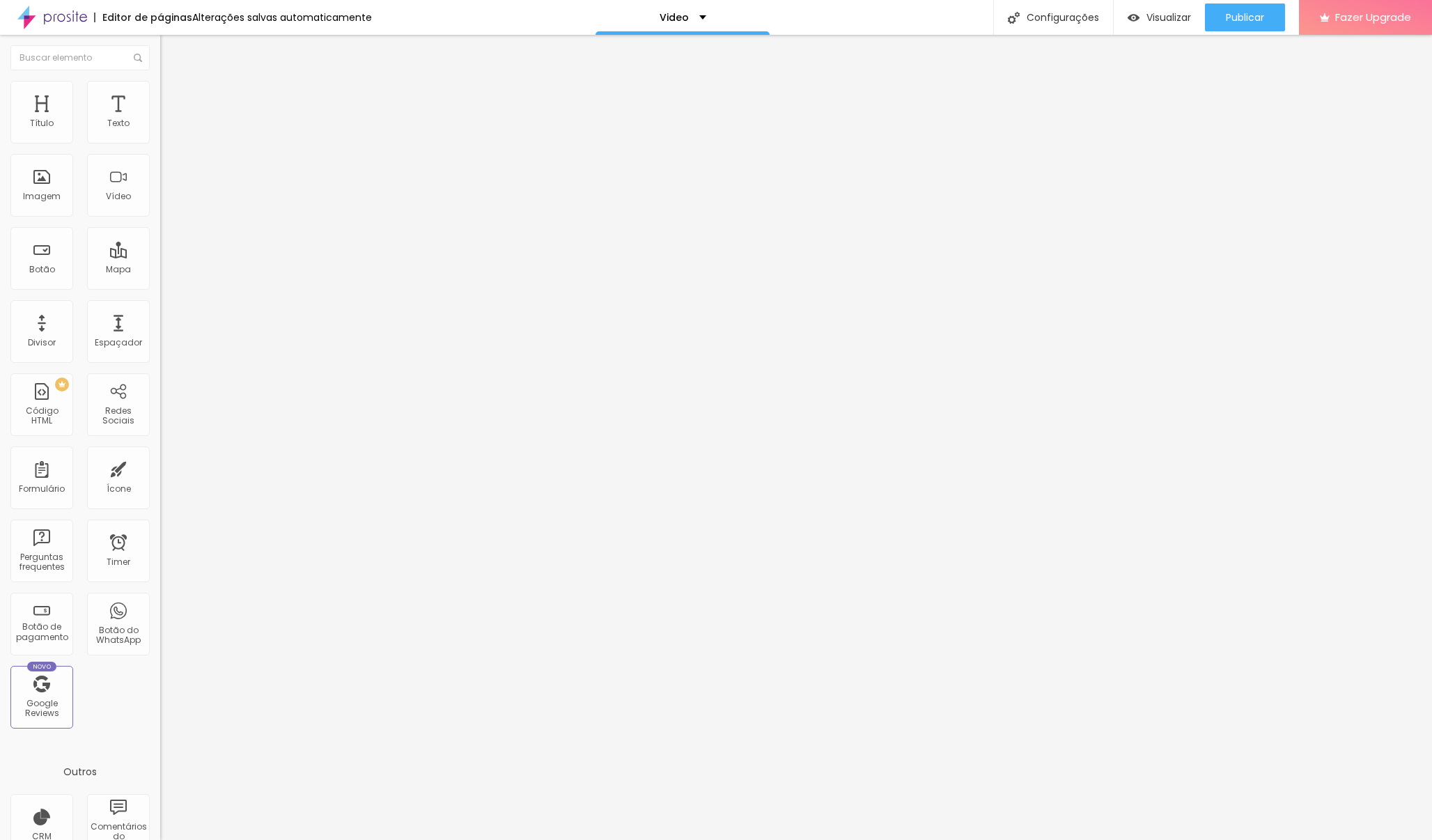
type input "59"
type input "60"
type input "61"
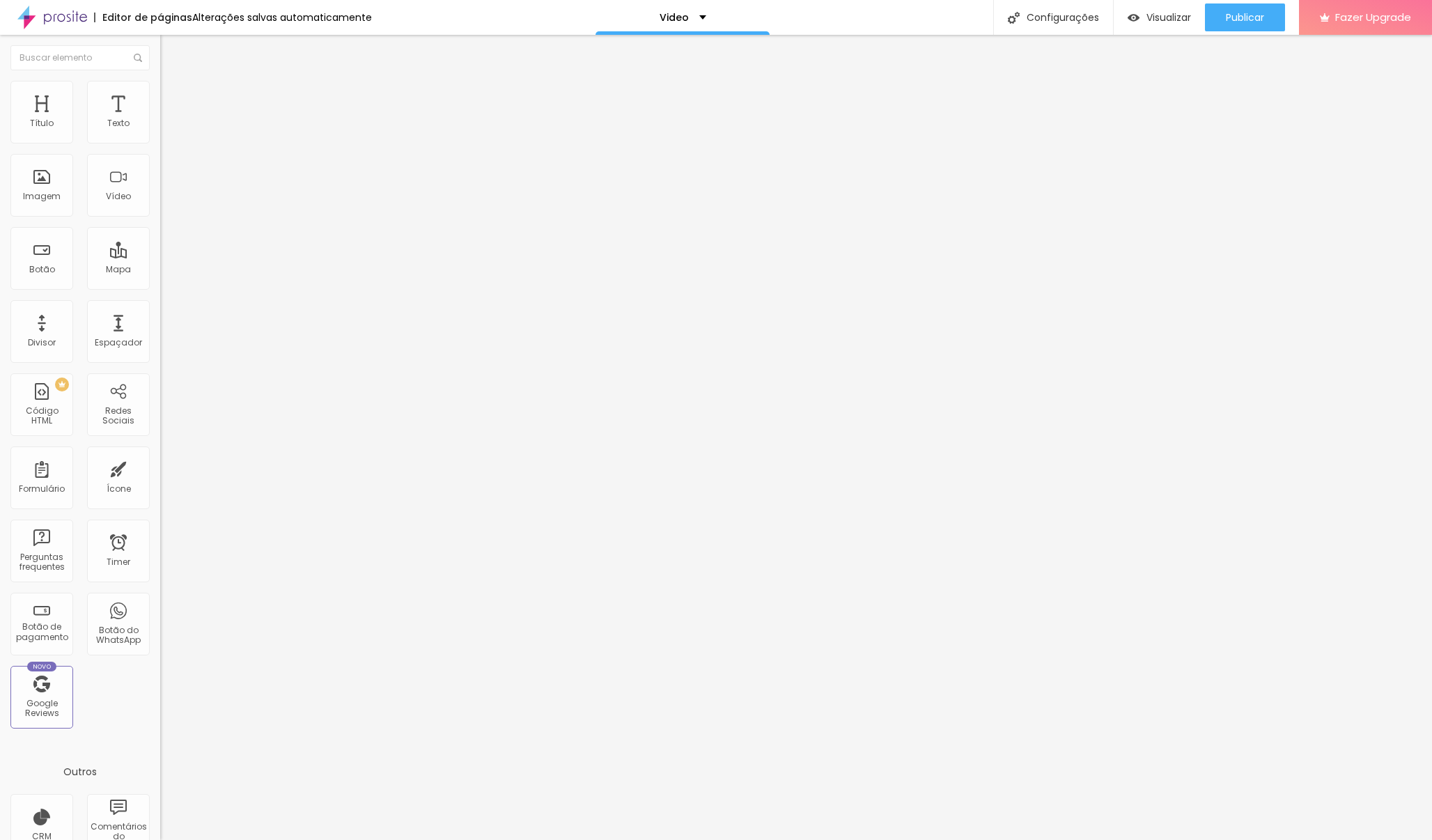
type input "59"
type input "58"
type input "57"
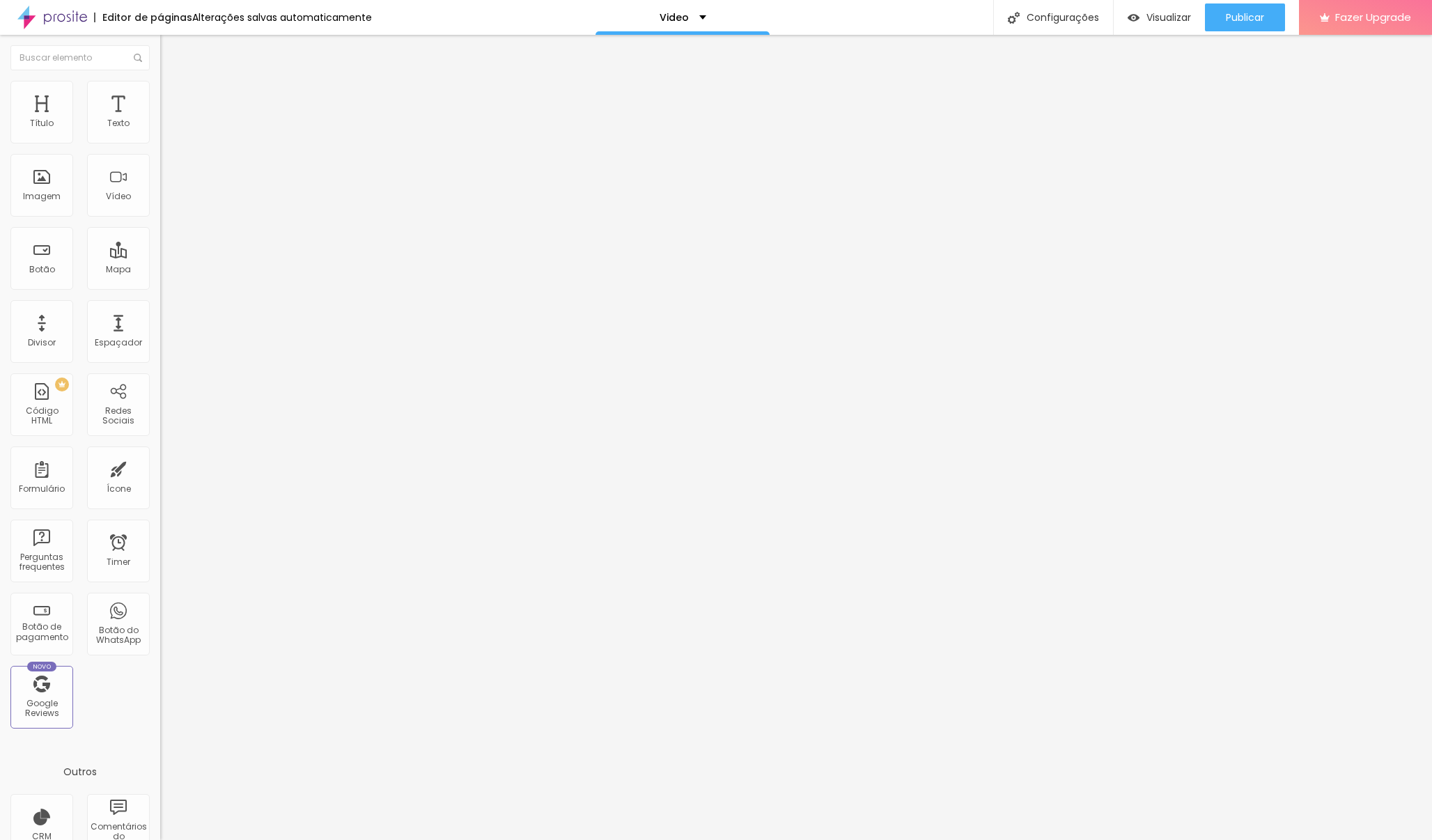
type input "57"
type input "55"
type input "53"
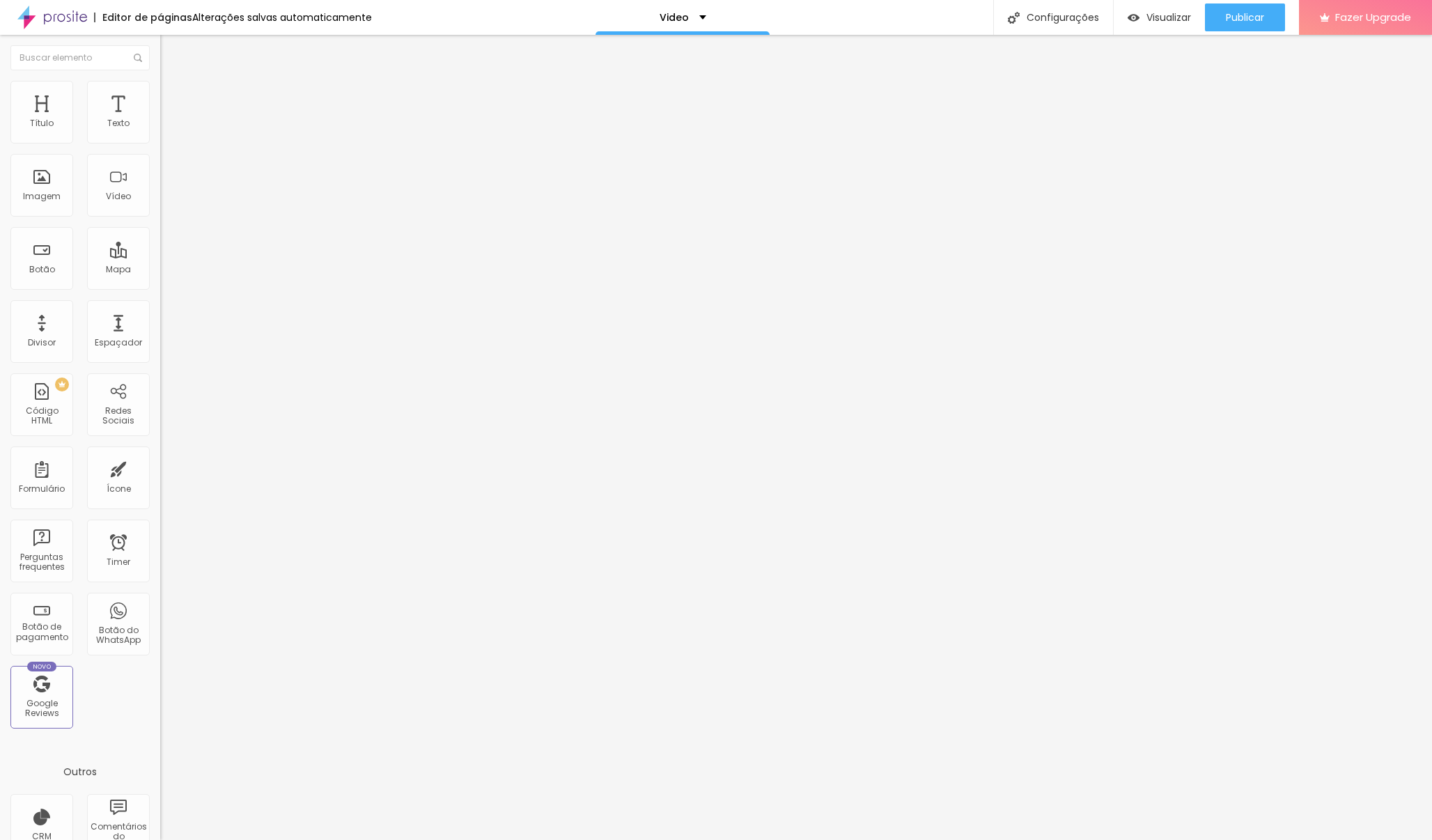
type input "51"
type input "50"
drag, startPoint x: 32, startPoint y: 141, endPoint x: 6, endPoint y: 141, distance: 26.0
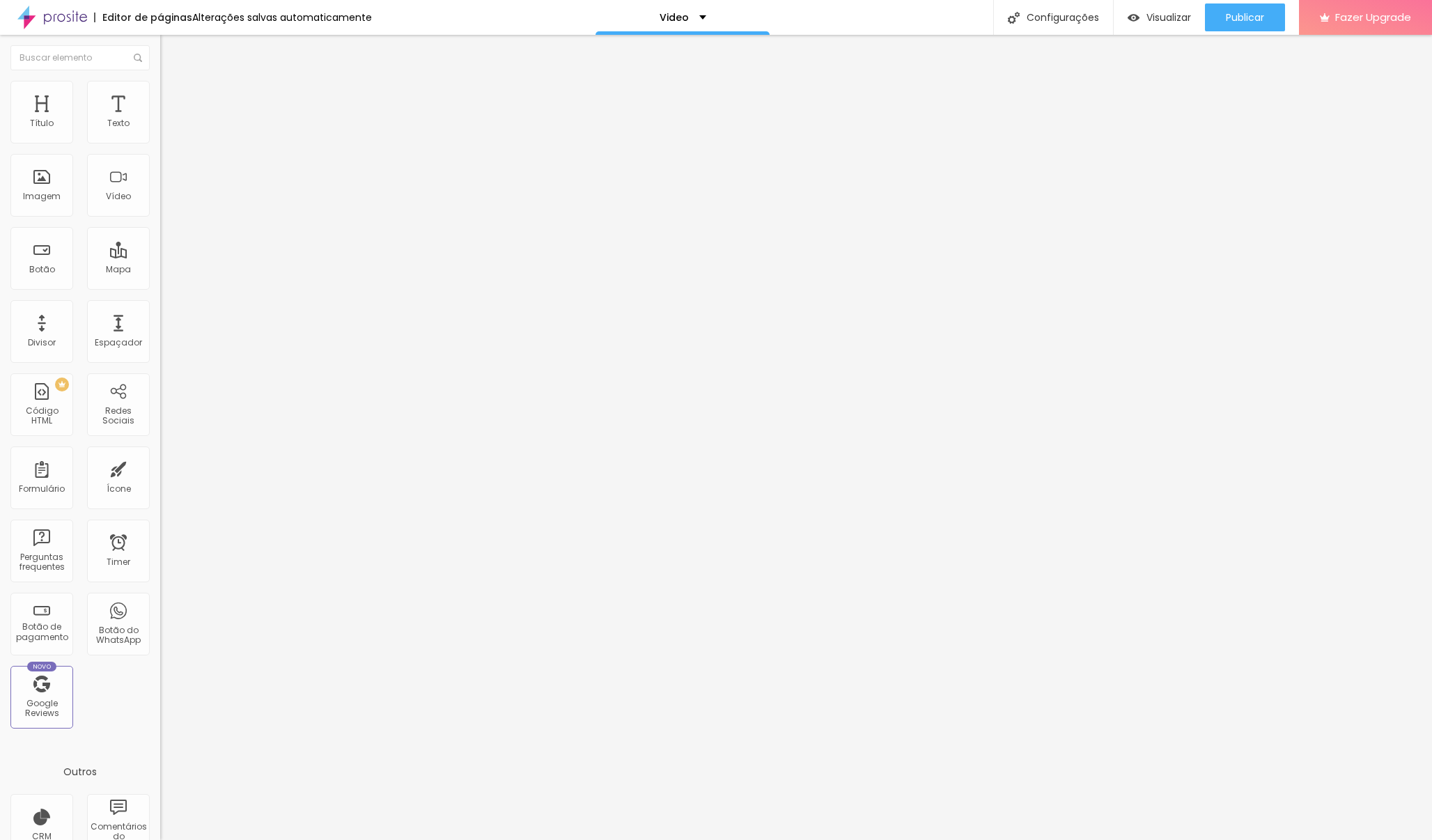
click at [160, 141] on div "0 Espaço de cima" at bounding box center [240, 193] width 160 height 197
click at [160, 79] on img at bounding box center [167, 73] width 12 height 12
click at [160, 139] on img at bounding box center [165, 134] width 10 height 10
click at [160, 151] on img at bounding box center [165, 145] width 10 height 10
click at [160, 85] on img at bounding box center [167, 87] width 12 height 12
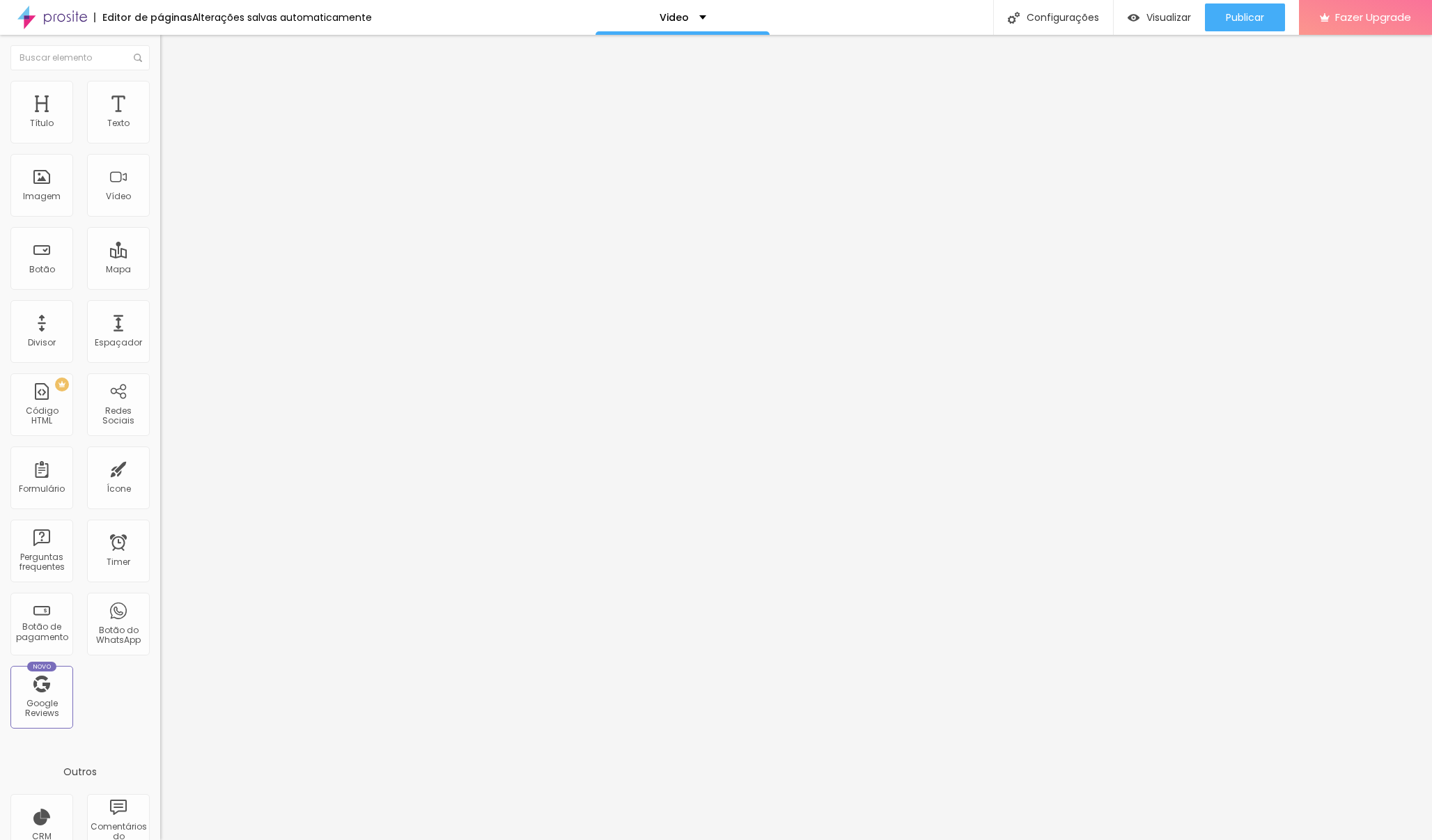
click at [160, 79] on img at bounding box center [167, 73] width 12 height 12
click at [160, 134] on button "button" at bounding box center [170, 126] width 20 height 14
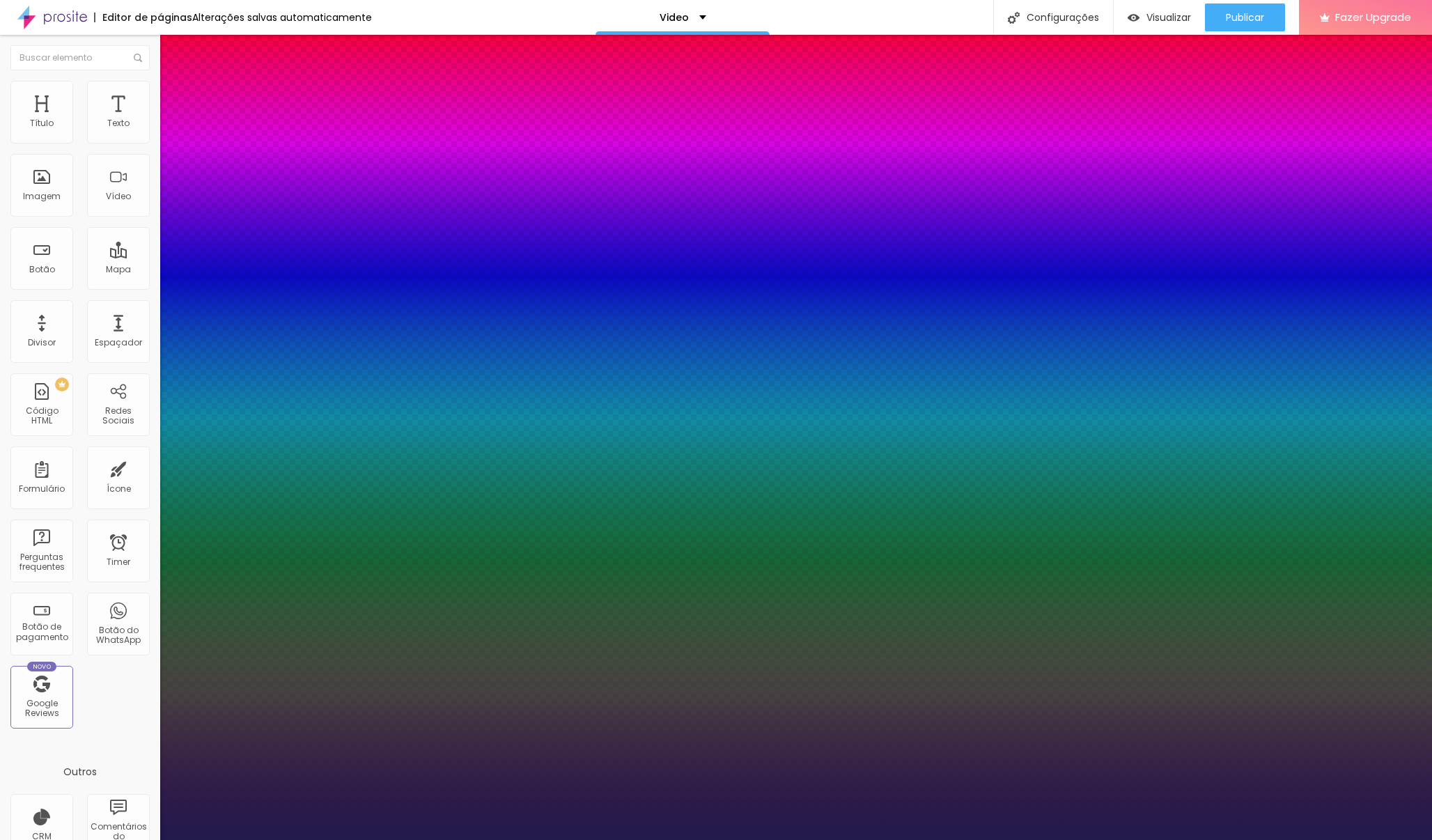
drag, startPoint x: 191, startPoint y: 231, endPoint x: 203, endPoint y: 235, distance: 12.6
drag, startPoint x: 183, startPoint y: 264, endPoint x: 249, endPoint y: 271, distance: 66.4
drag, startPoint x: 181, startPoint y: 299, endPoint x: 189, endPoint y: 307, distance: 11.3
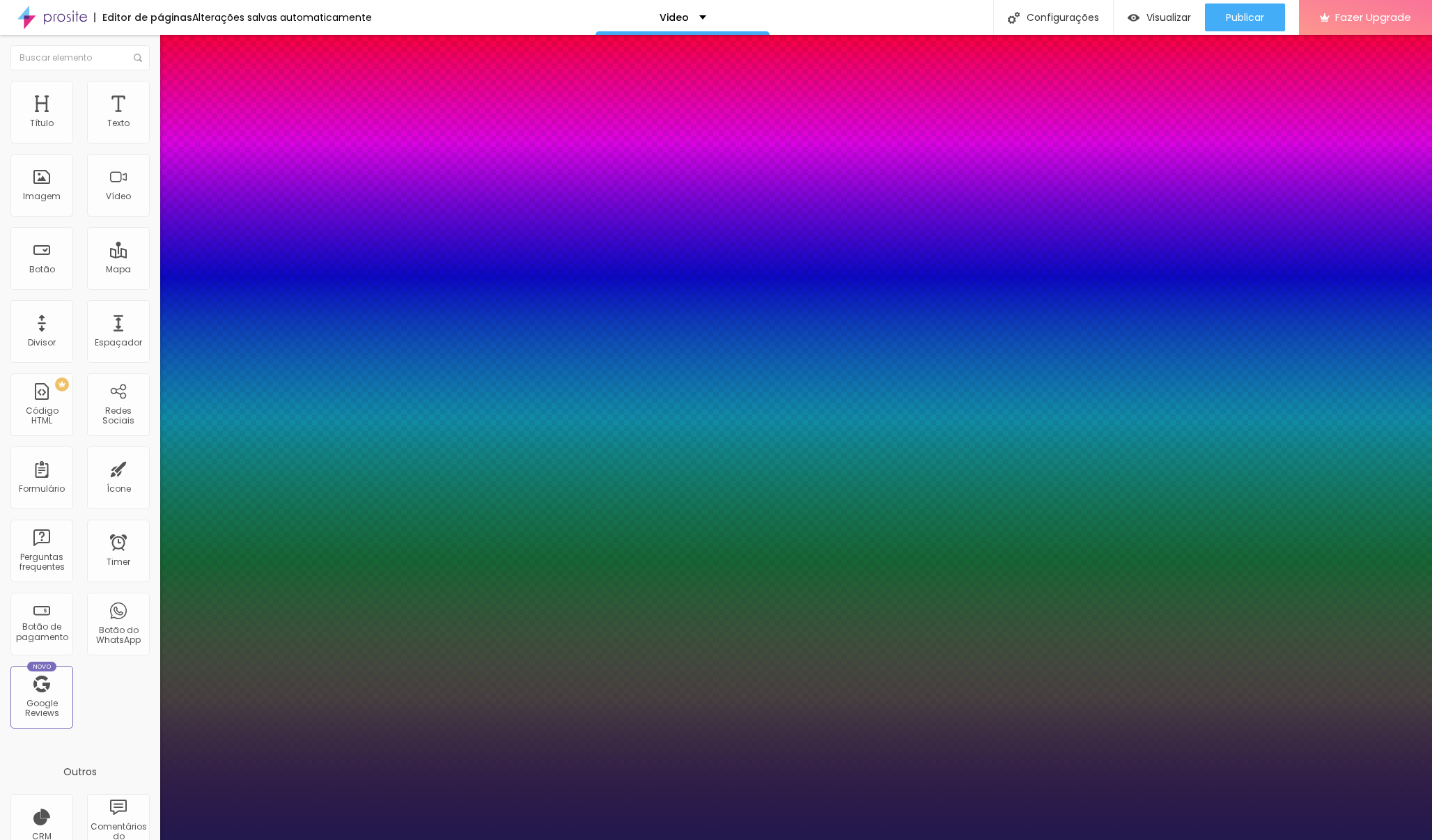
click at [322, 648] on div at bounding box center [716, 840] width 1432 height 0
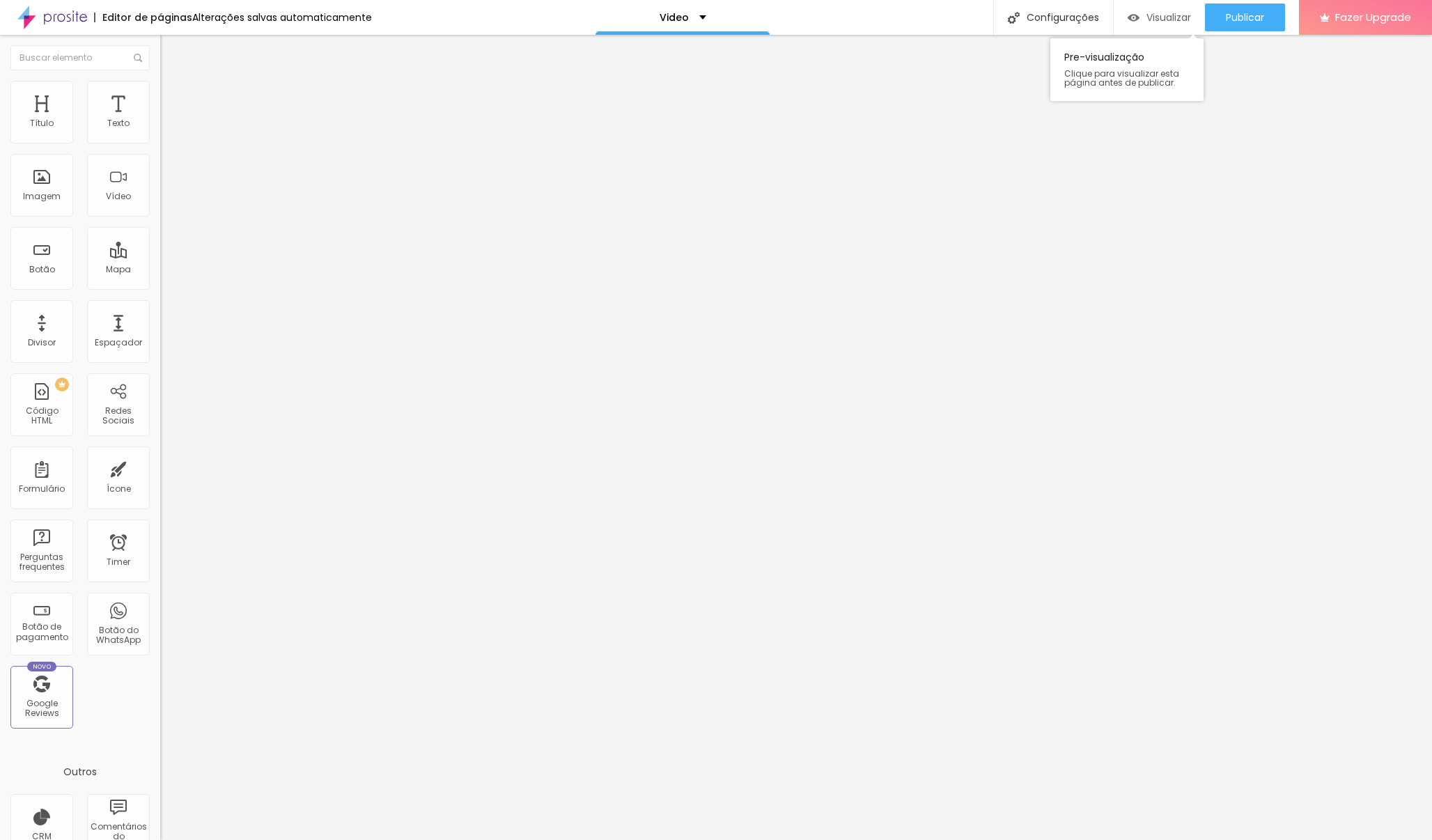
click at [1111, 20] on span "Visualizar" at bounding box center [1169, 17] width 45 height 11
click at [1111, 21] on span "Visualizar" at bounding box center [1169, 17] width 45 height 11
click at [172, 120] on span "Titulo 1" at bounding box center [195, 110] width 46 height 20
click at [160, 84] on img at bounding box center [167, 87] width 12 height 12
click at [160, 79] on img at bounding box center [167, 73] width 12 height 12
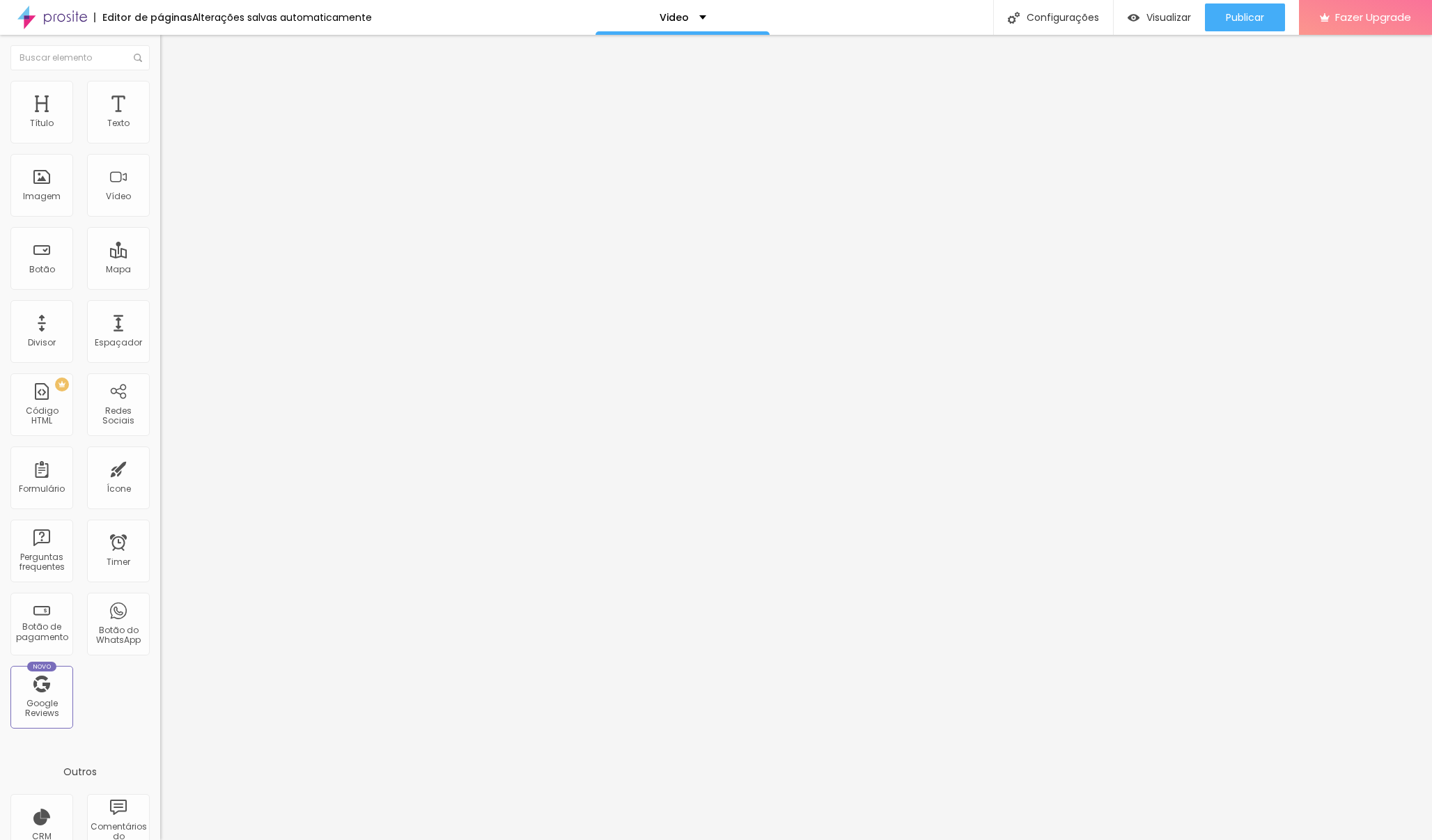
click at [172, 120] on span "Titulo 1" at bounding box center [195, 110] width 46 height 20
click at [160, 134] on button "button" at bounding box center [170, 126] width 20 height 14
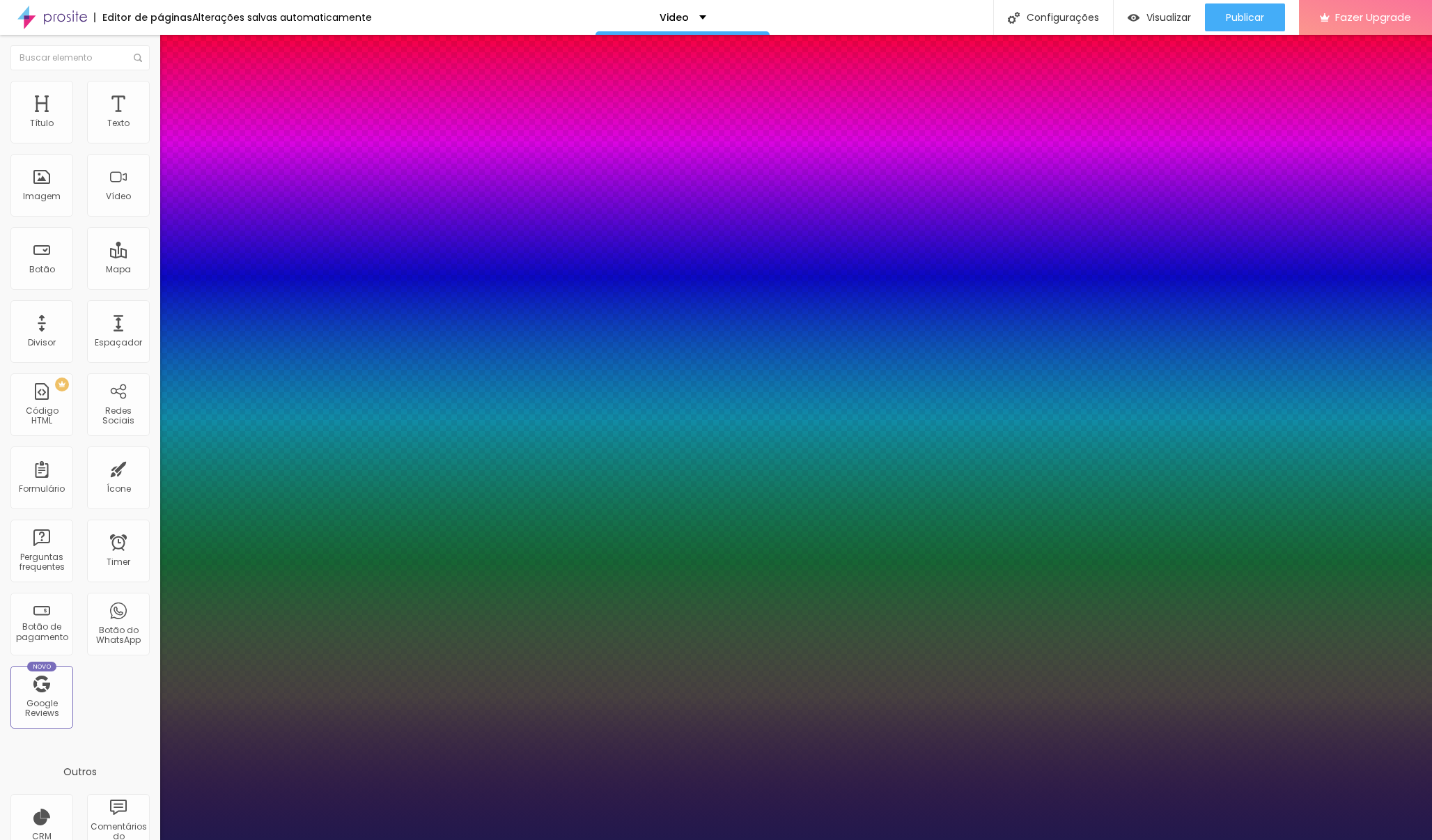
click at [46, 648] on div at bounding box center [716, 840] width 1432 height 0
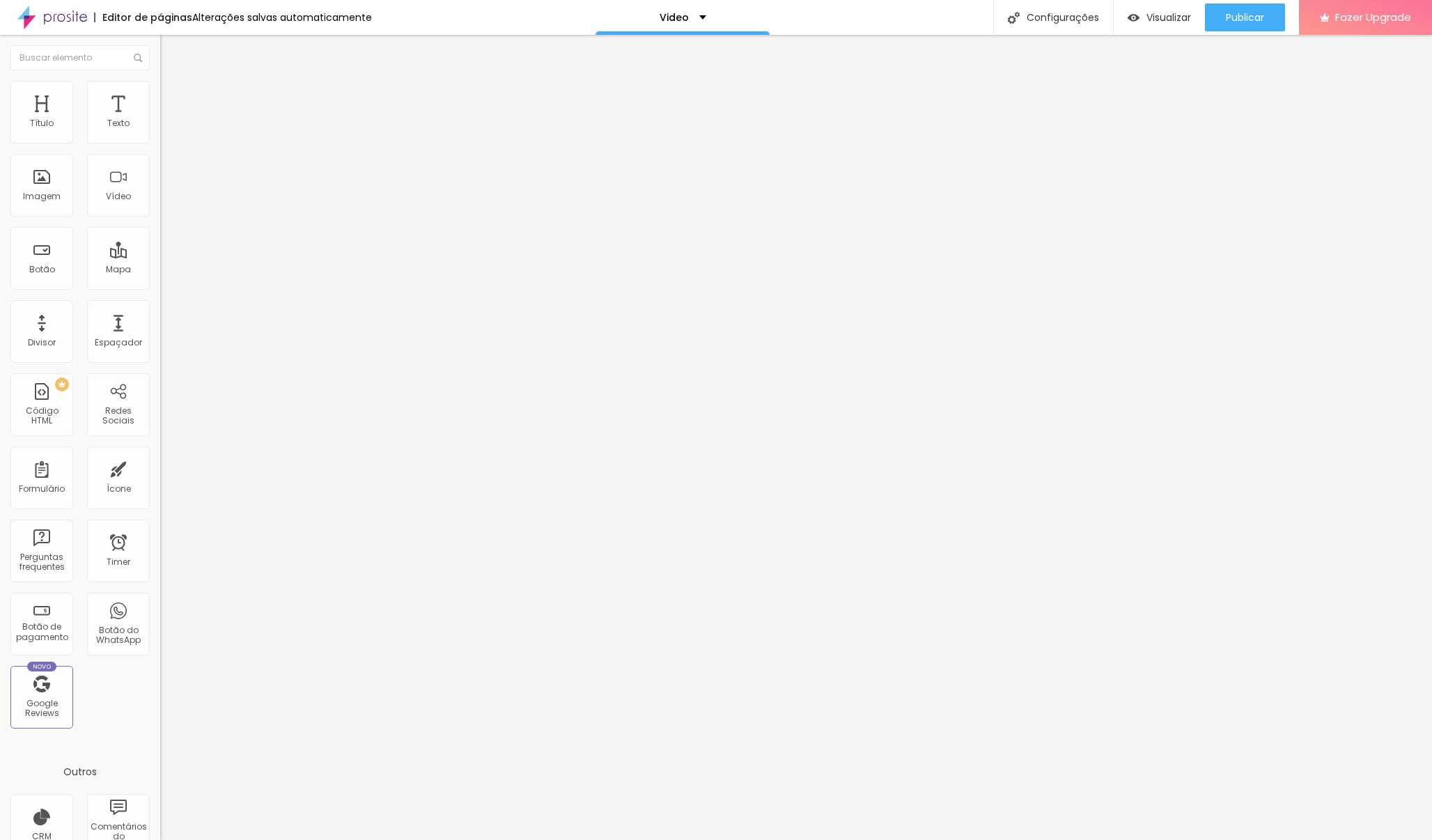
click at [166, 176] on icon "button" at bounding box center [170, 172] width 8 height 8
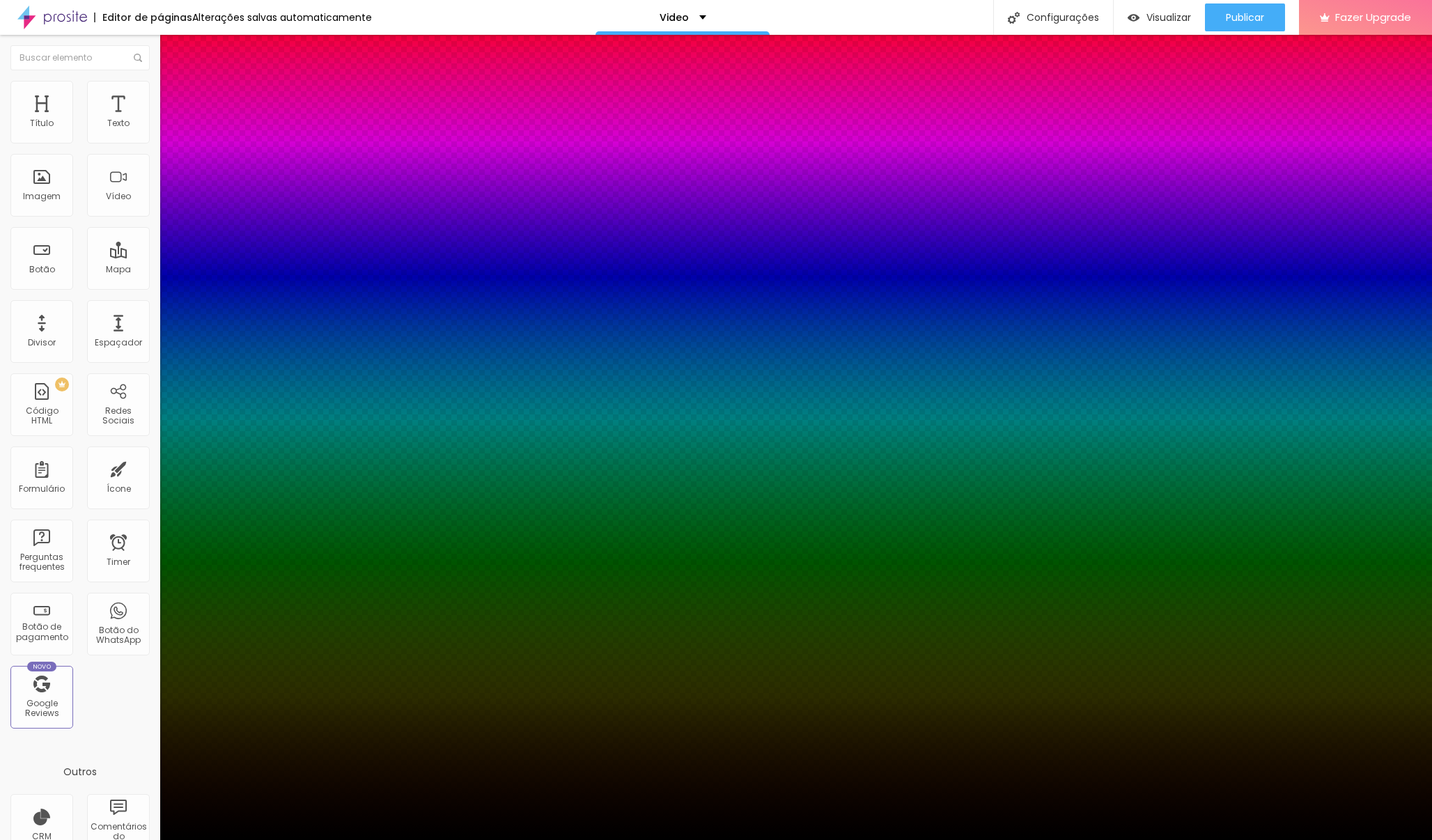
click at [78, 648] on div at bounding box center [716, 840] width 1432 height 0
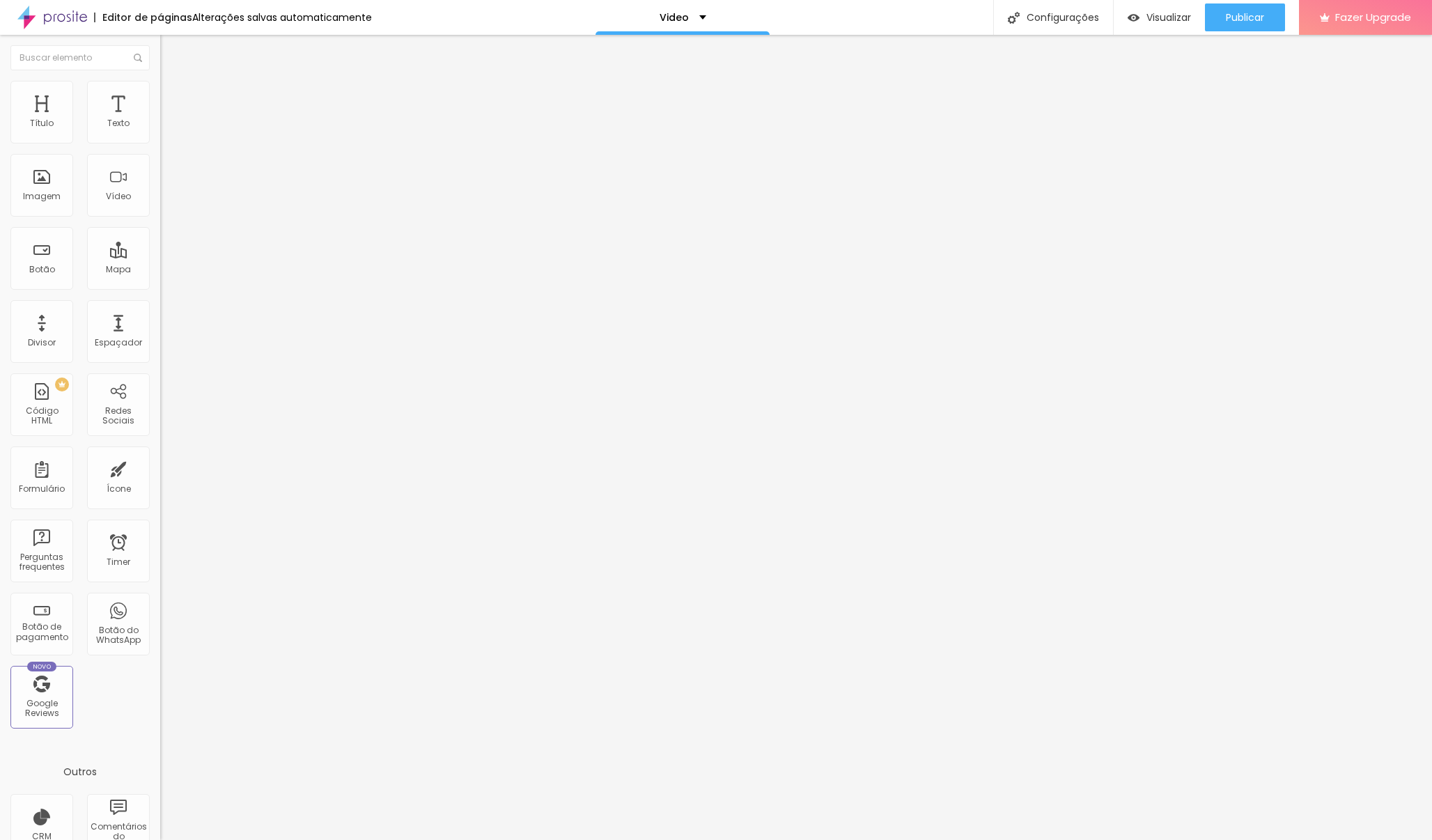
click at [160, 81] on img at bounding box center [167, 87] width 12 height 12
click at [160, 81] on li "Estilo" at bounding box center [240, 74] width 160 height 14
click at [166, 129] on icon "button" at bounding box center [170, 125] width 8 height 8
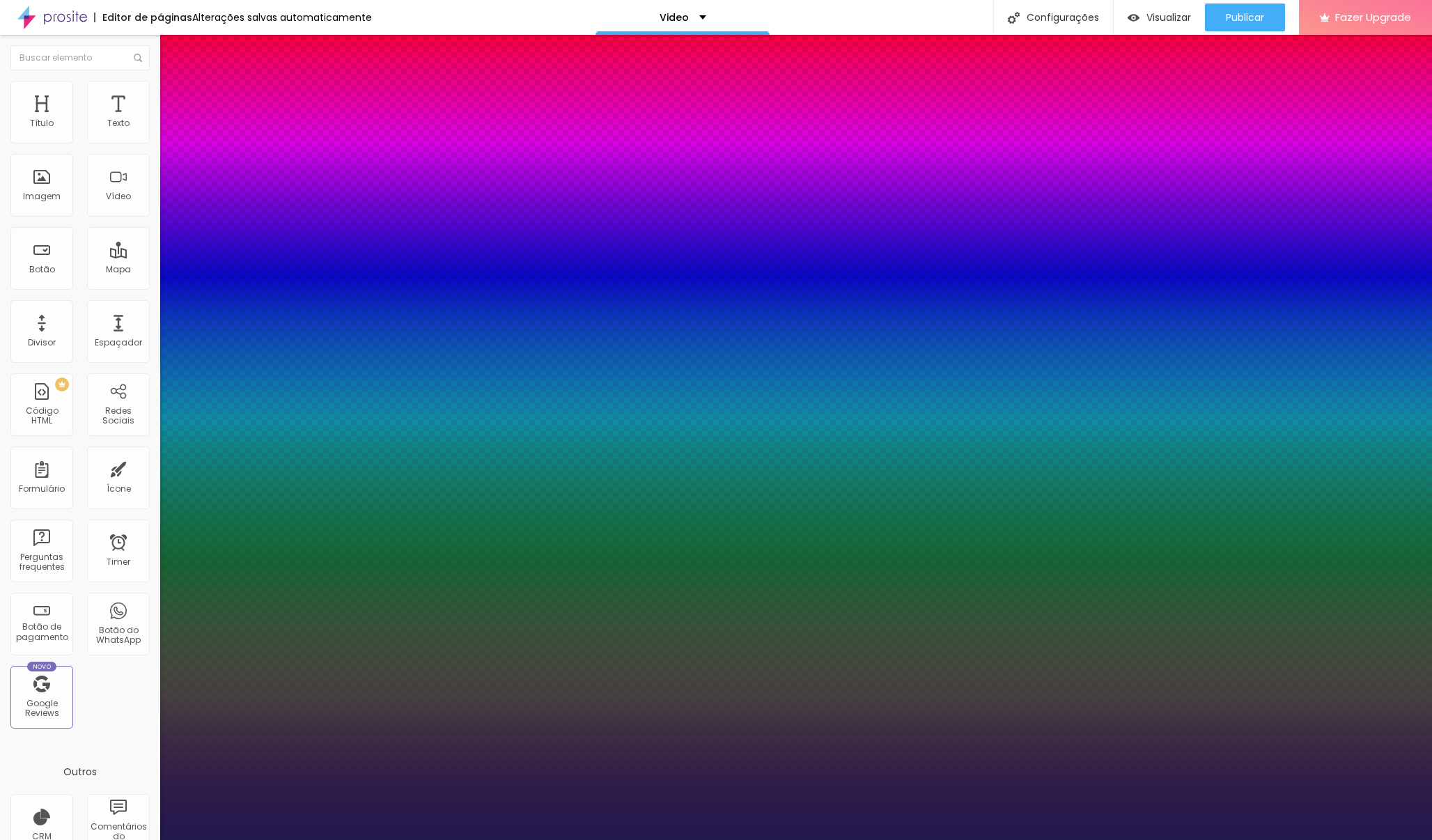
click at [87, 648] on div at bounding box center [716, 840] width 1432 height 0
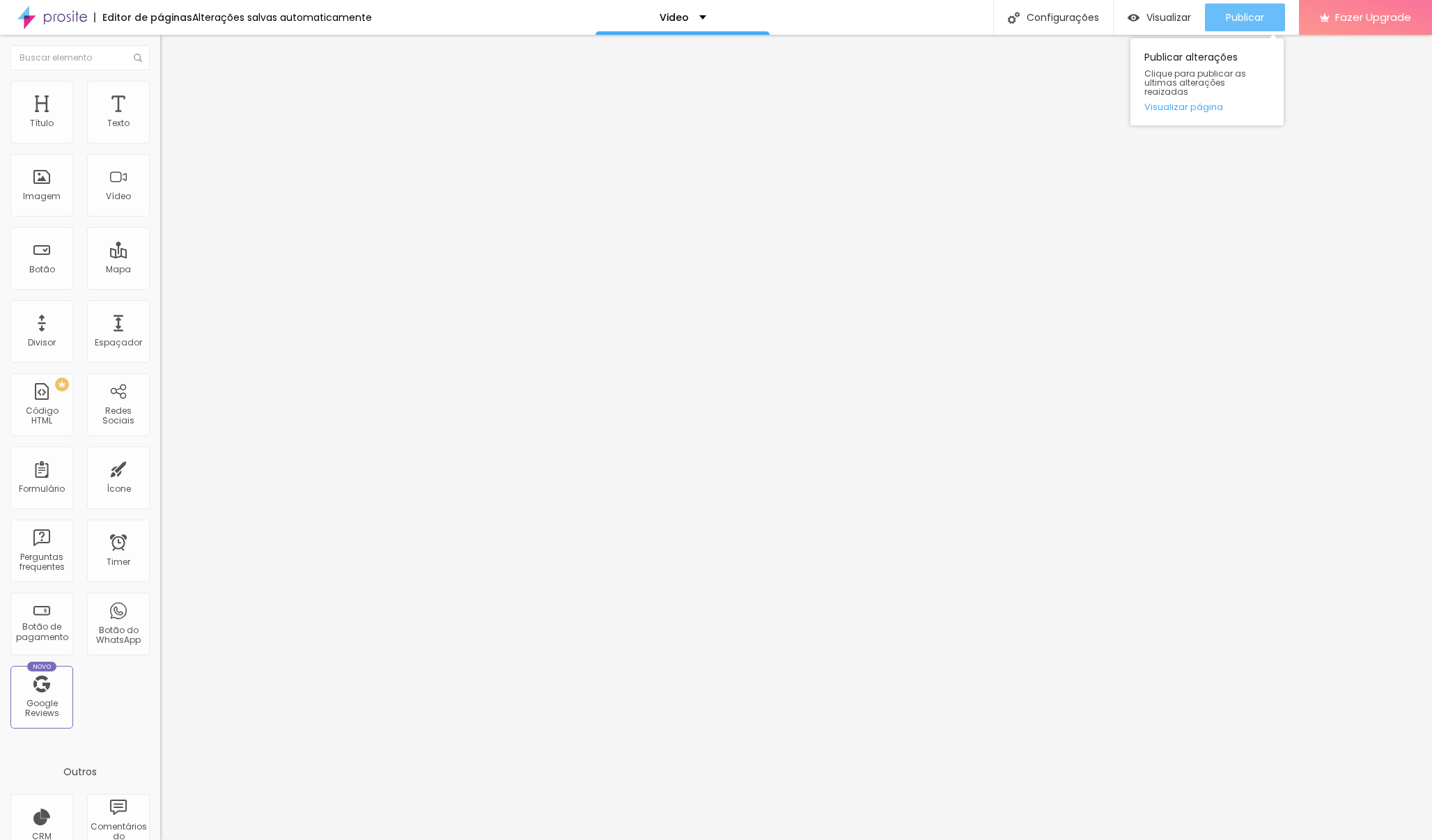
click at [1111, 16] on span "Publicar" at bounding box center [1245, 17] width 38 height 11
click at [1111, 18] on span "Visualizar" at bounding box center [1156, 17] width 45 height 11
